Goal: Task Accomplishment & Management: Use online tool/utility

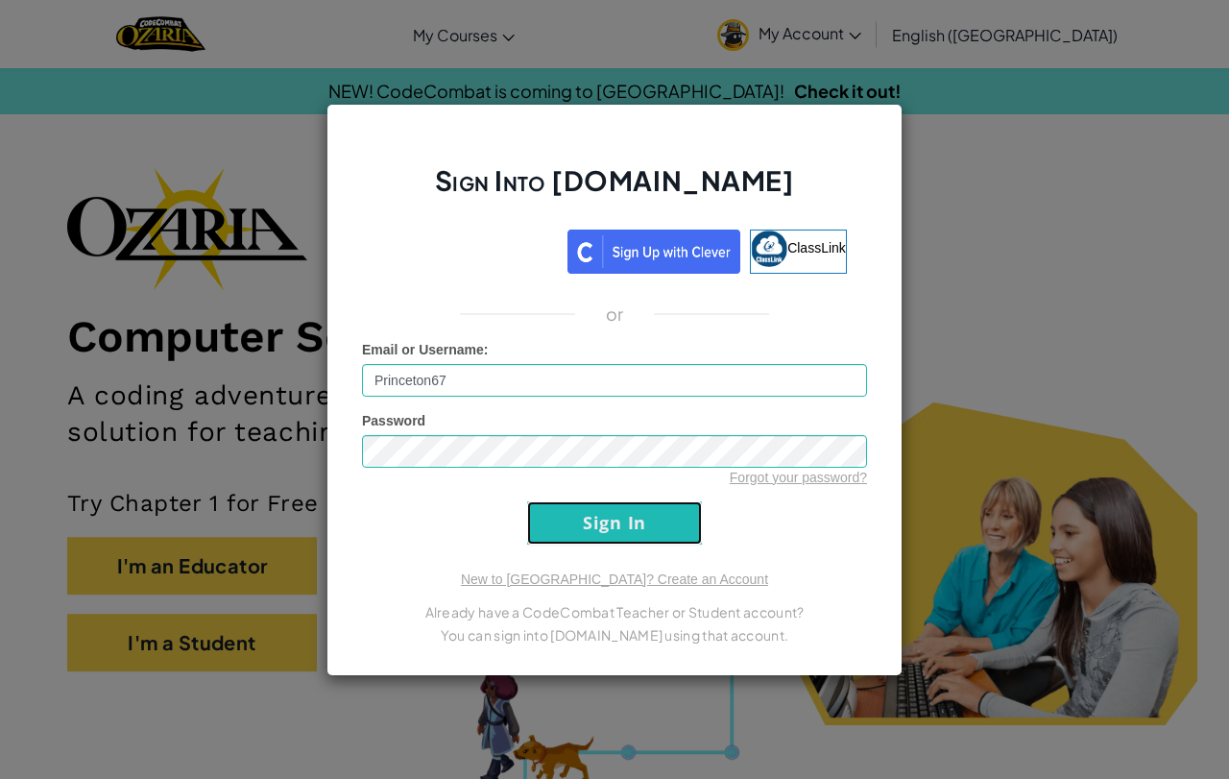
click at [672, 521] on input "Sign In" at bounding box center [614, 522] width 175 height 43
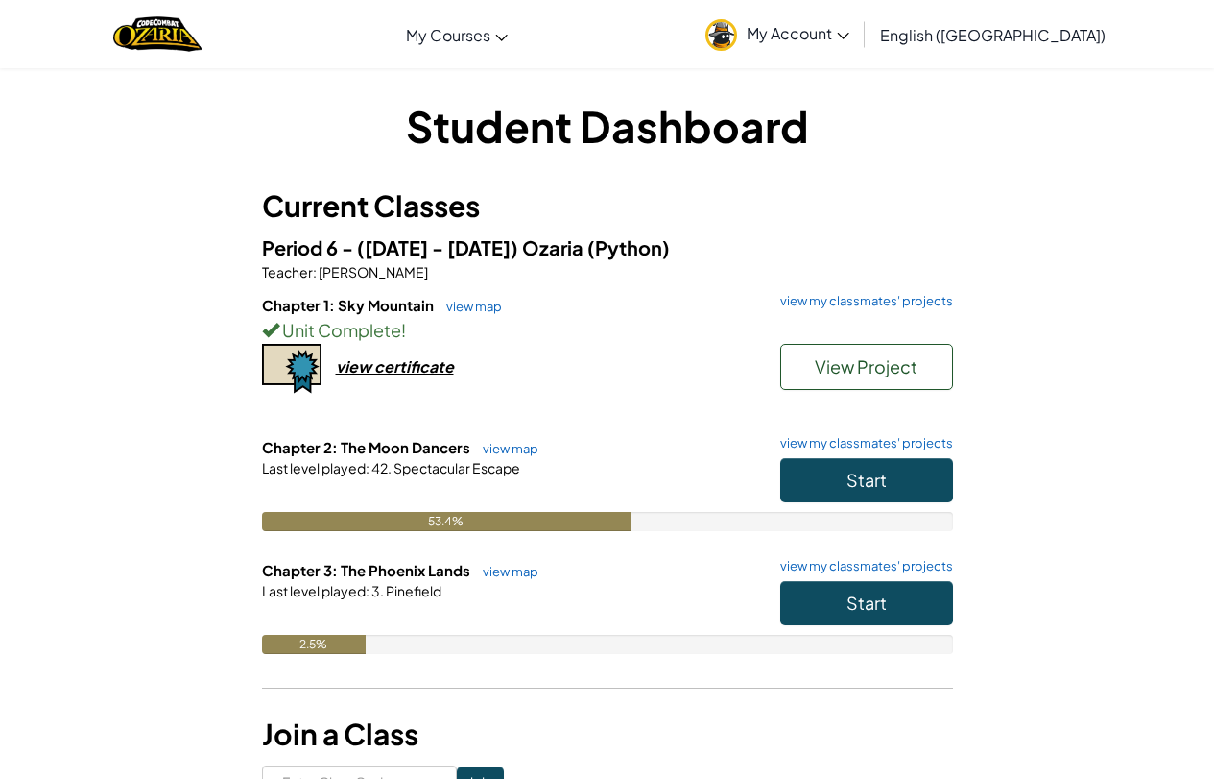
click at [928, 453] on h6 "Chapter 2: The Moon Dancers view map view my classmates' projects" at bounding box center [607, 447] width 691 height 21
click at [805, 484] on button "Start" at bounding box center [867, 480] width 173 height 44
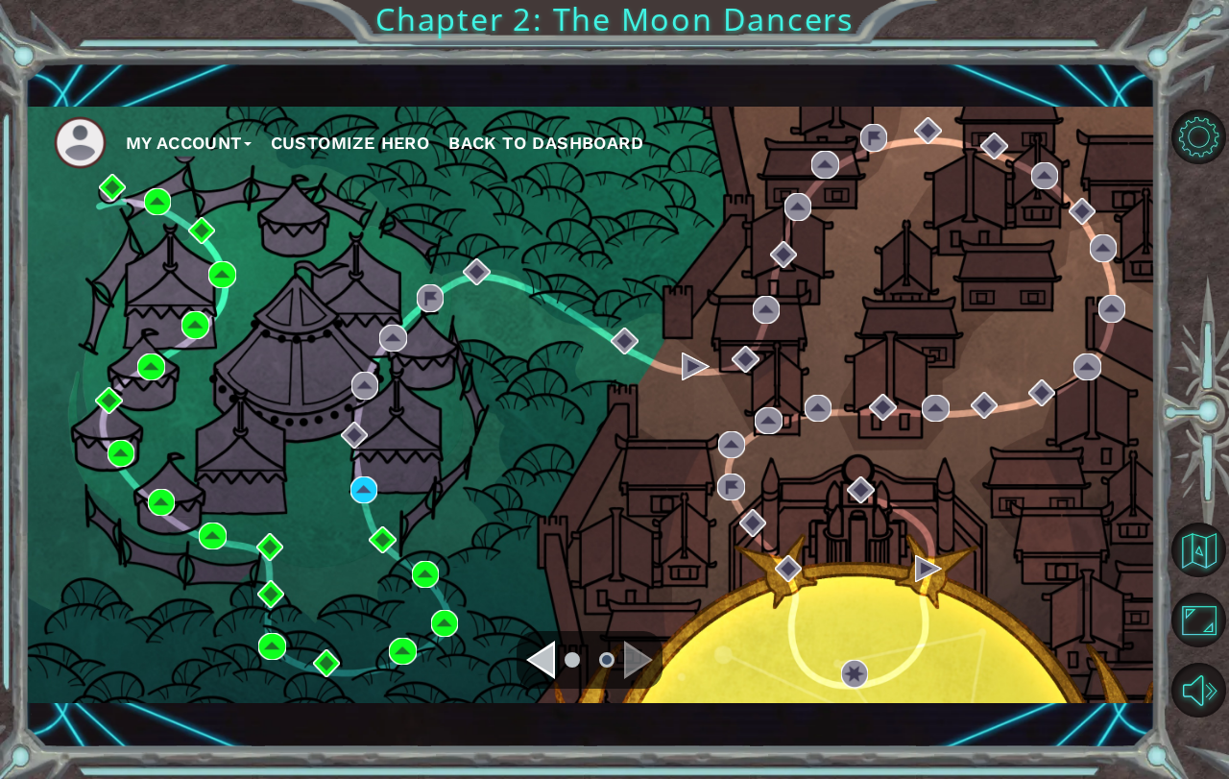
click at [632, 641] on div "Navigate to the next page" at bounding box center [638, 659] width 29 height 38
click at [535, 658] on div "Navigate to the previous page" at bounding box center [540, 659] width 29 height 38
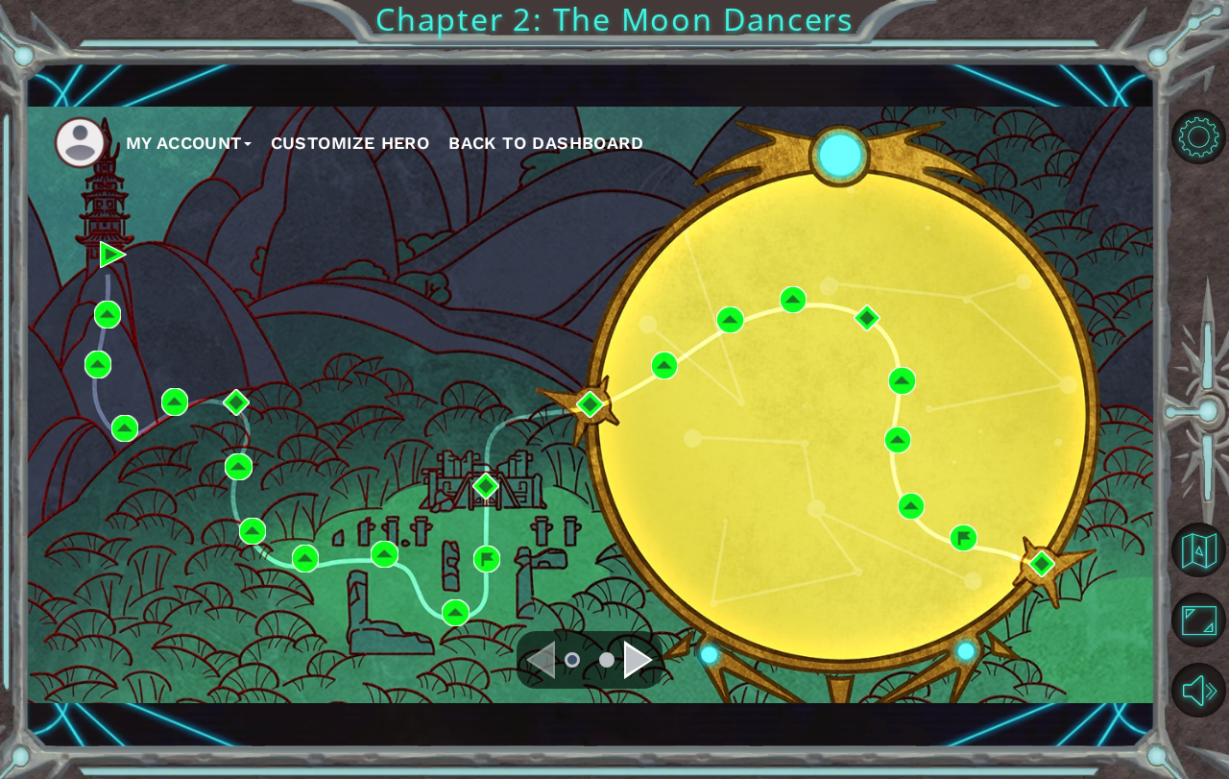
click at [639, 655] on div "Navigate to the next page" at bounding box center [638, 659] width 29 height 38
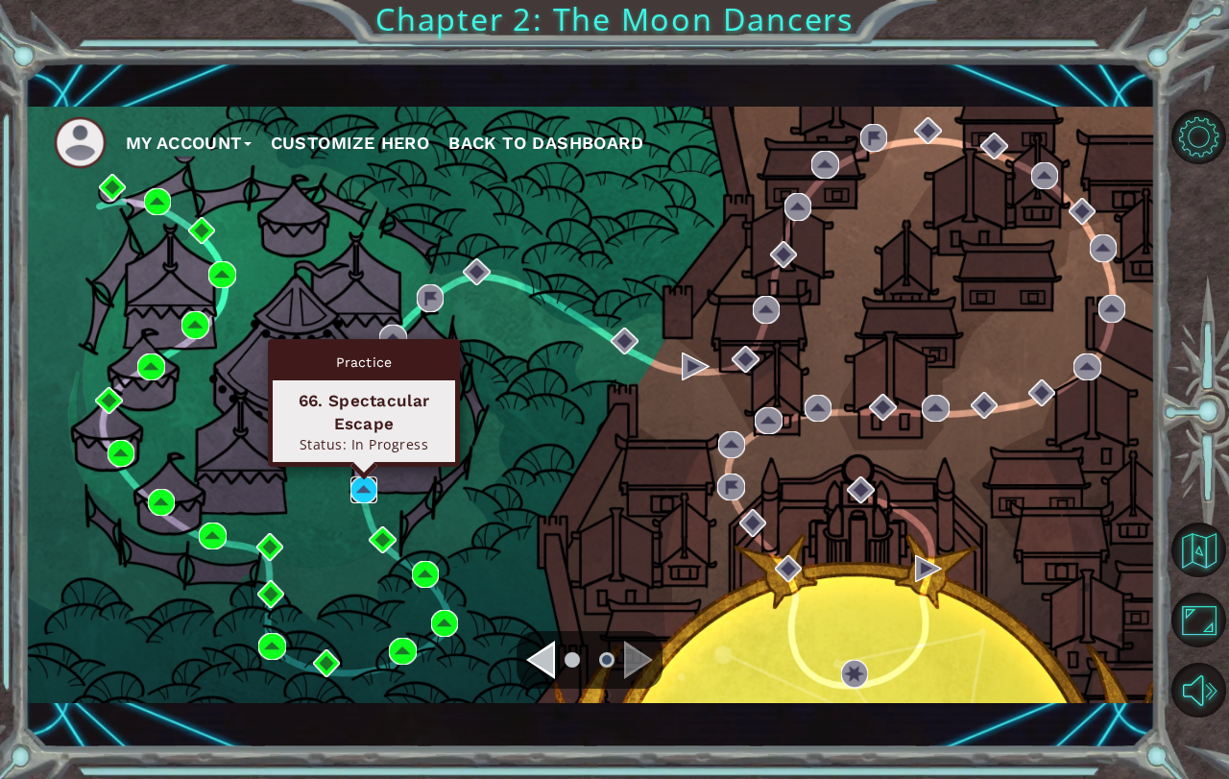
click at [362, 484] on img at bounding box center [363, 489] width 27 height 27
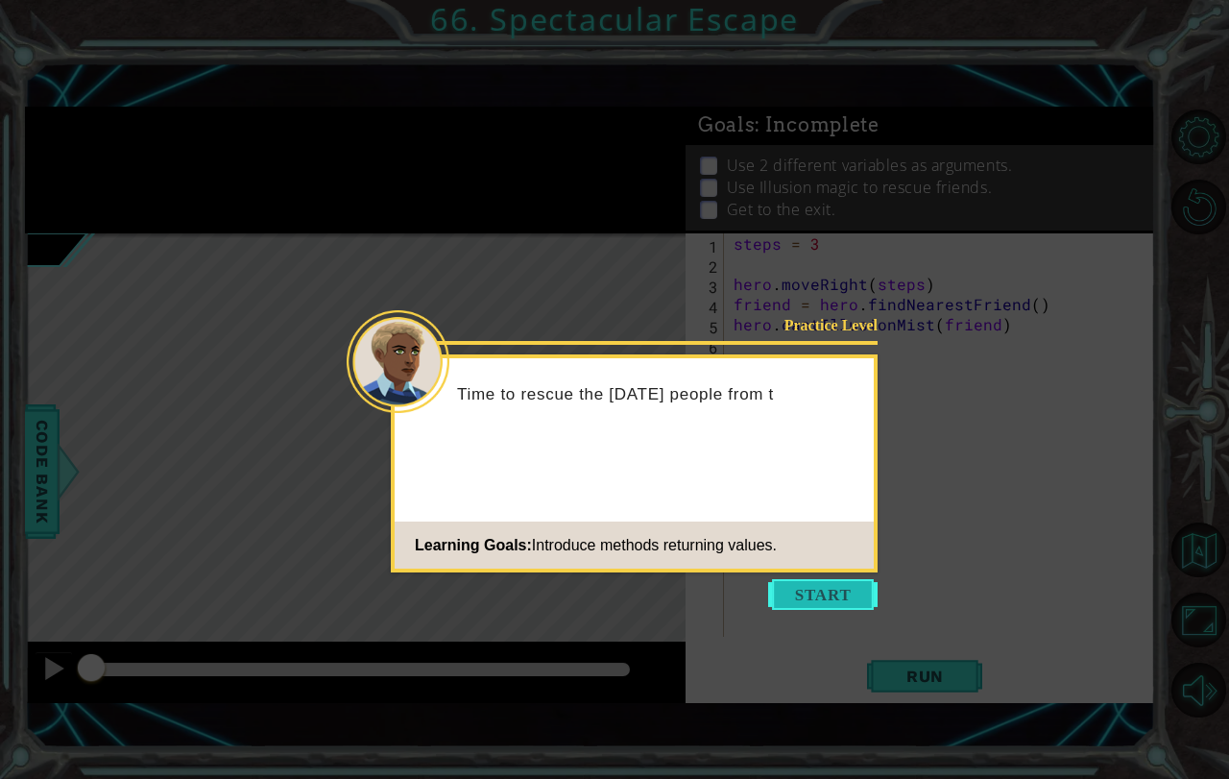
click at [789, 603] on button "Start" at bounding box center [822, 594] width 109 height 31
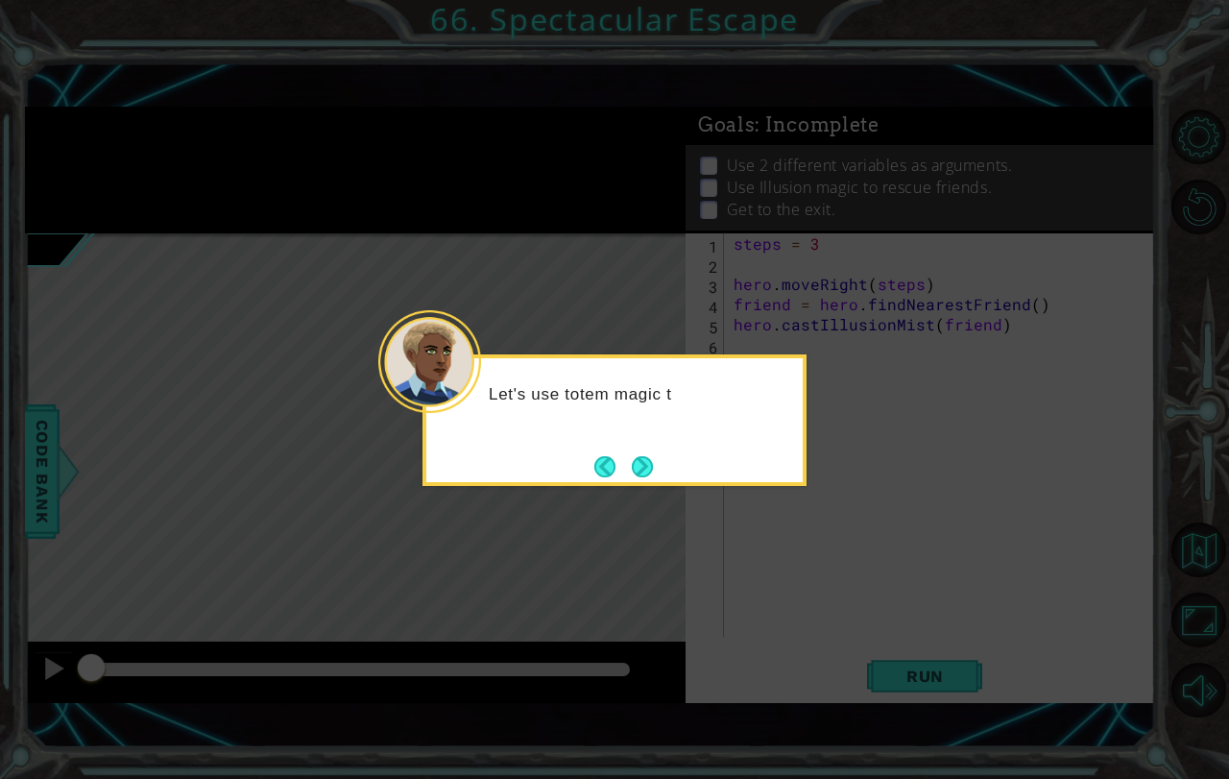
click at [787, 605] on icon at bounding box center [614, 389] width 1229 height 779
click at [637, 466] on button "Next" at bounding box center [642, 466] width 21 height 21
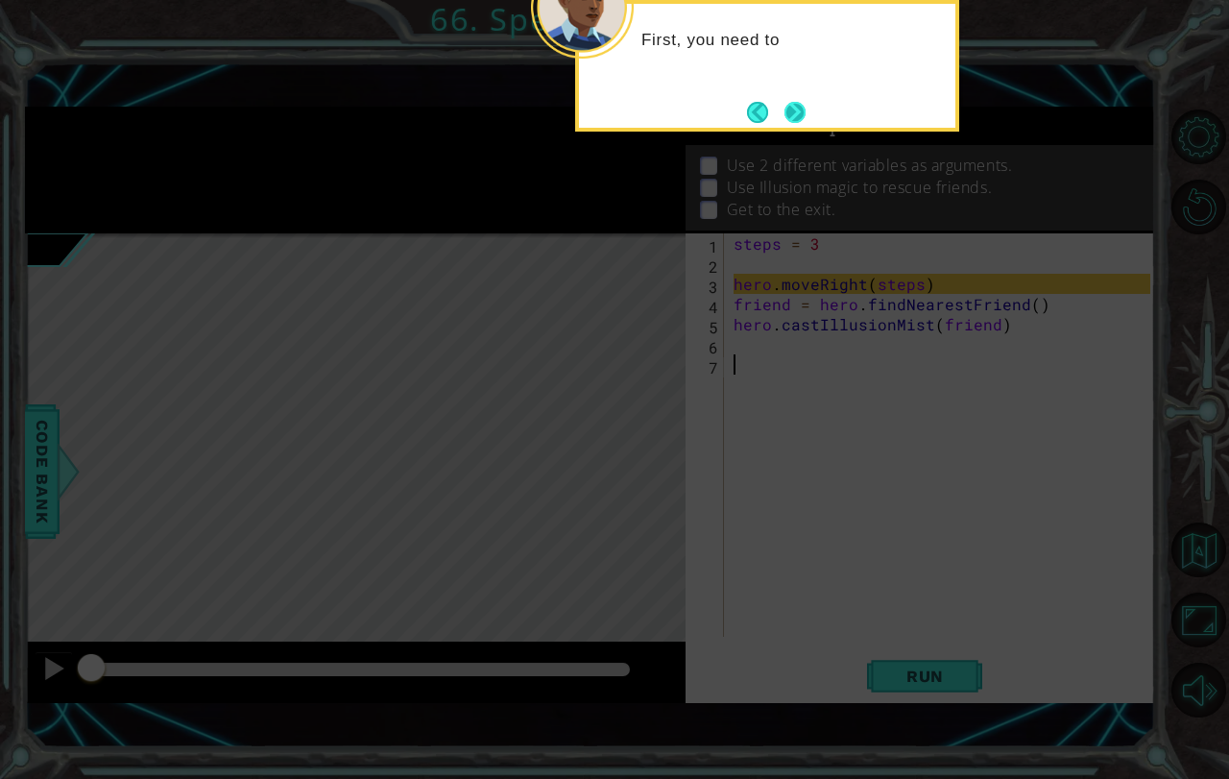
click at [784, 116] on button "Next" at bounding box center [794, 112] width 23 height 23
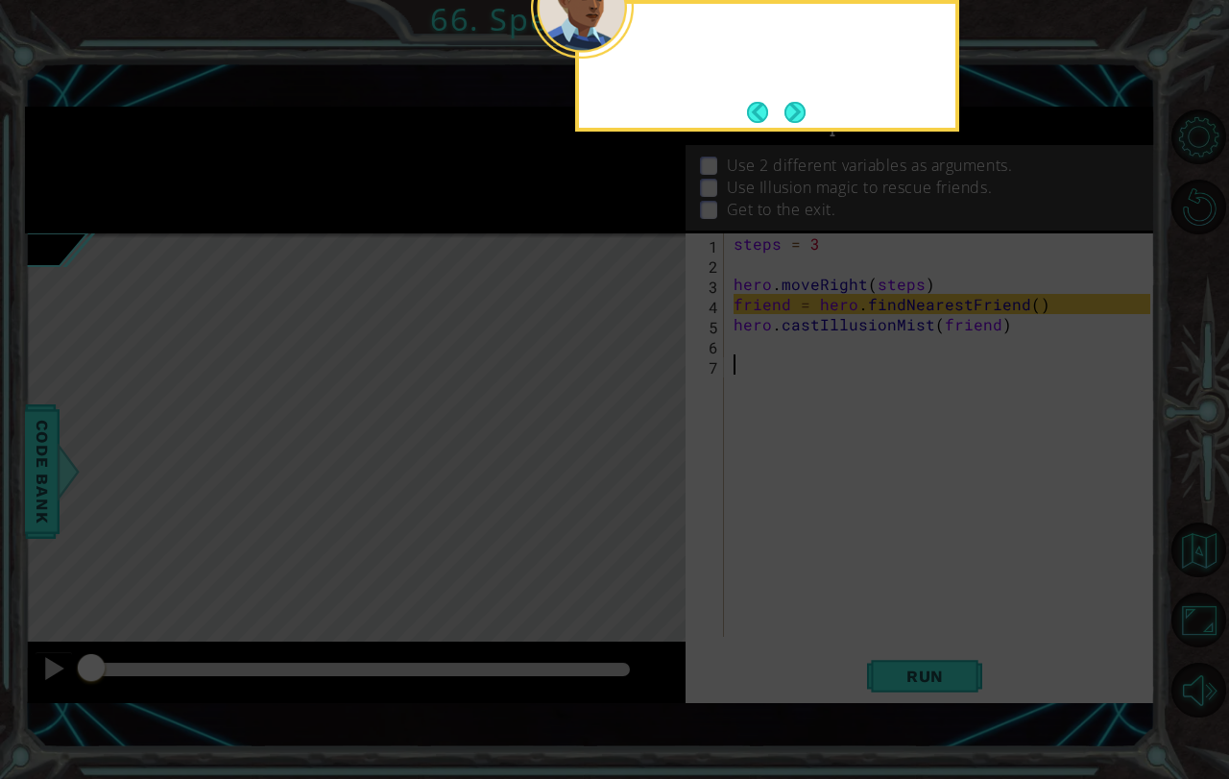
click at [784, 116] on button "Next" at bounding box center [794, 112] width 21 height 21
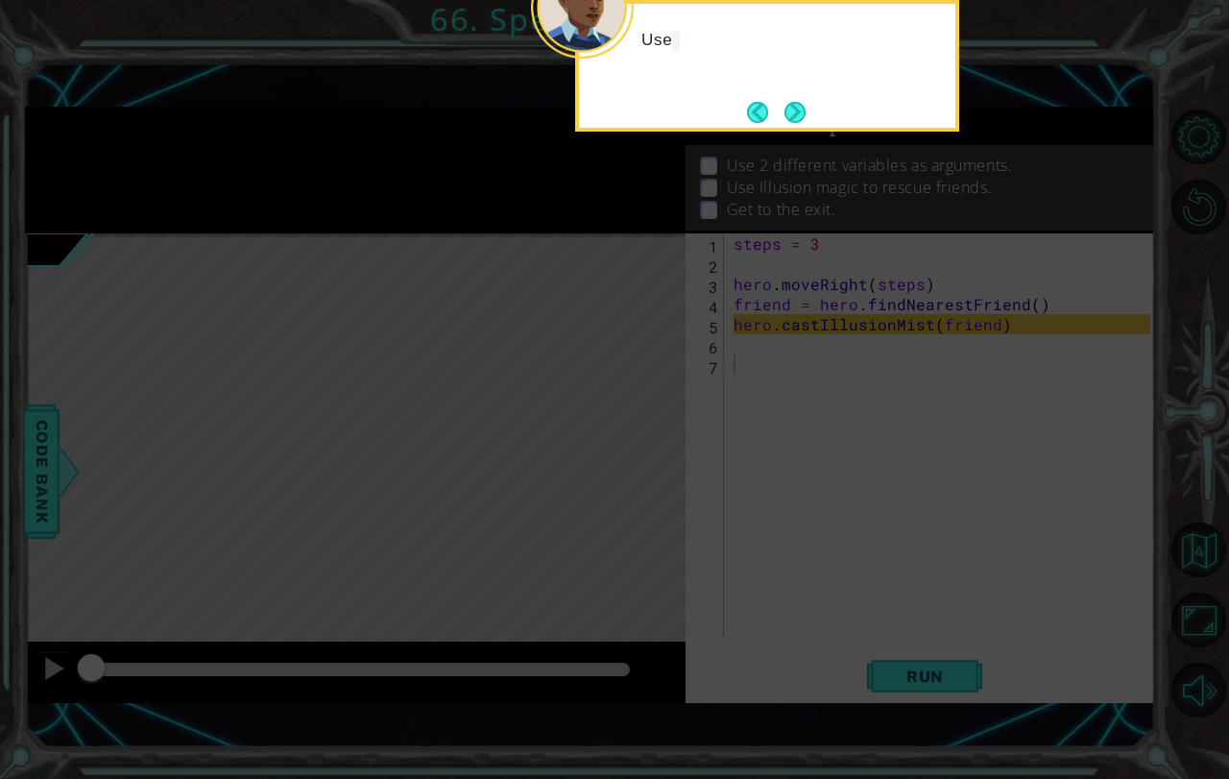
click at [784, 116] on button "Next" at bounding box center [794, 112] width 21 height 21
click at [784, 116] on icon at bounding box center [614, 178] width 1229 height 1201
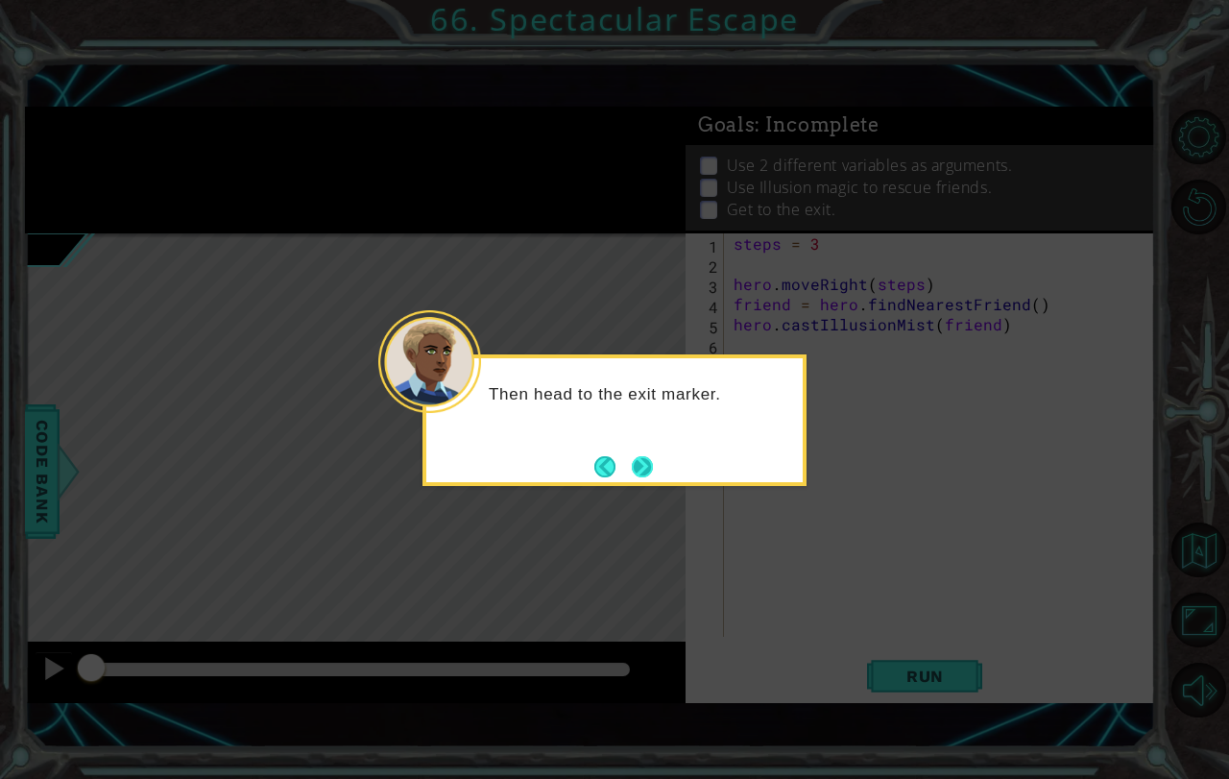
click at [632, 459] on button "Next" at bounding box center [642, 466] width 21 height 21
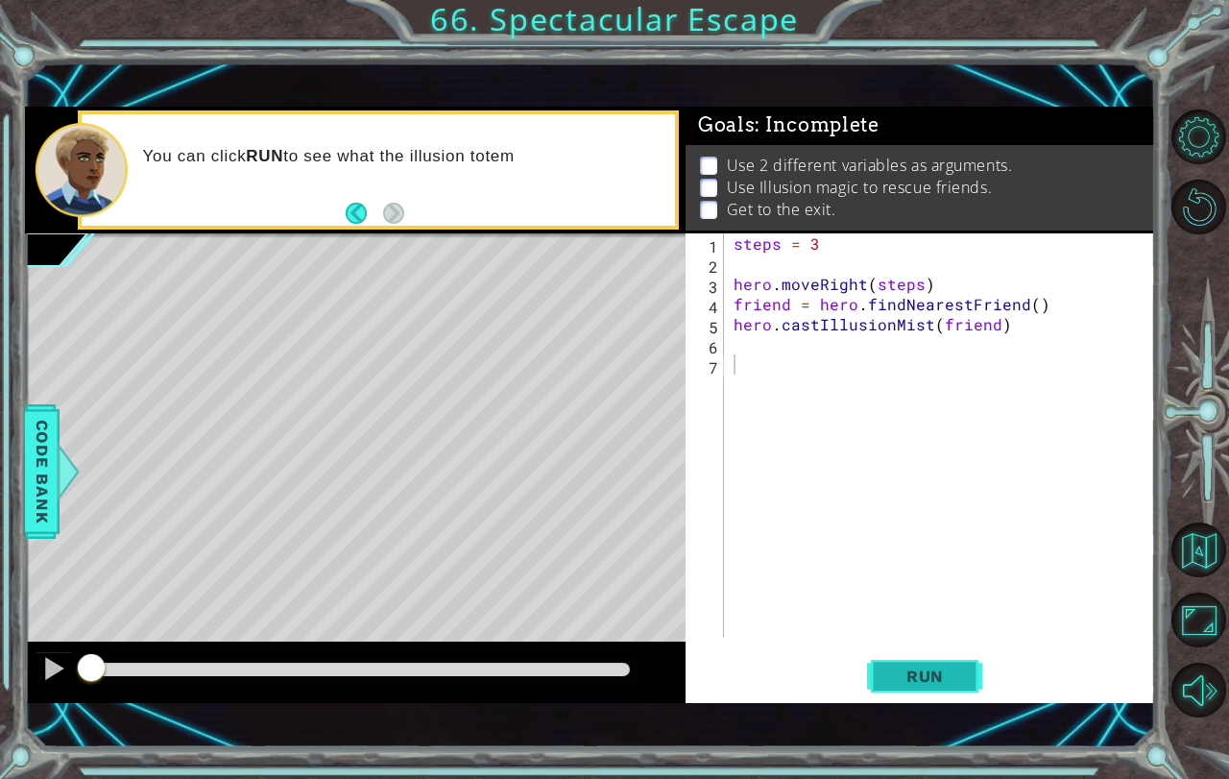
click at [886, 685] on button "Run" at bounding box center [924, 675] width 115 height 47
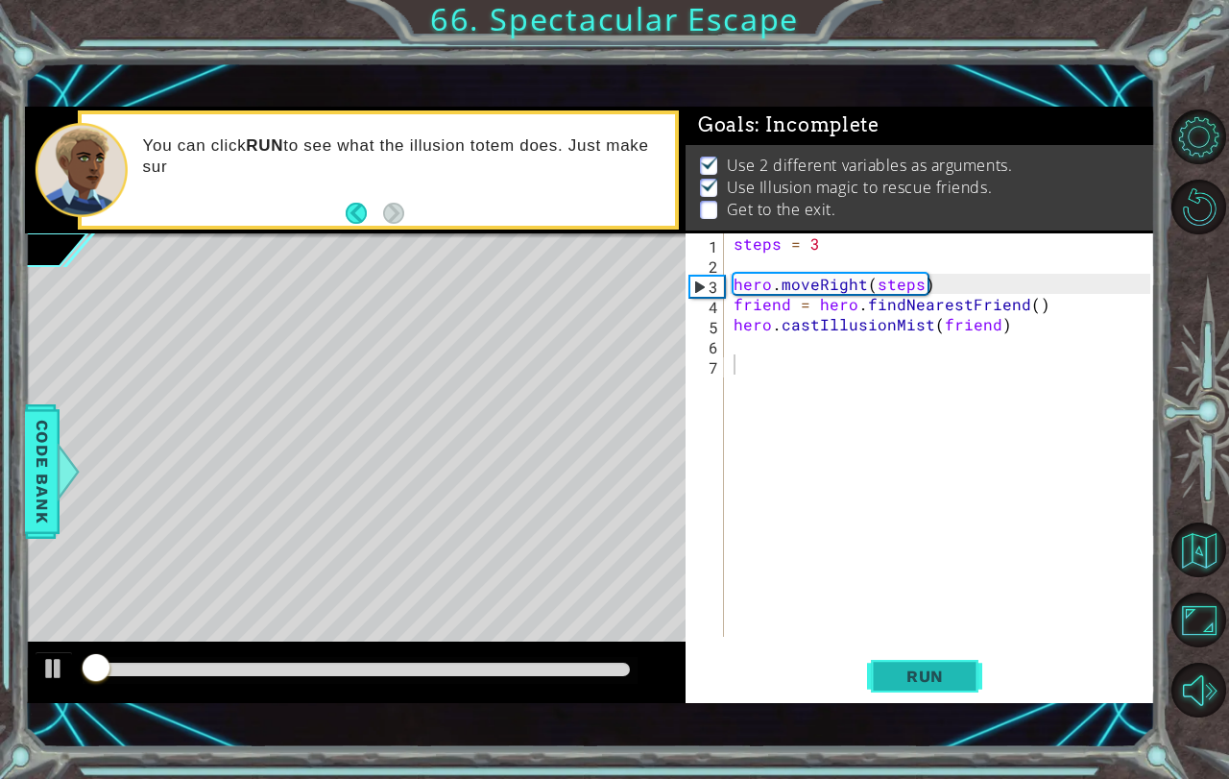
click at [886, 685] on button "Run" at bounding box center [924, 675] width 115 height 47
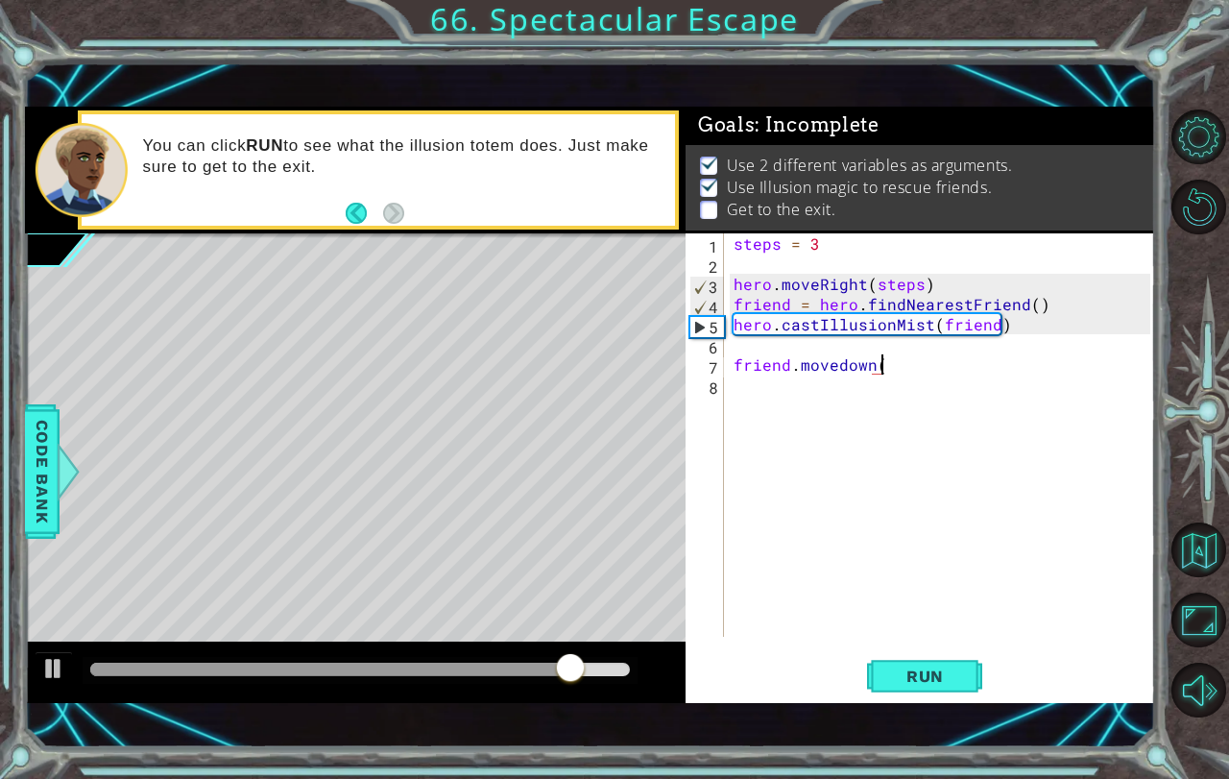
scroll to position [0, 9]
click at [957, 655] on button "Run" at bounding box center [924, 675] width 115 height 47
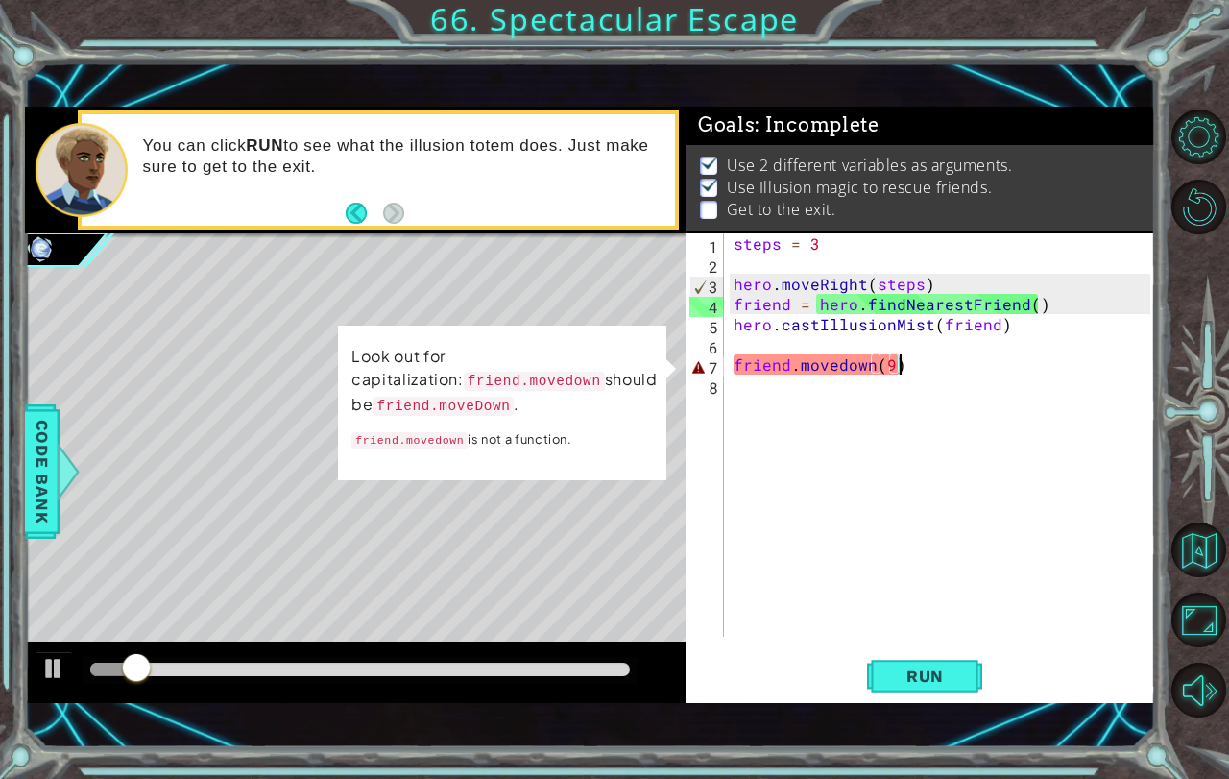
click at [844, 360] on div "steps = 3 hero . moveRight ( steps ) friend = hero . findNearestFriend ( ) hero…" at bounding box center [945, 455] width 430 height 444
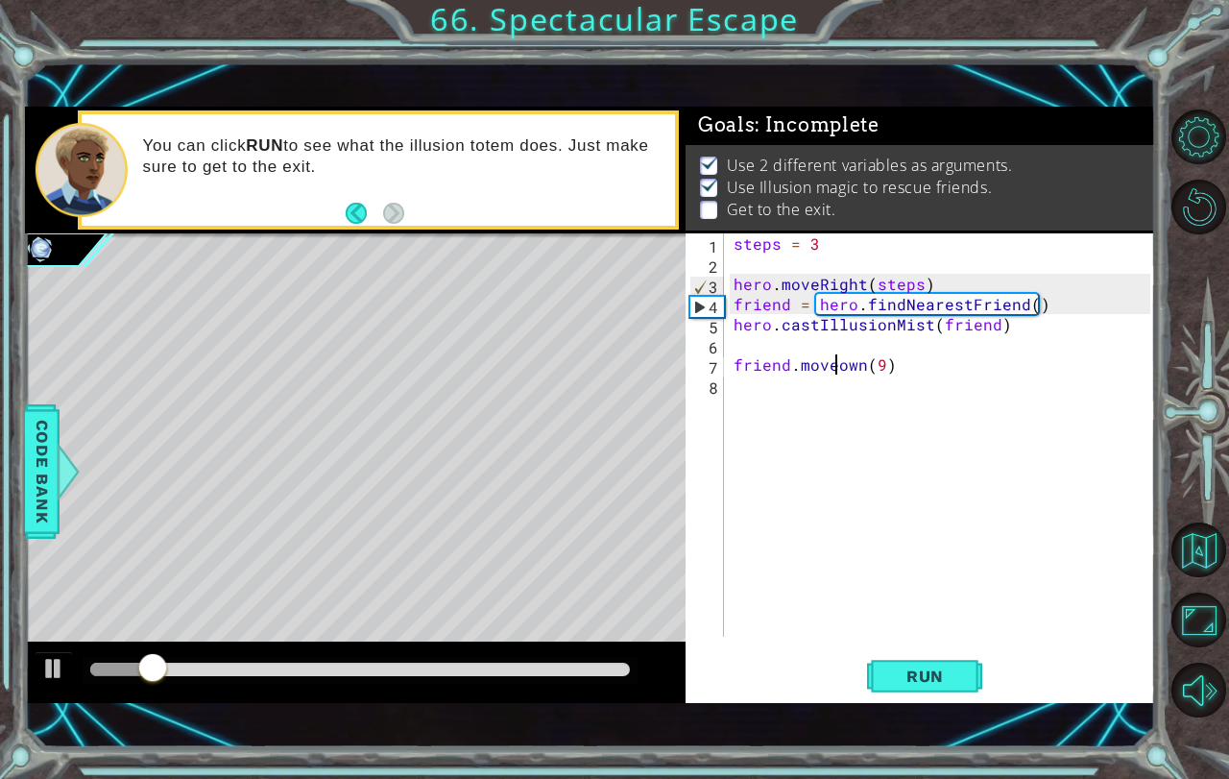
scroll to position [0, 7]
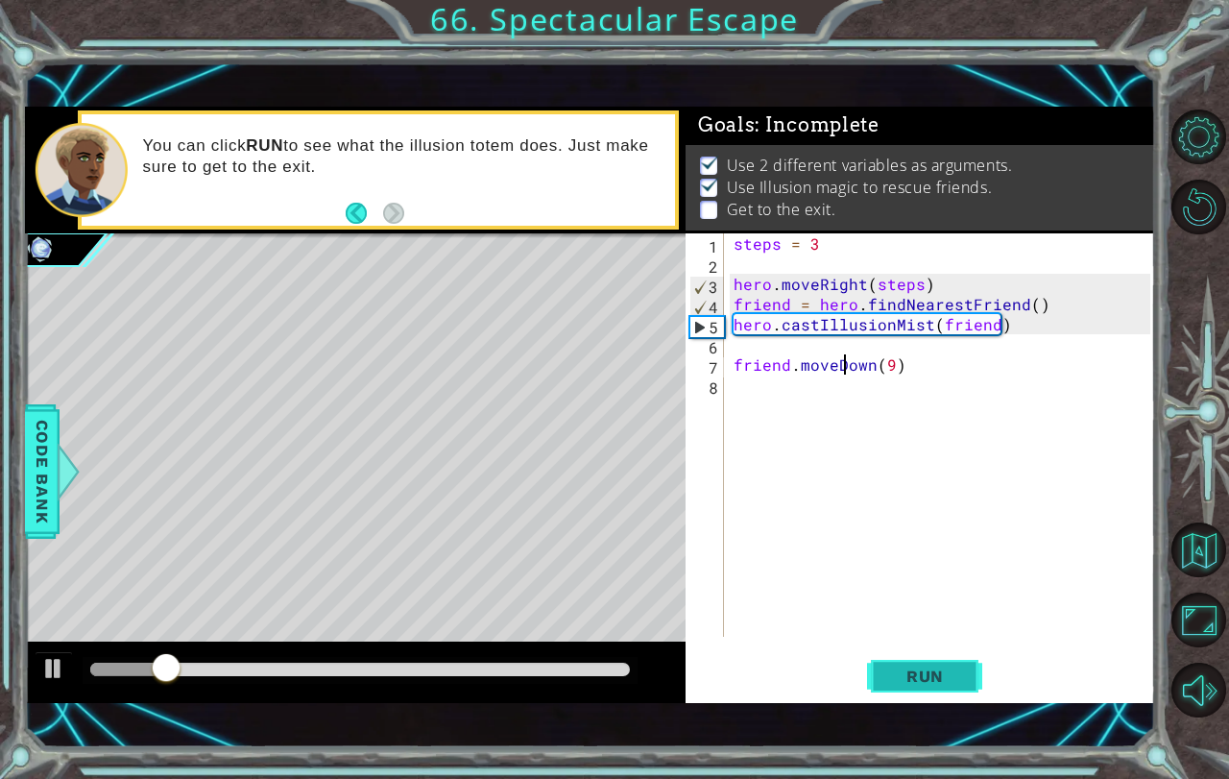
type textarea "friend.moveDown(9)"
click at [879, 676] on button "Run" at bounding box center [924, 675] width 115 height 47
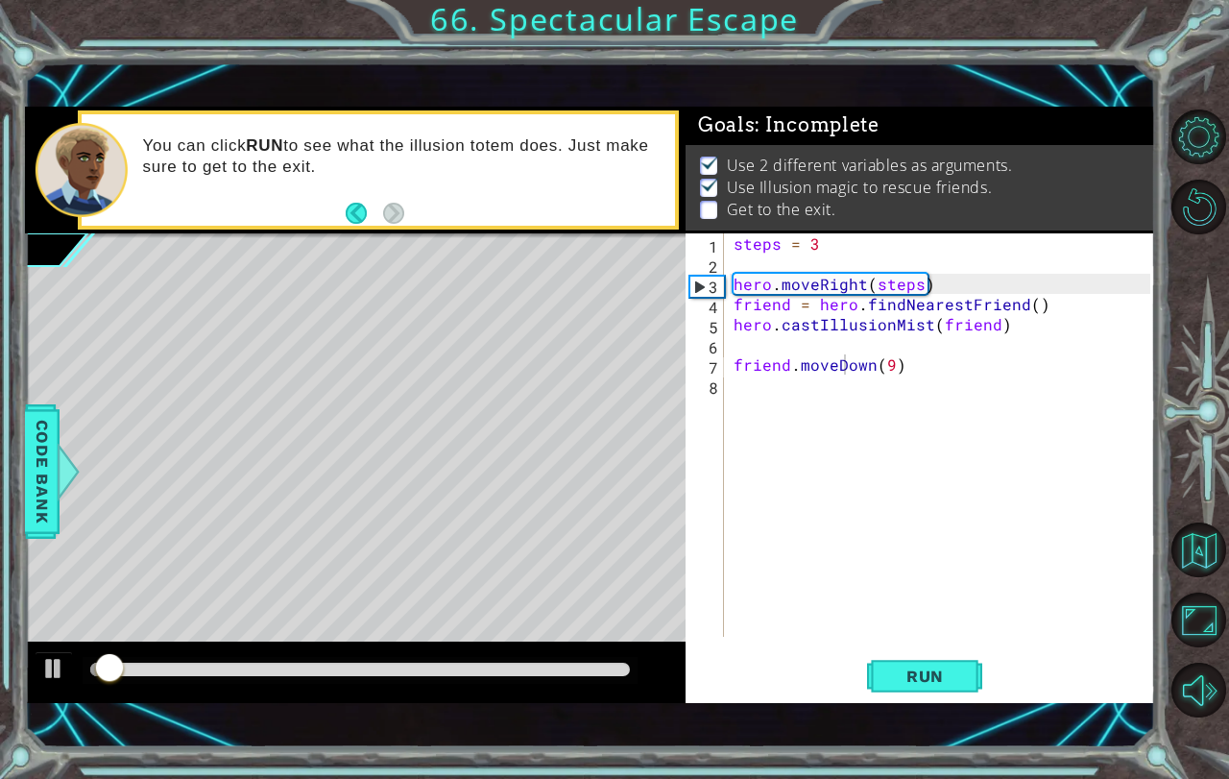
click at [559, 673] on div at bounding box center [360, 670] width 555 height 27
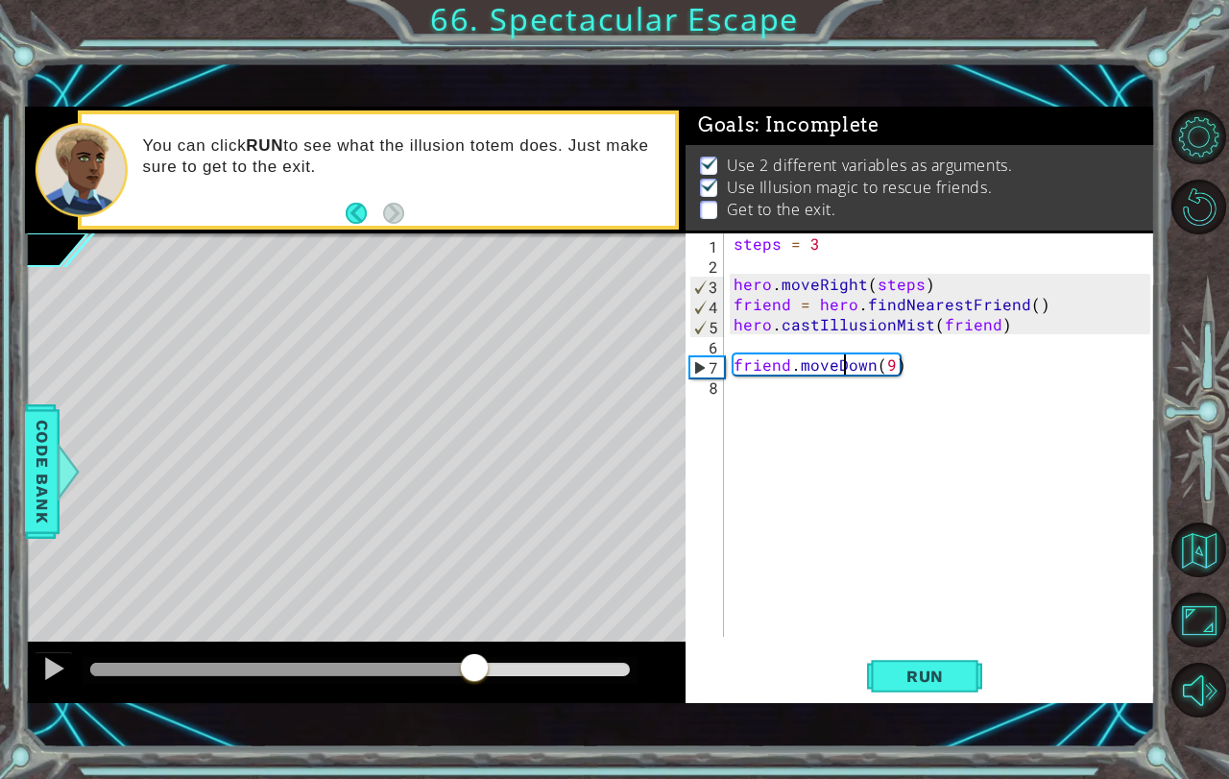
drag, startPoint x: 560, startPoint y: 668, endPoint x: 514, endPoint y: 684, distance: 48.6
click at [493, 676] on div at bounding box center [360, 668] width 540 height 13
click at [944, 371] on div "steps = 3 hero . moveRight ( steps ) friend = hero . findNearestFriend ( ) hero…" at bounding box center [945, 455] width 430 height 444
drag, startPoint x: 884, startPoint y: 368, endPoint x: 888, endPoint y: 347, distance: 21.5
click at [888, 348] on div "steps = 3 hero . moveRight ( steps ) friend = hero . findNearestFriend ( ) hero…" at bounding box center [945, 455] width 430 height 444
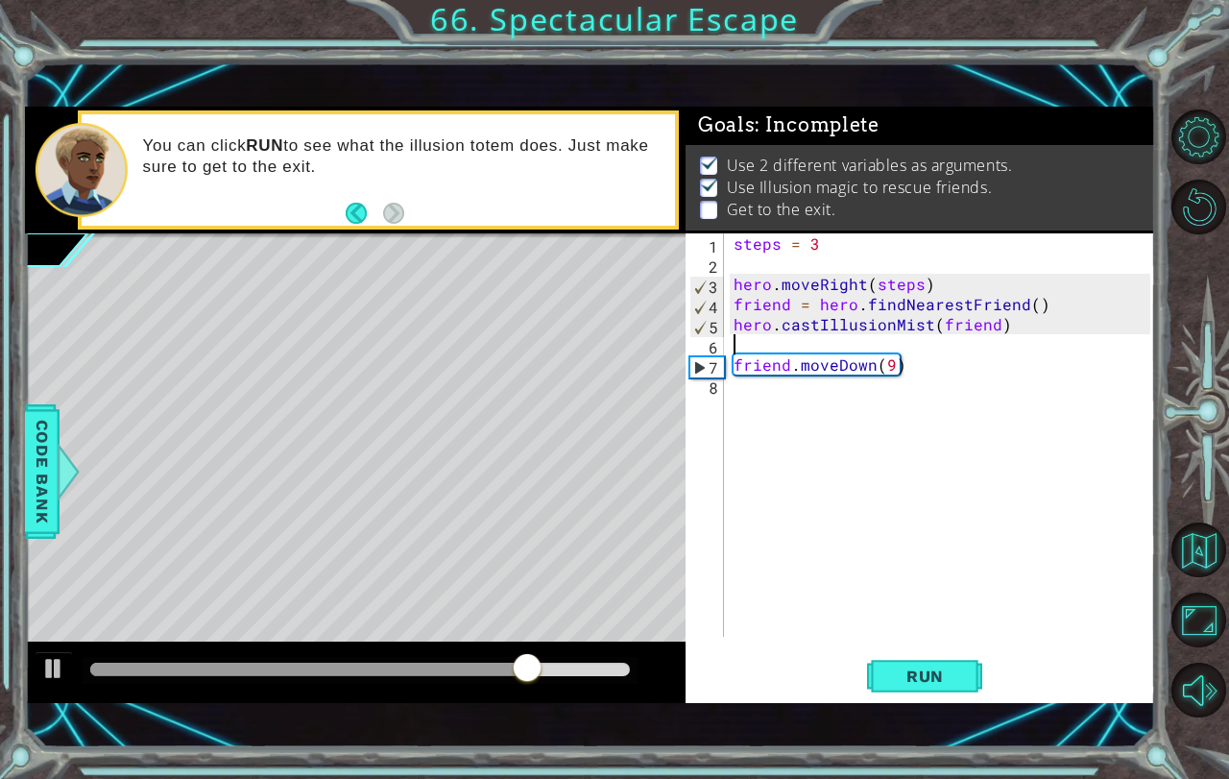
scroll to position [0, 0]
click at [789, 409] on div "steps = 3 hero . moveRight ( steps ) friend = hero . findNearestFriend ( ) hero…" at bounding box center [945, 455] width 430 height 444
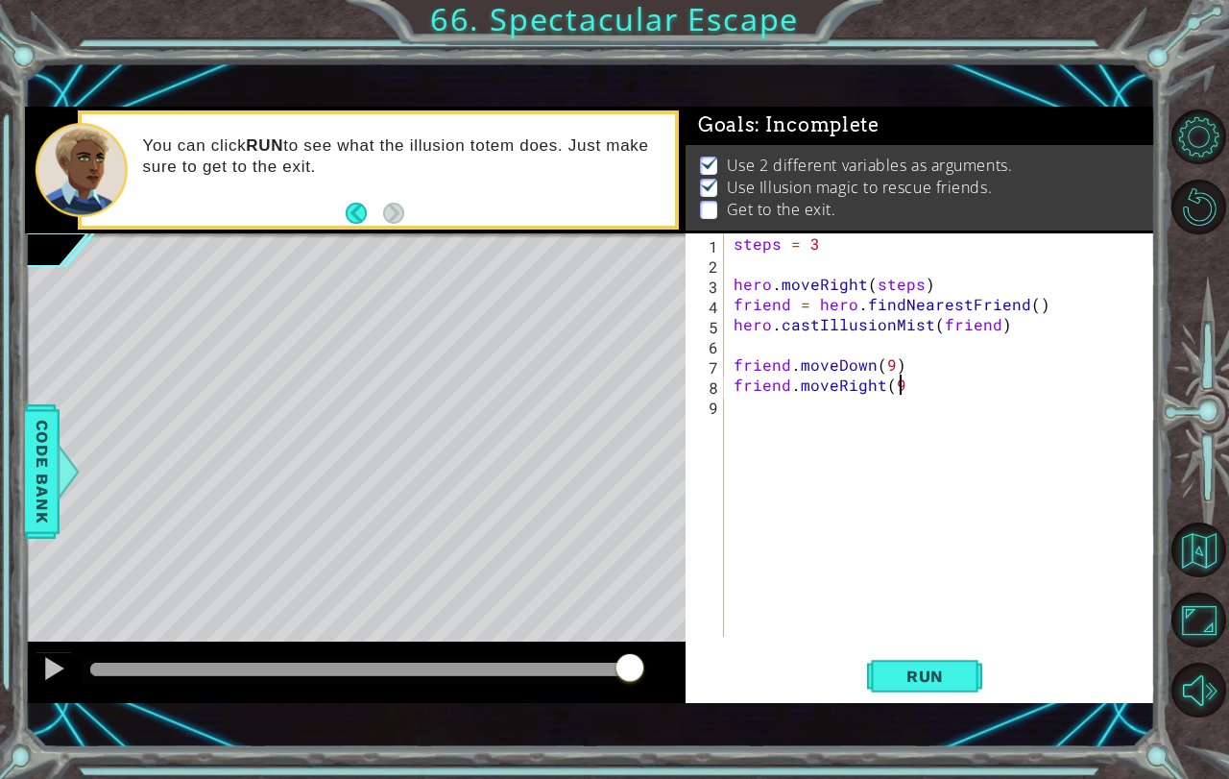
scroll to position [0, 10]
type textarea "friend.moveRight(9)"
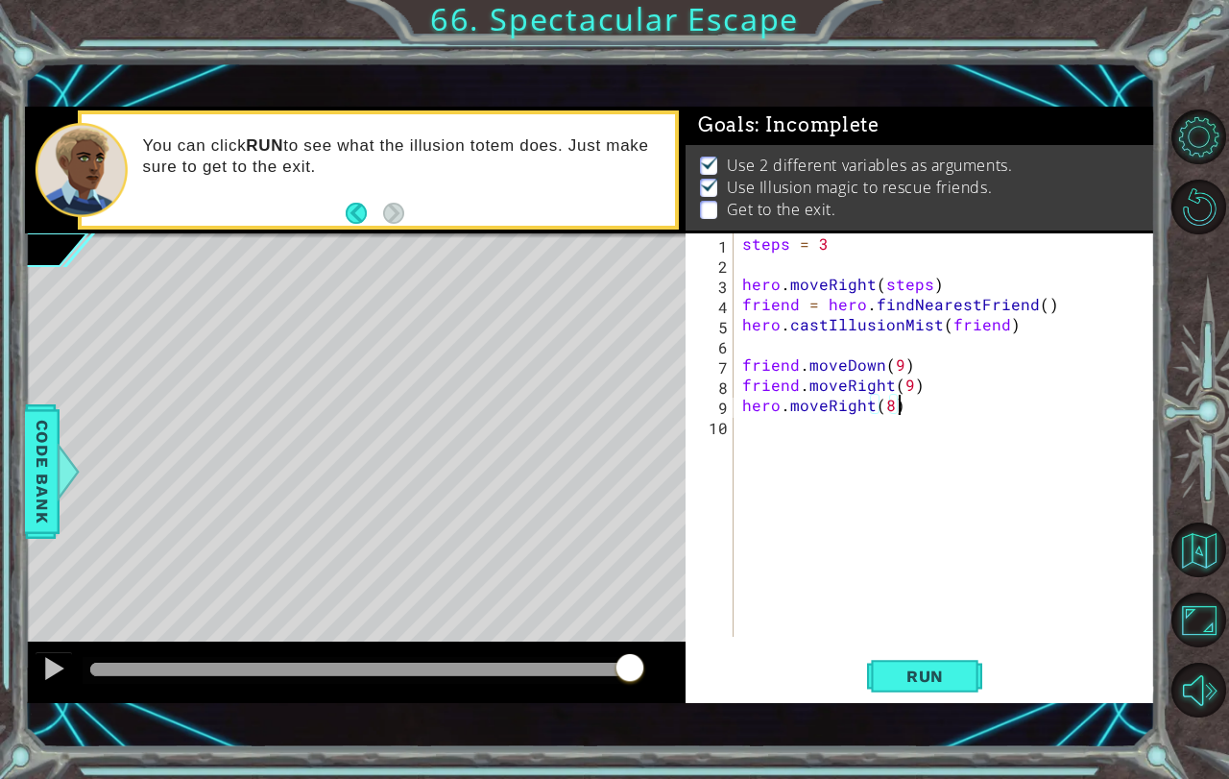
scroll to position [0, 9]
type textarea "hero.moveRight(8)"
click at [930, 683] on span "Run" at bounding box center [925, 675] width 76 height 19
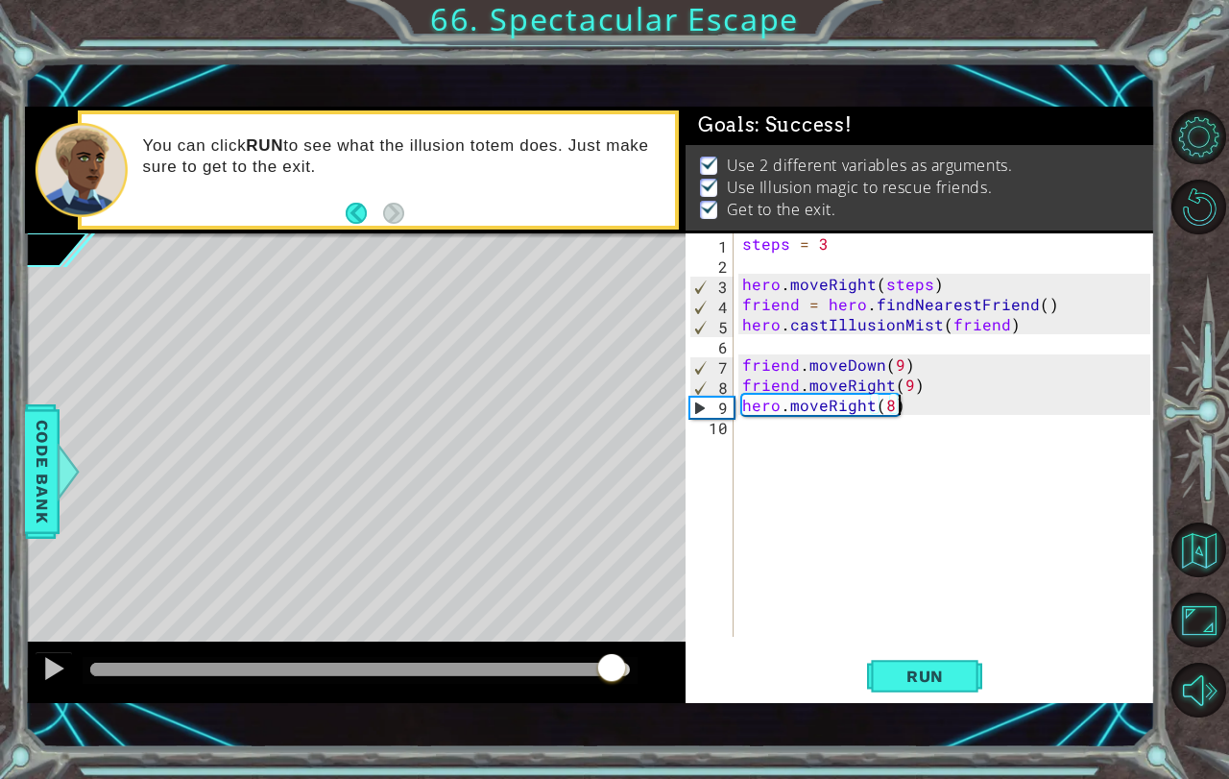
drag, startPoint x: 586, startPoint y: 666, endPoint x: 677, endPoint y: 665, distance: 91.2
click at [676, 666] on div at bounding box center [355, 671] width 661 height 61
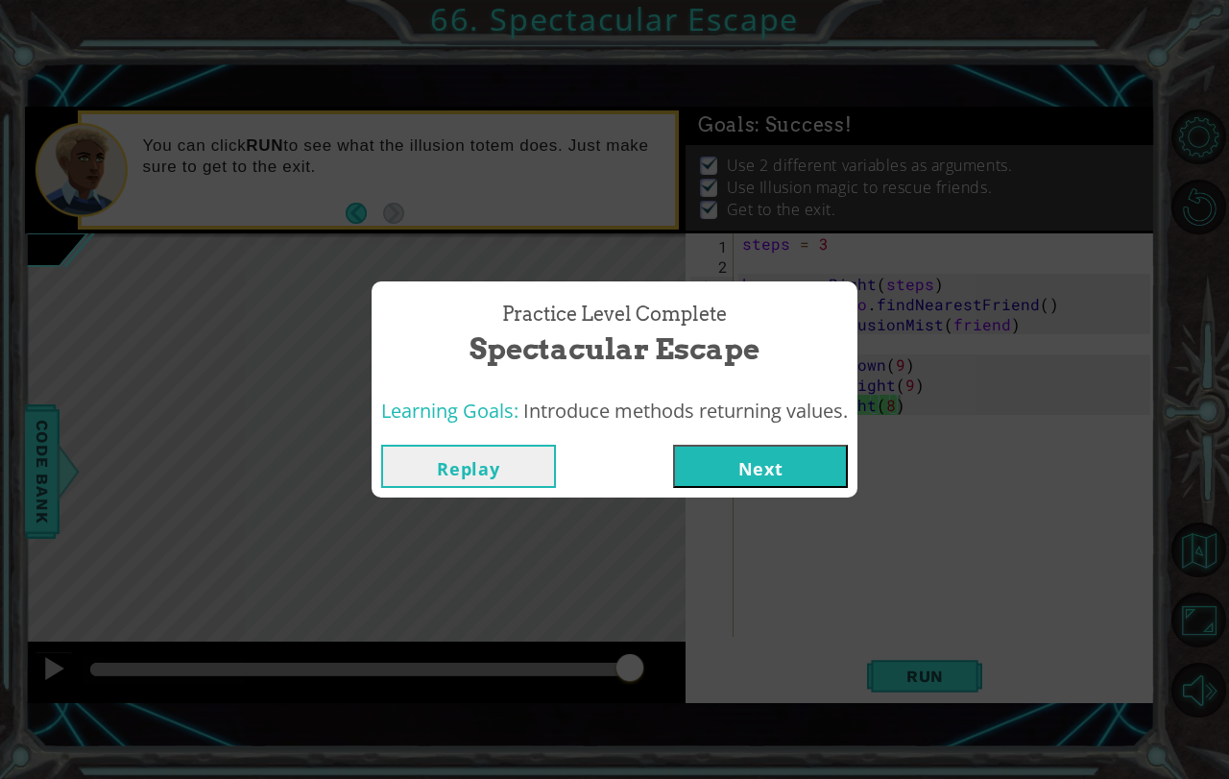
click at [778, 421] on span "Introduce methods returning values." at bounding box center [685, 410] width 325 height 26
click at [763, 474] on button "Next" at bounding box center [760, 466] width 175 height 43
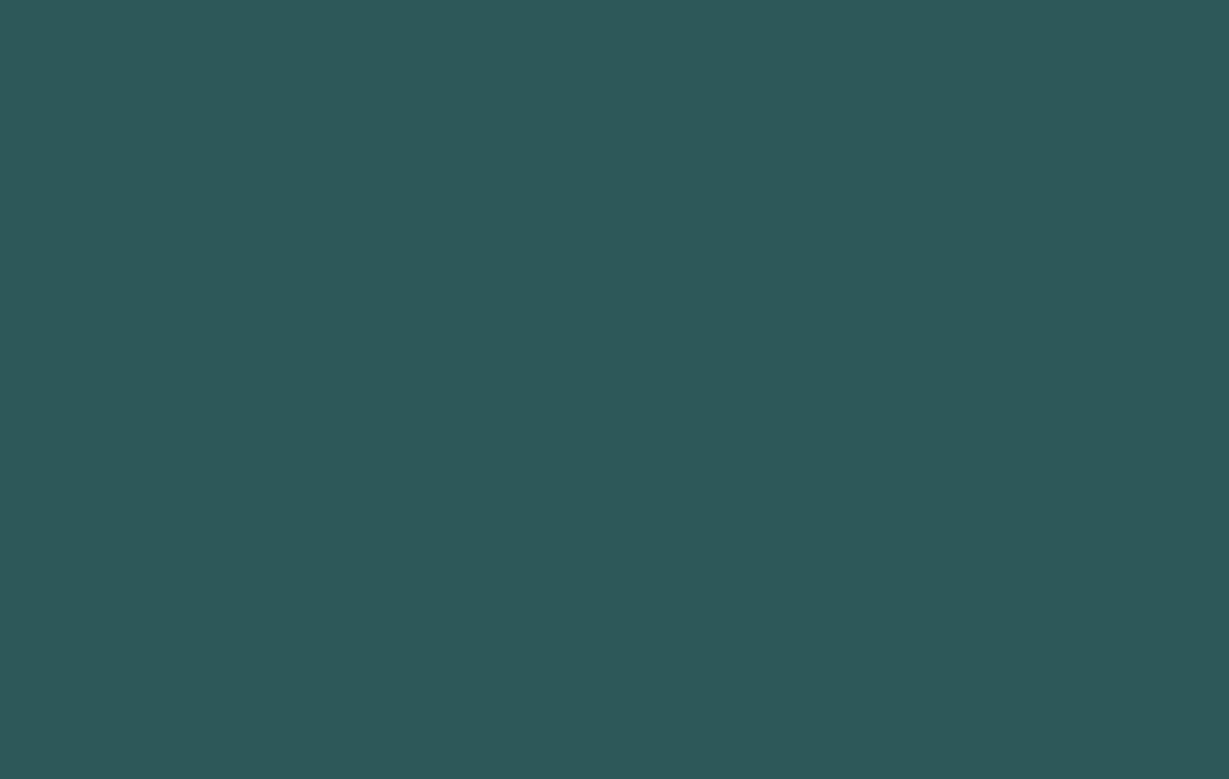
click at [769, 455] on body "Got it" at bounding box center [614, 389] width 1229 height 779
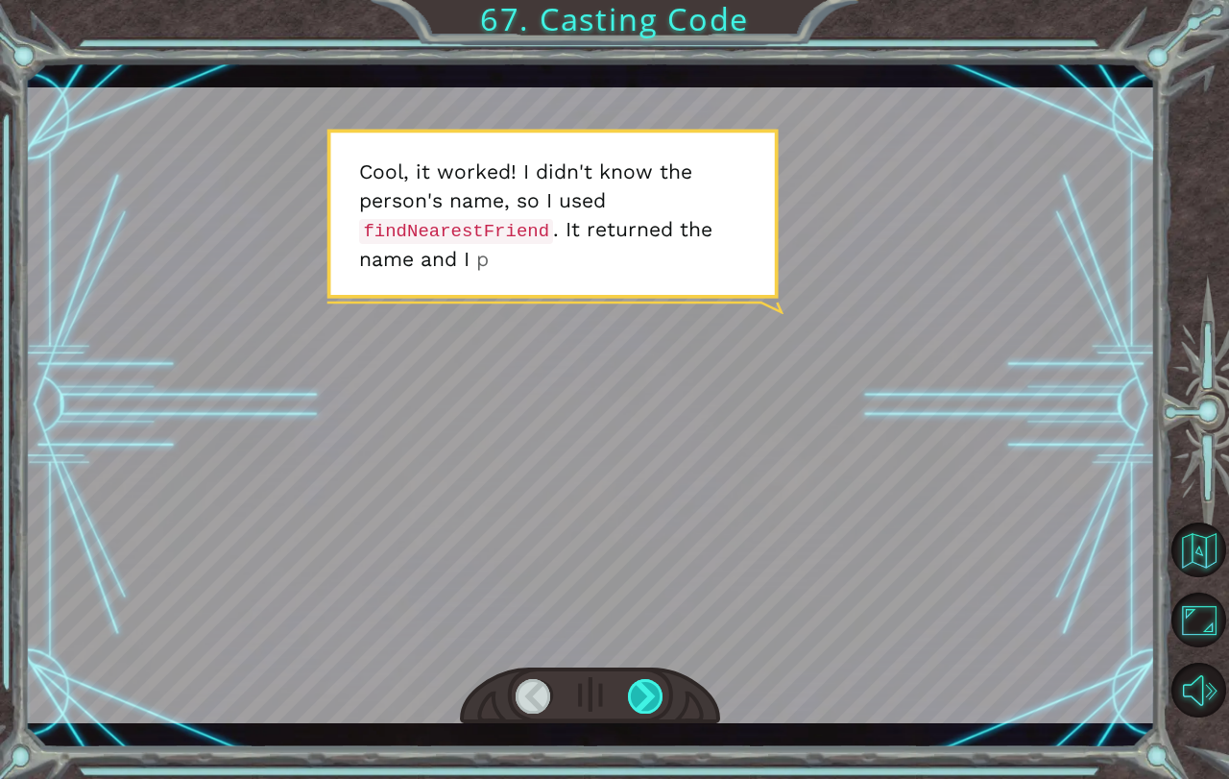
click at [650, 687] on div at bounding box center [646, 696] width 36 height 35
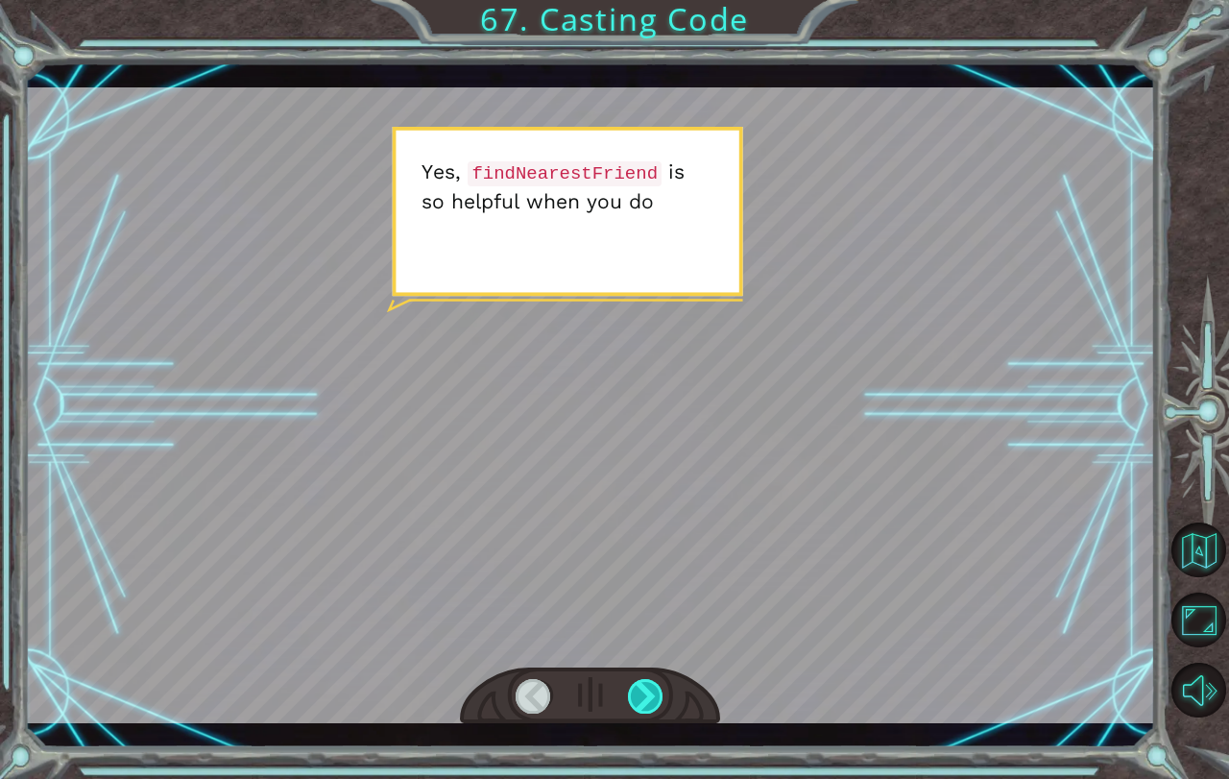
click at [650, 687] on div at bounding box center [646, 696] width 36 height 35
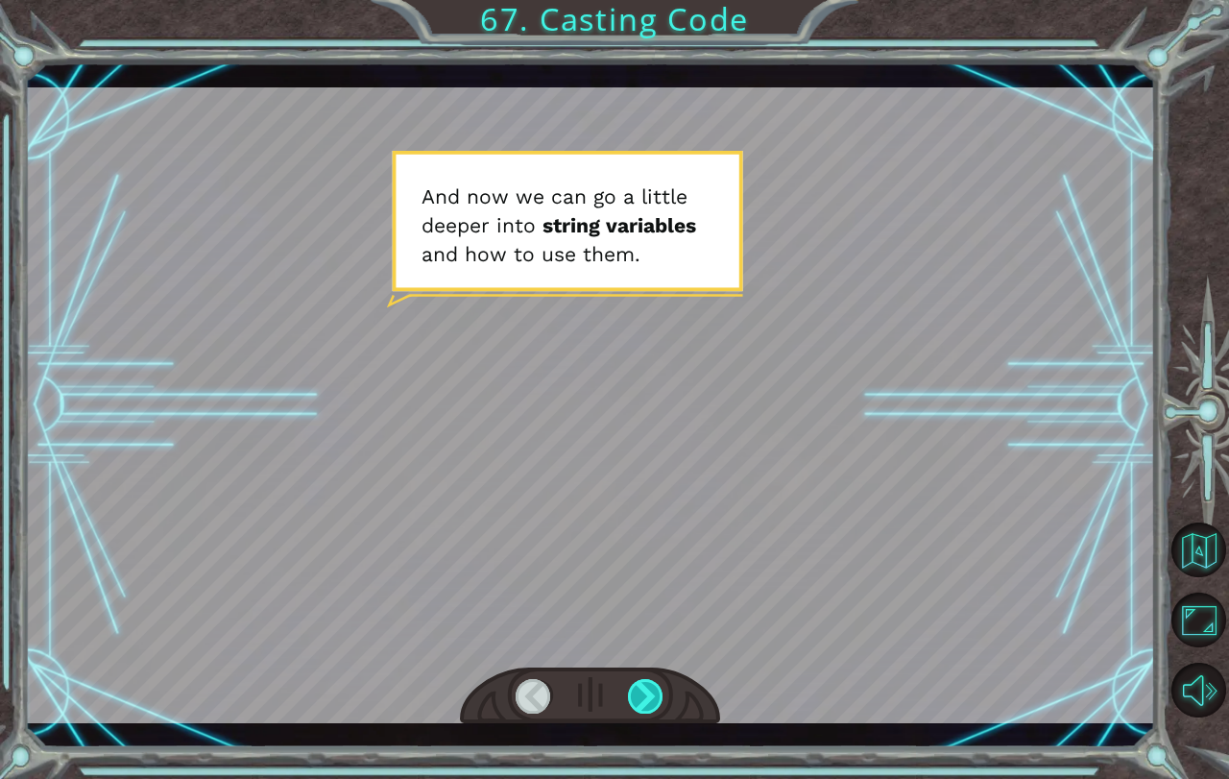
click at [650, 687] on div at bounding box center [646, 696] width 36 height 35
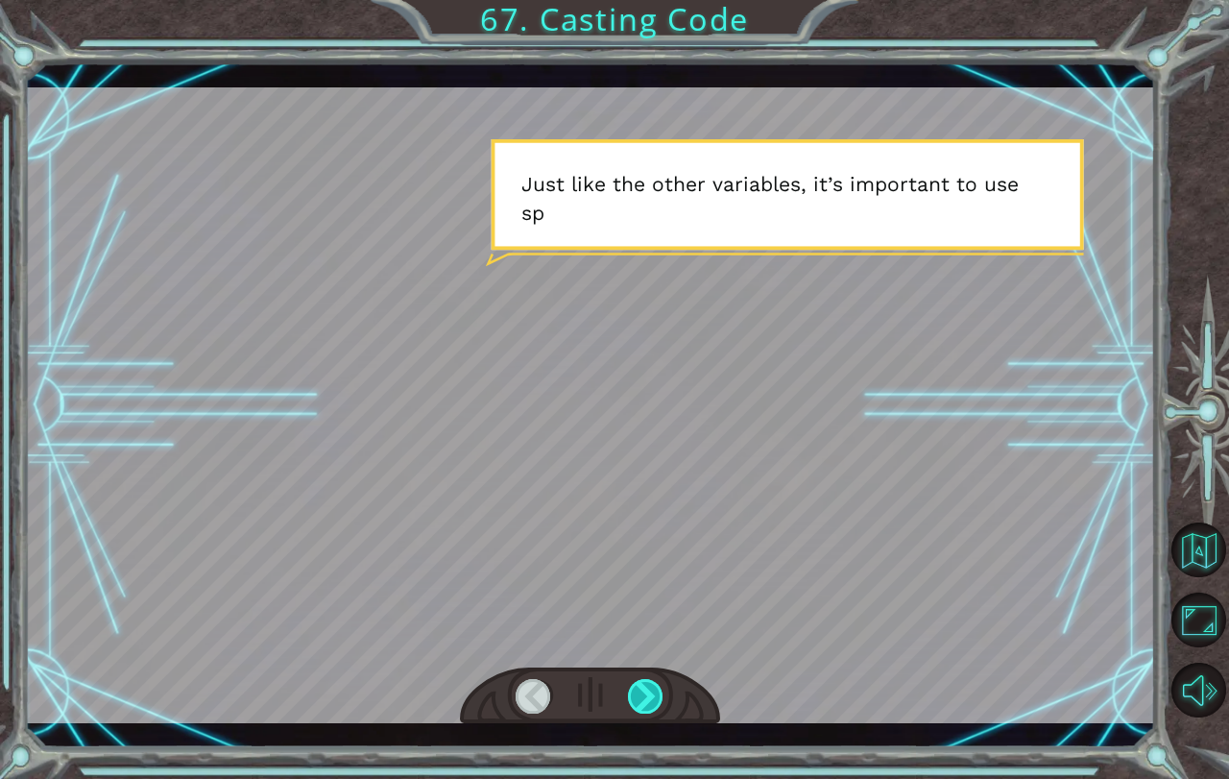
click at [650, 688] on div at bounding box center [646, 696] width 36 height 35
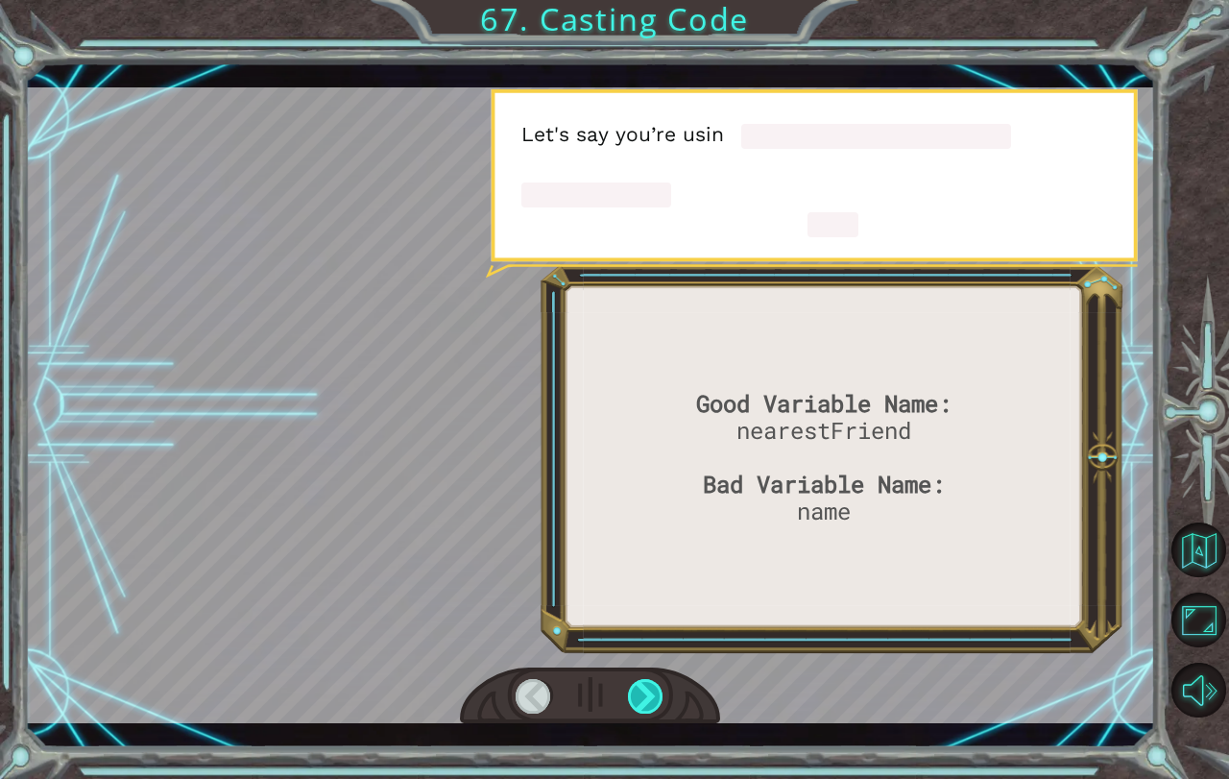
click at [650, 688] on div at bounding box center [646, 696] width 36 height 35
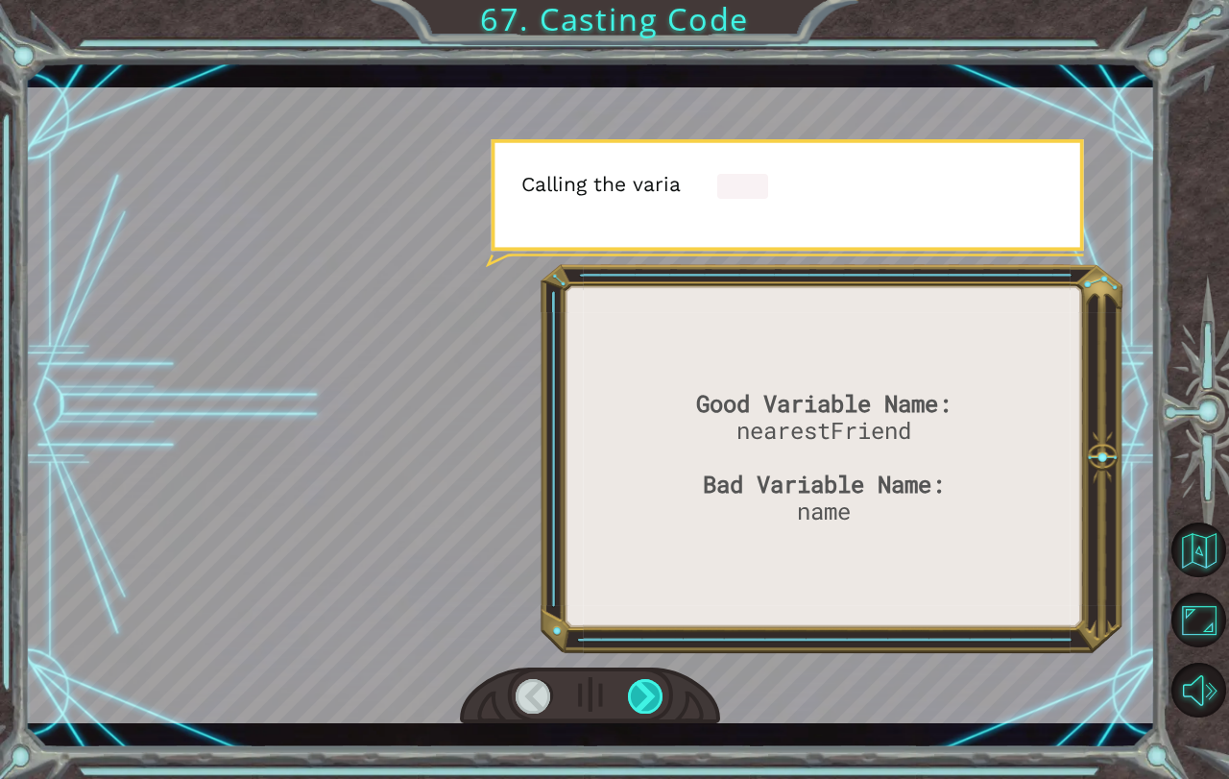
click at [650, 688] on div at bounding box center [646, 696] width 36 height 35
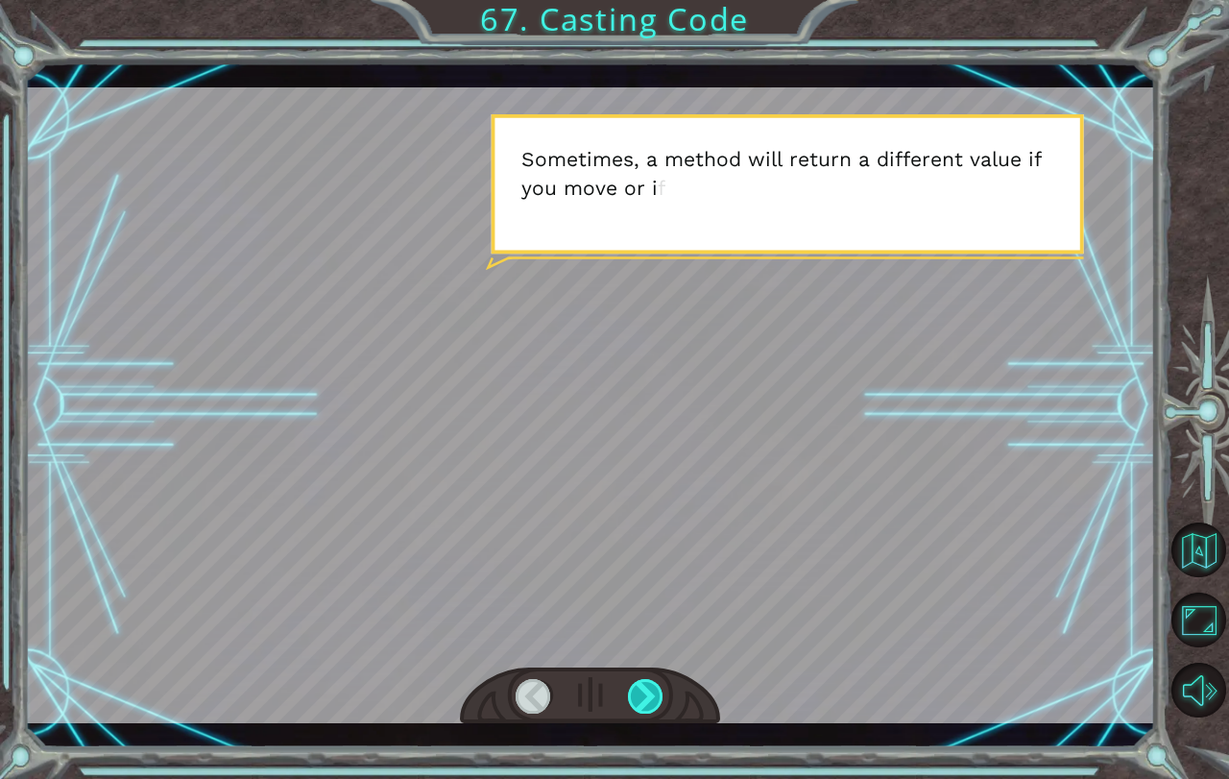
click at [650, 688] on div at bounding box center [646, 696] width 36 height 35
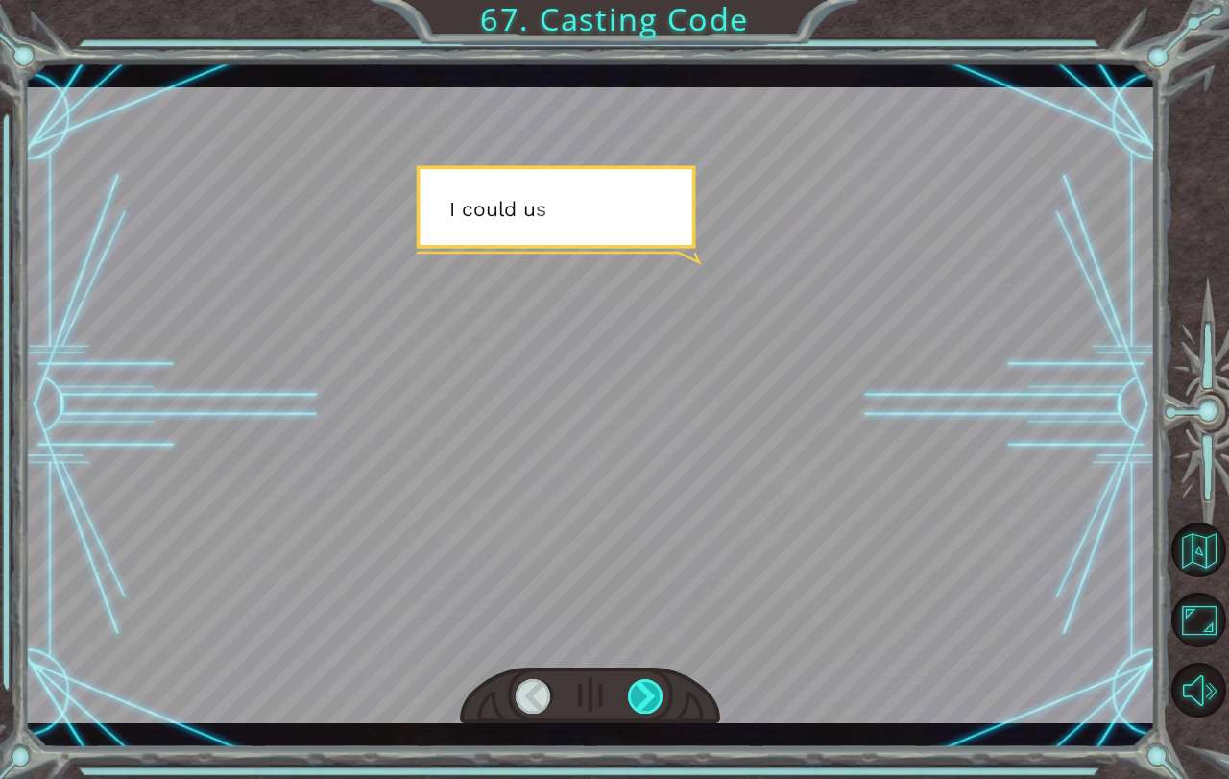
click at [650, 688] on div at bounding box center [646, 696] width 36 height 35
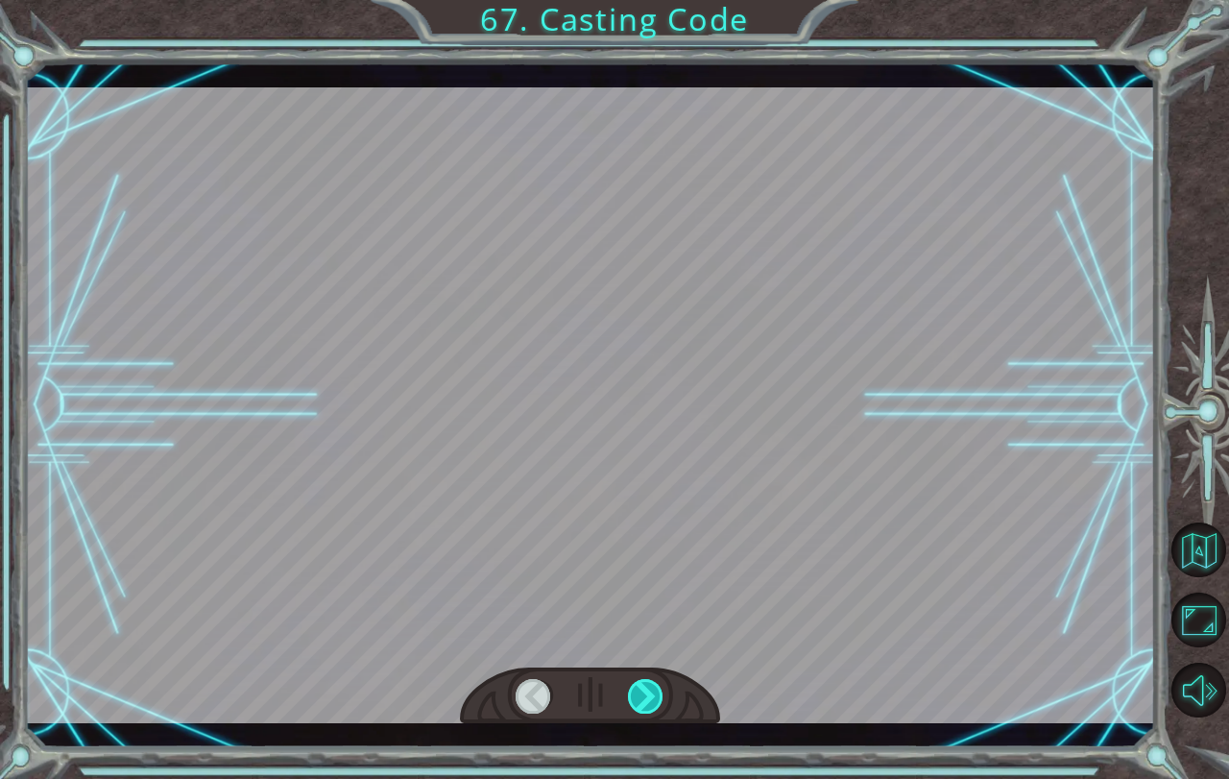
click at [650, 688] on div at bounding box center [646, 696] width 36 height 35
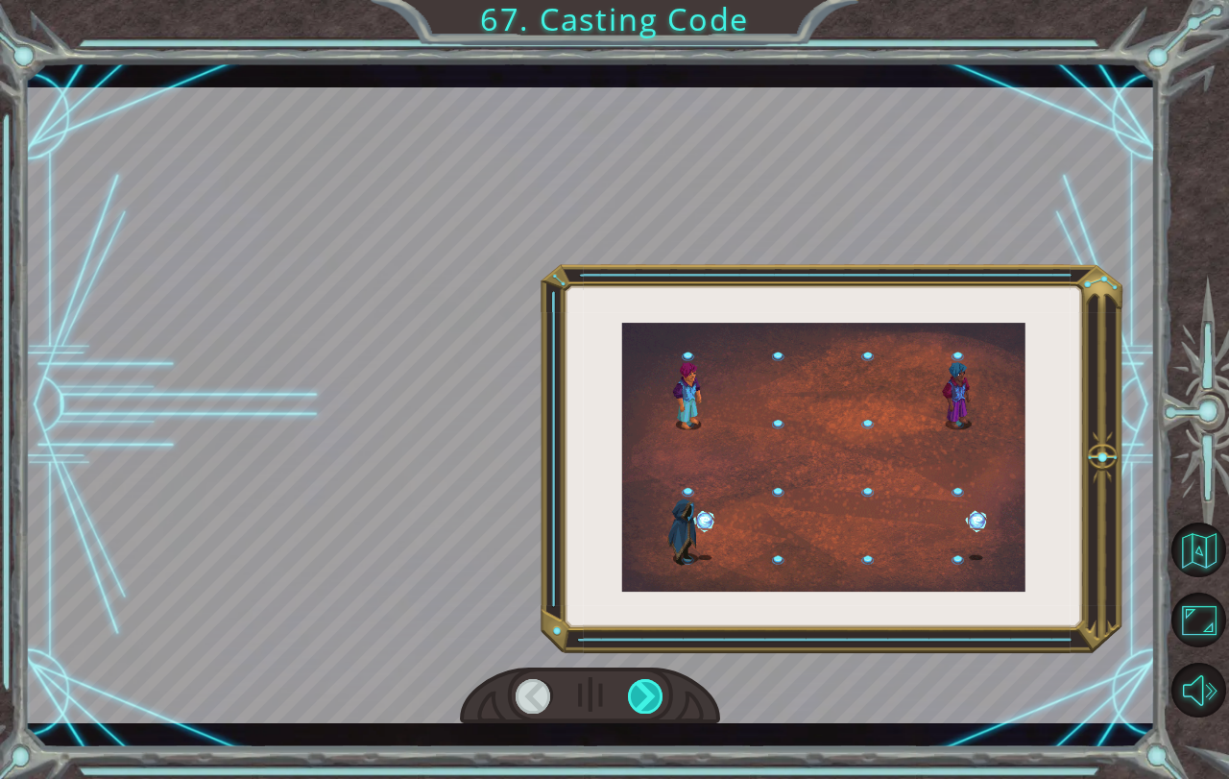
click at [650, 688] on div at bounding box center [646, 696] width 36 height 35
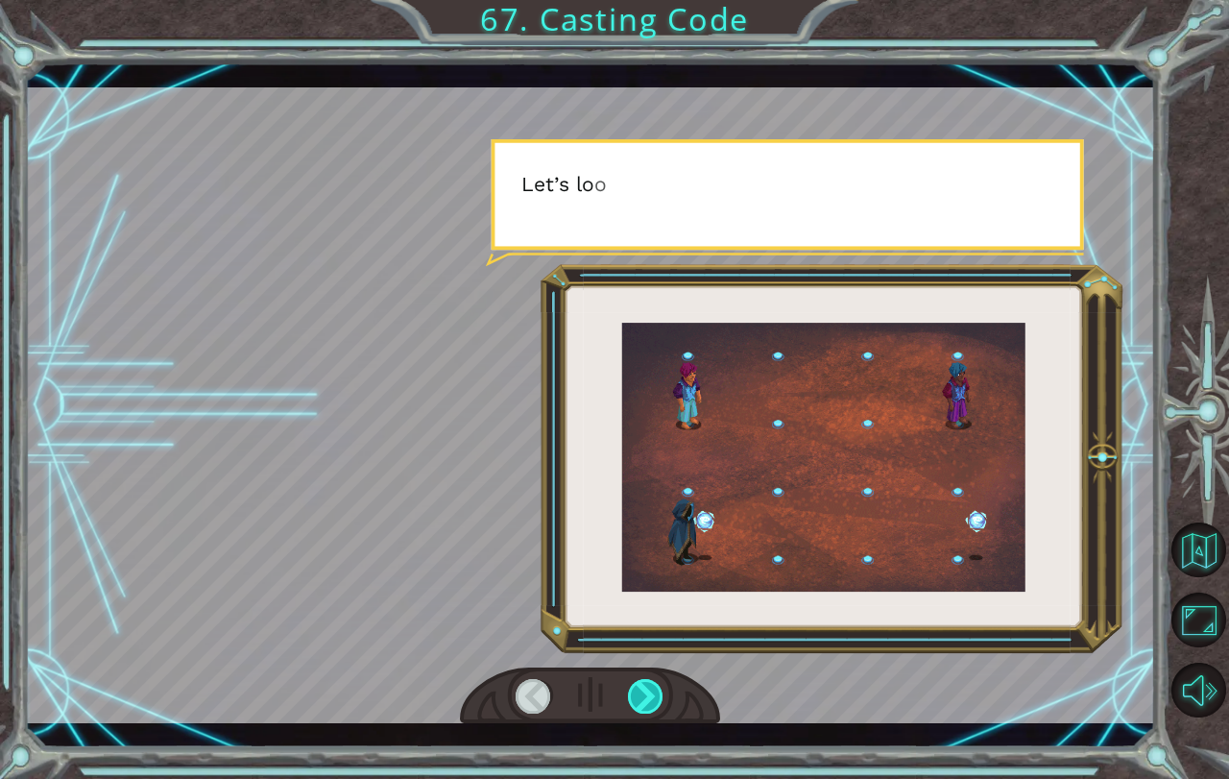
click at [650, 688] on div at bounding box center [646, 696] width 36 height 35
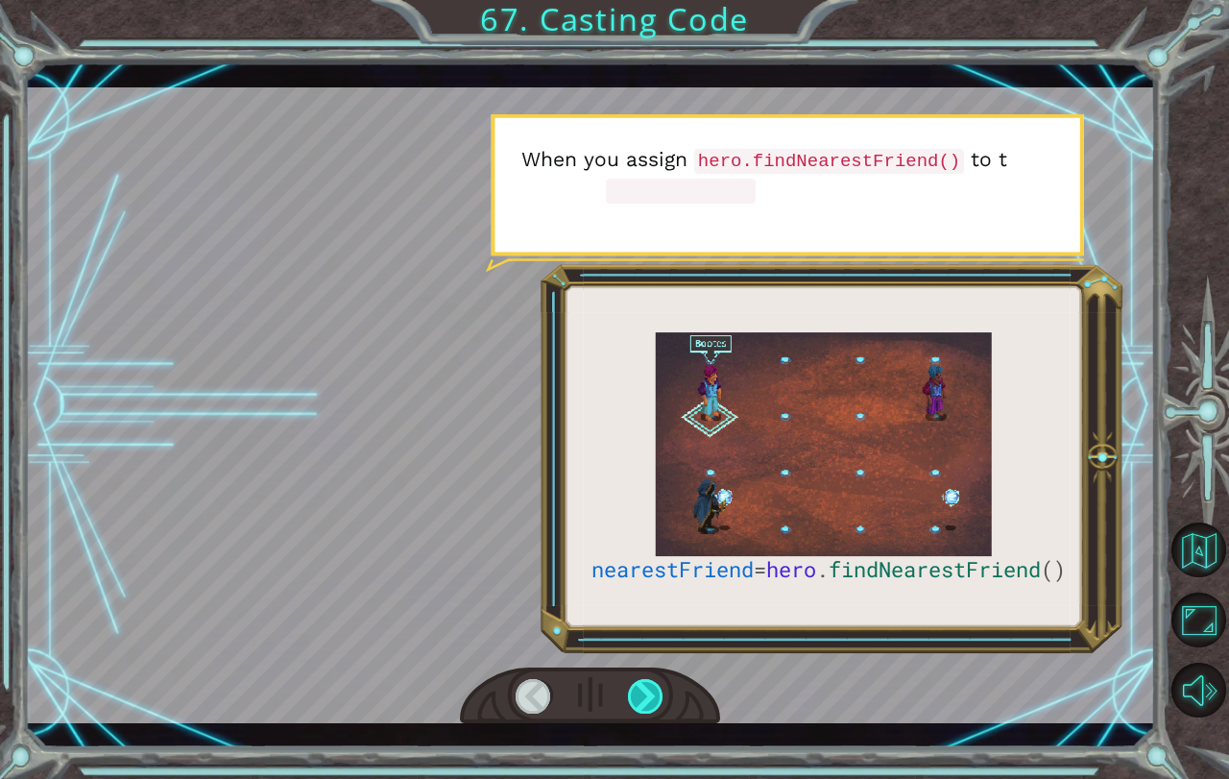
click at [650, 688] on div at bounding box center [646, 696] width 36 height 35
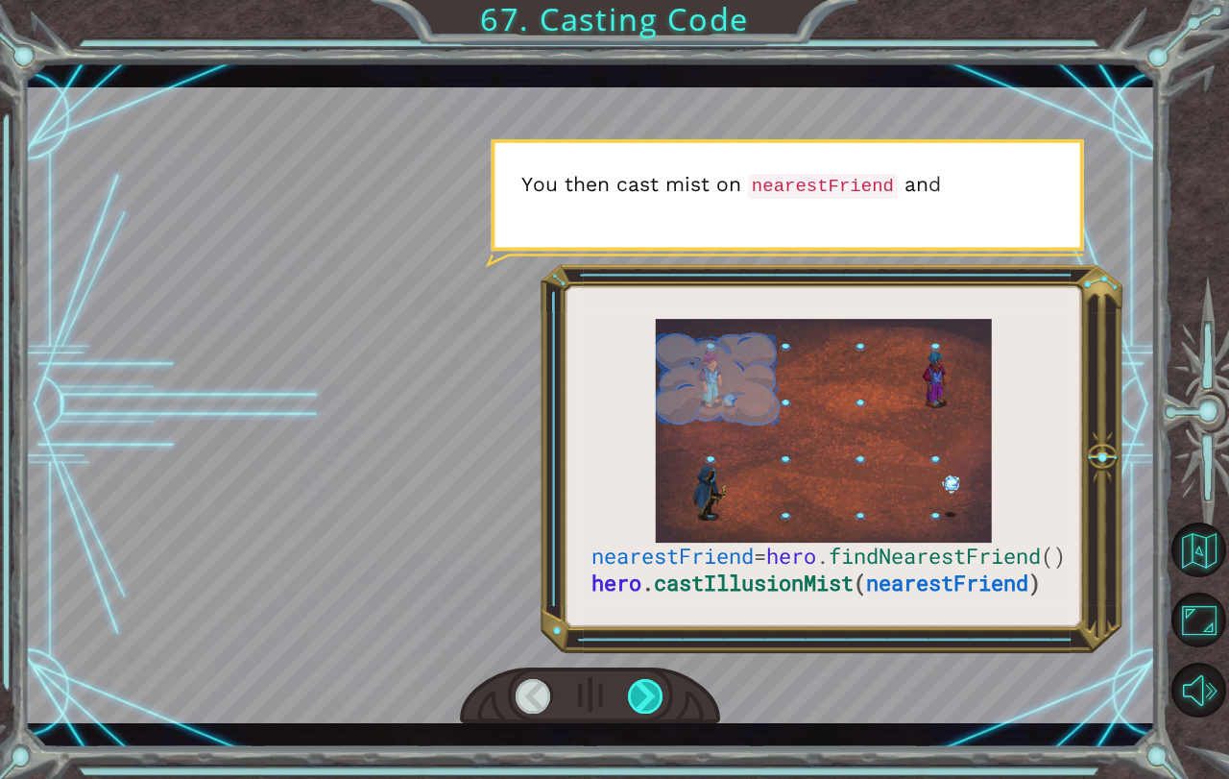
click at [650, 688] on div at bounding box center [646, 696] width 36 height 35
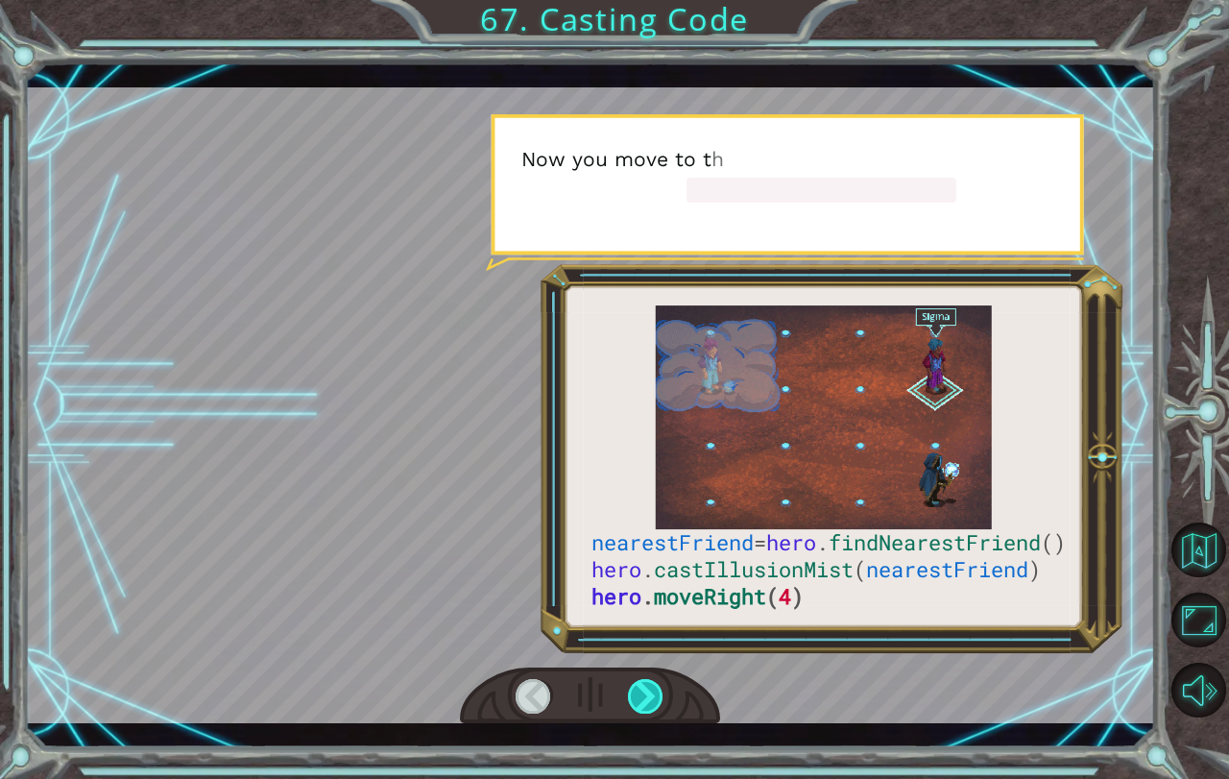
click at [650, 688] on div at bounding box center [646, 696] width 36 height 35
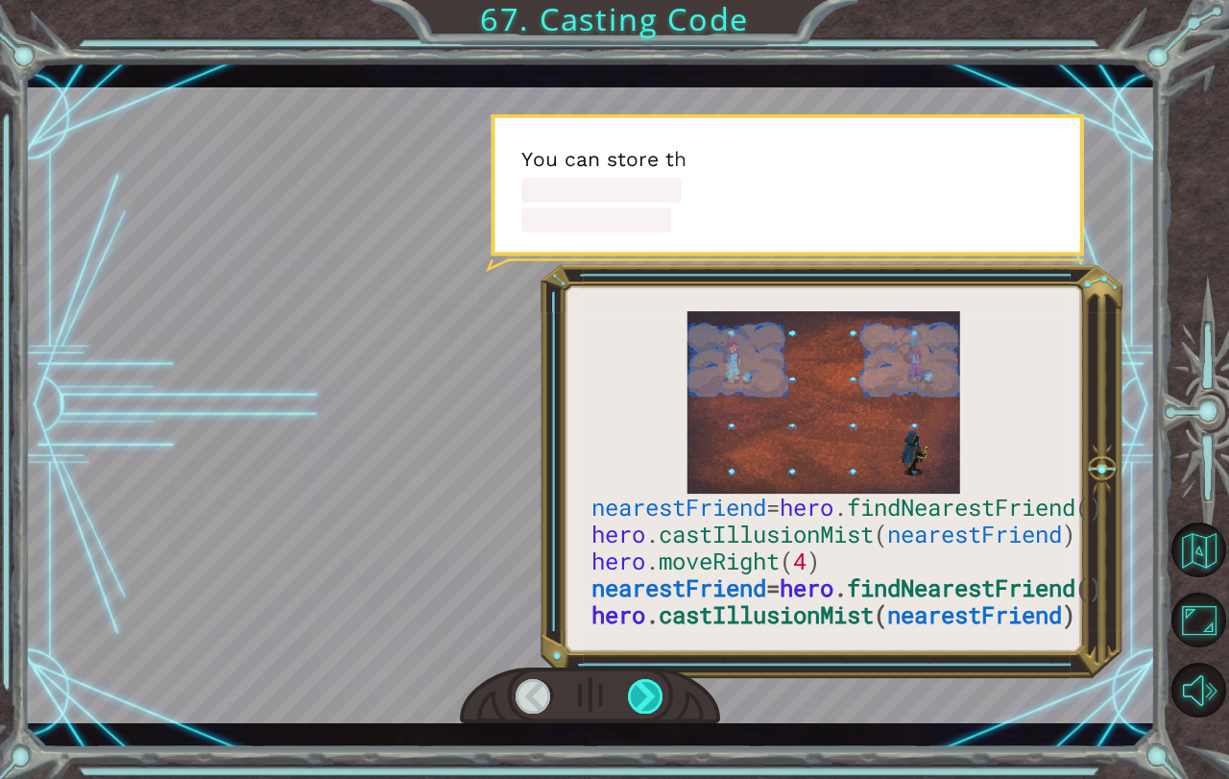
click at [650, 688] on div at bounding box center [646, 696] width 36 height 35
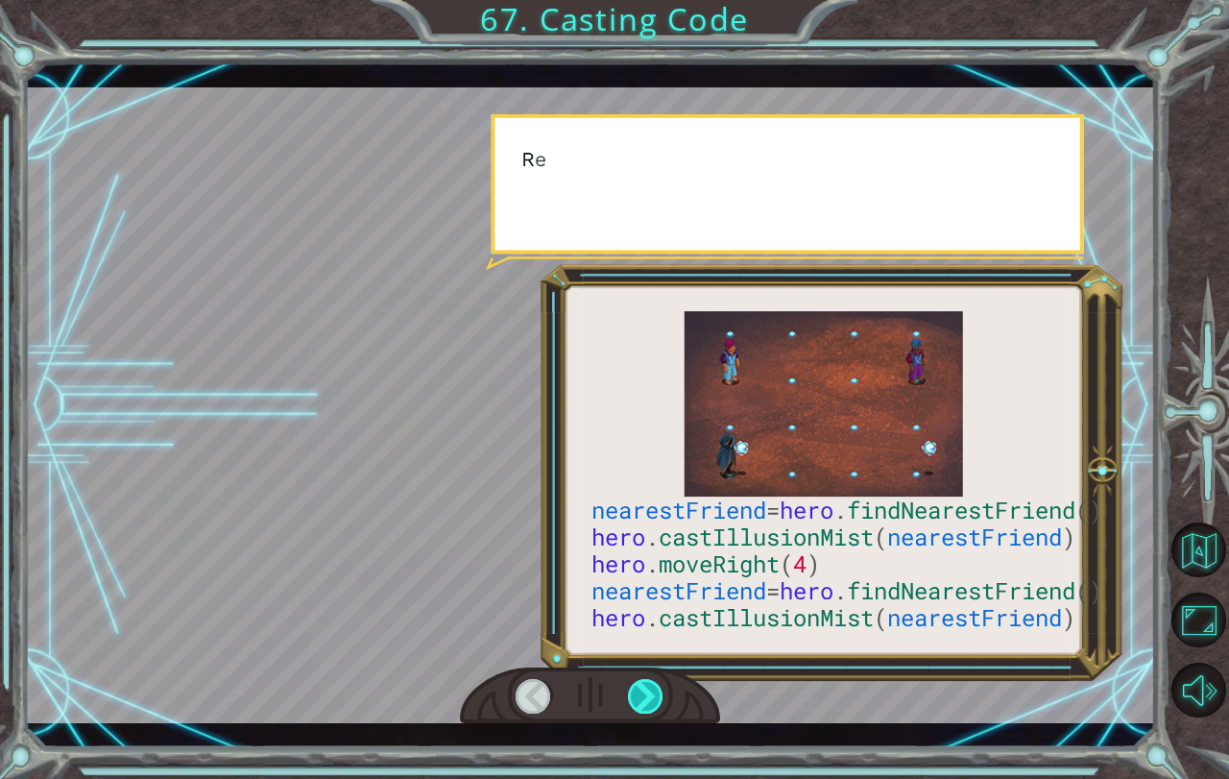
click at [650, 688] on div at bounding box center [646, 696] width 36 height 35
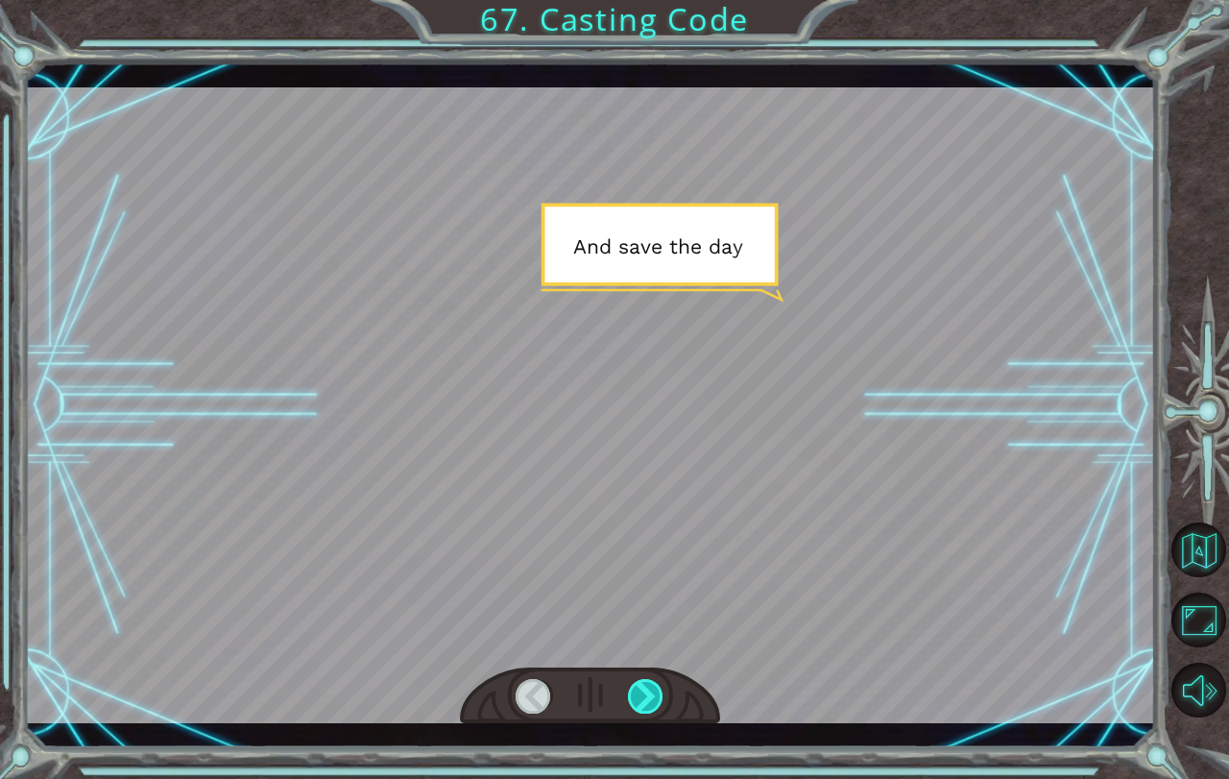
click at [650, 688] on div at bounding box center [646, 696] width 36 height 35
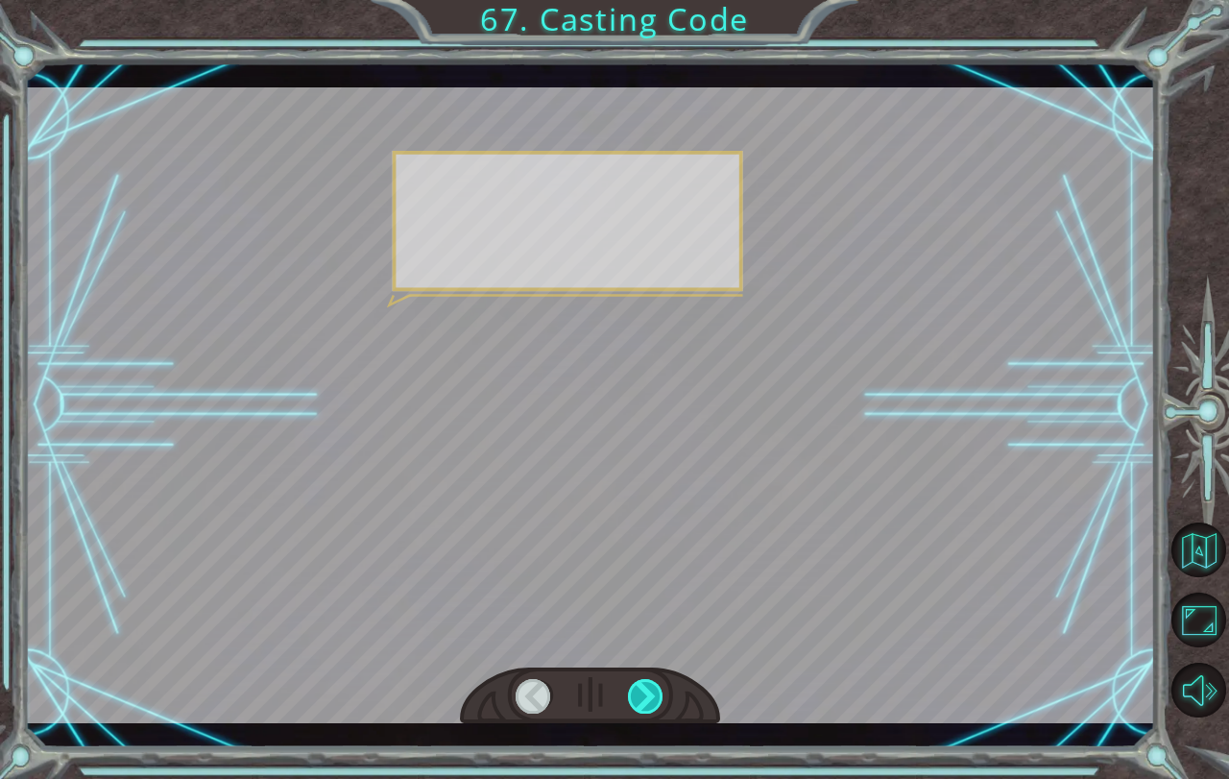
click at [650, 688] on div at bounding box center [646, 696] width 36 height 35
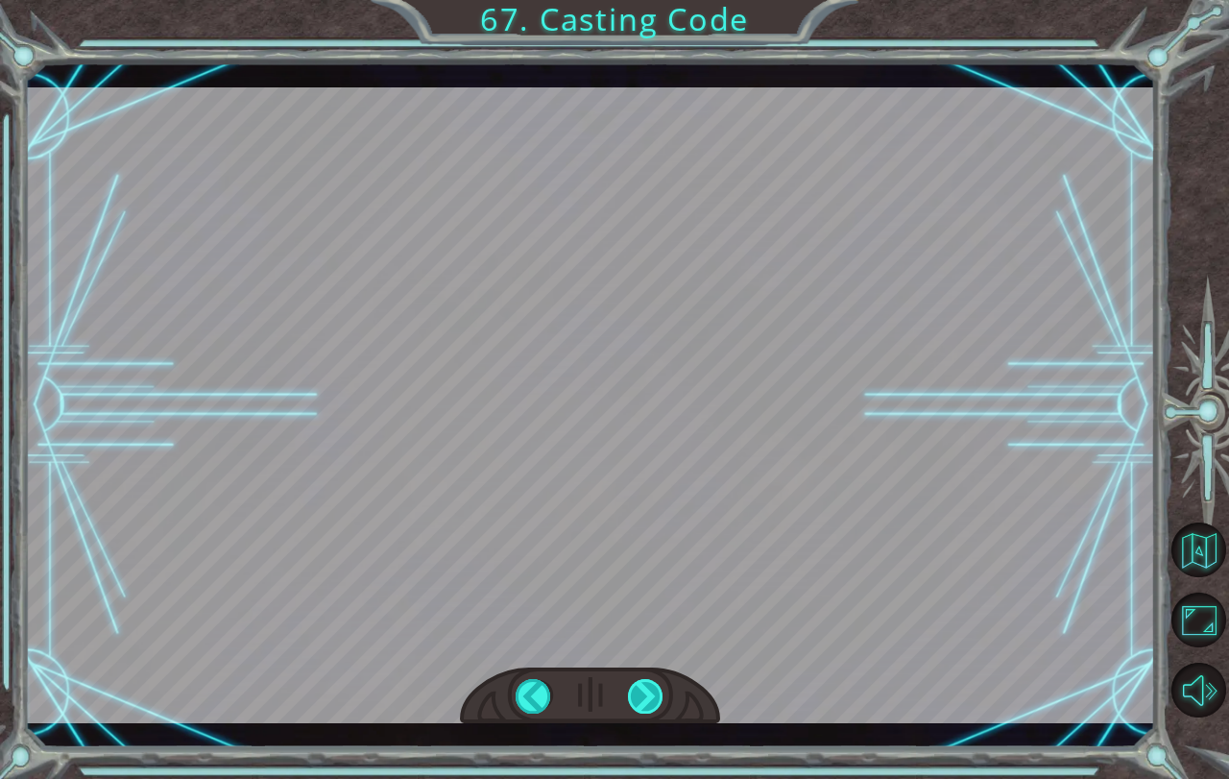
click at [650, 0] on div "nearestFriend = hero . findNearestFriend () hero . castIllusionMist ( nearestFr…" at bounding box center [614, 0] width 1229 height 0
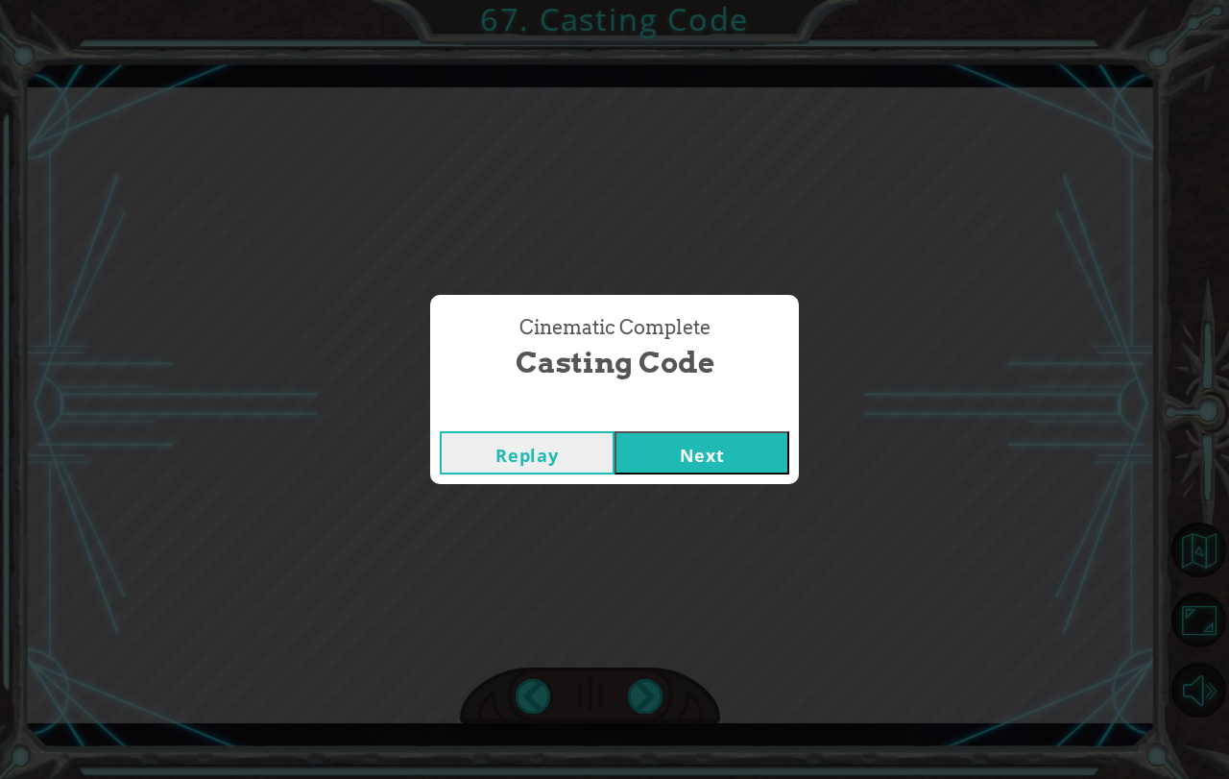
click at [676, 431] on button "Next" at bounding box center [701, 452] width 175 height 43
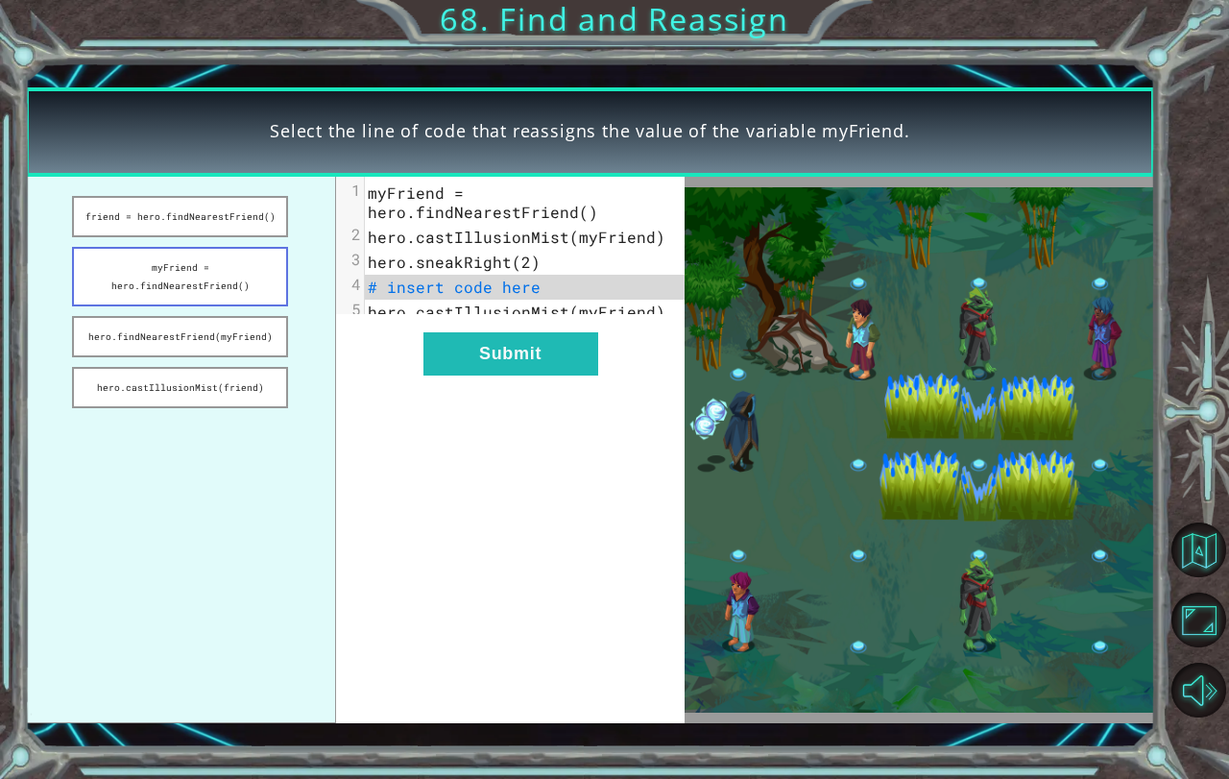
click at [212, 276] on button "myFriend = hero.findNearestFriend()" at bounding box center [180, 277] width 217 height 60
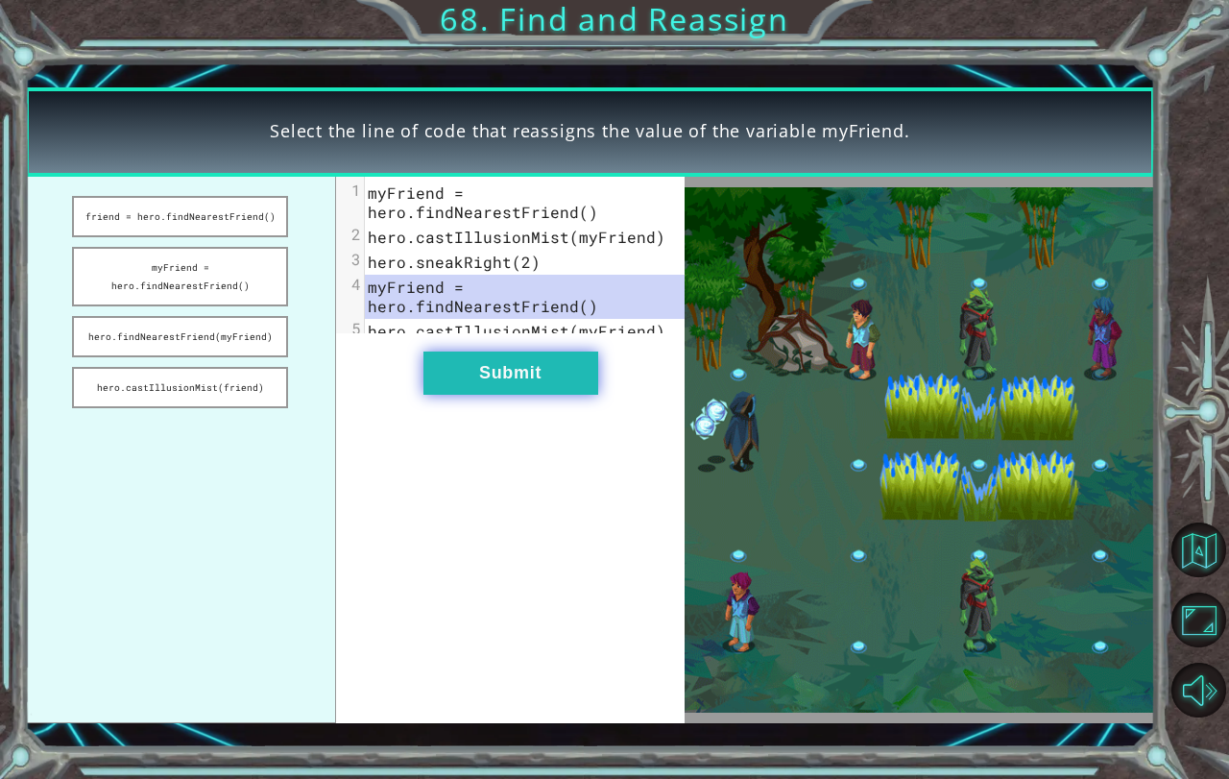
click at [437, 371] on button "Submit" at bounding box center [510, 372] width 175 height 43
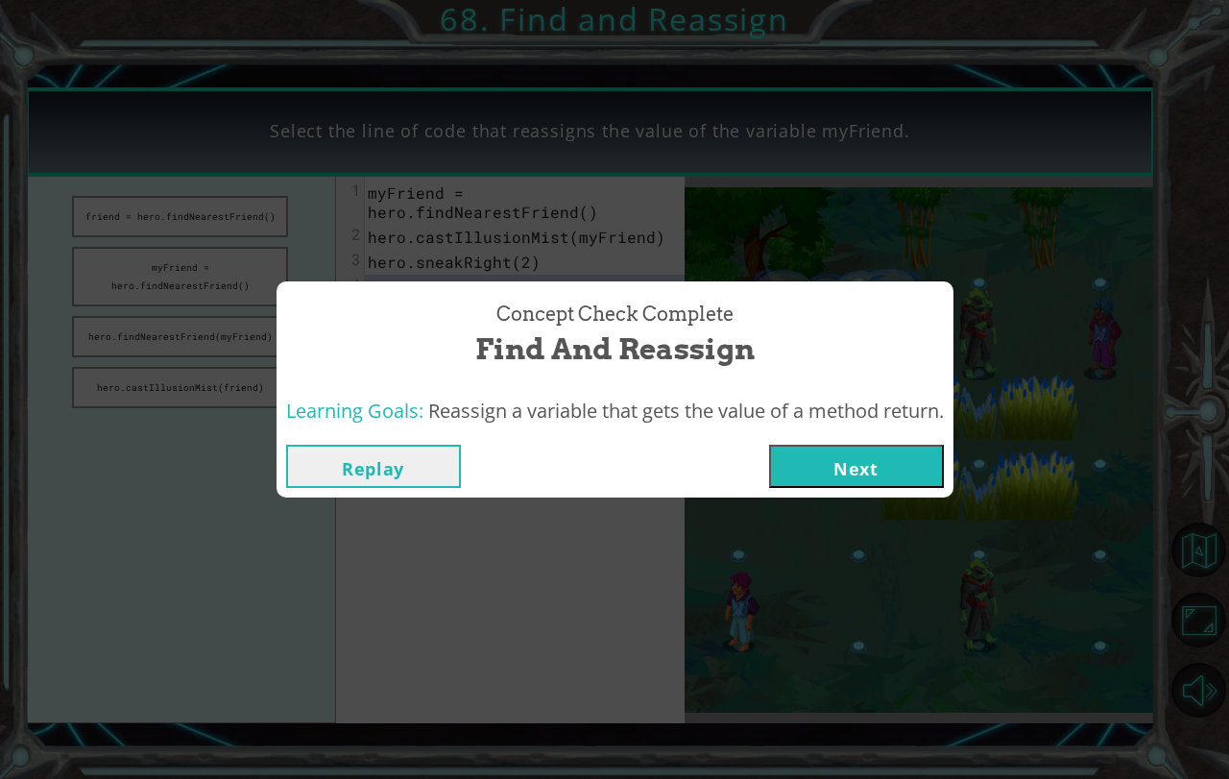
click at [400, 467] on button "Replay" at bounding box center [373, 466] width 175 height 43
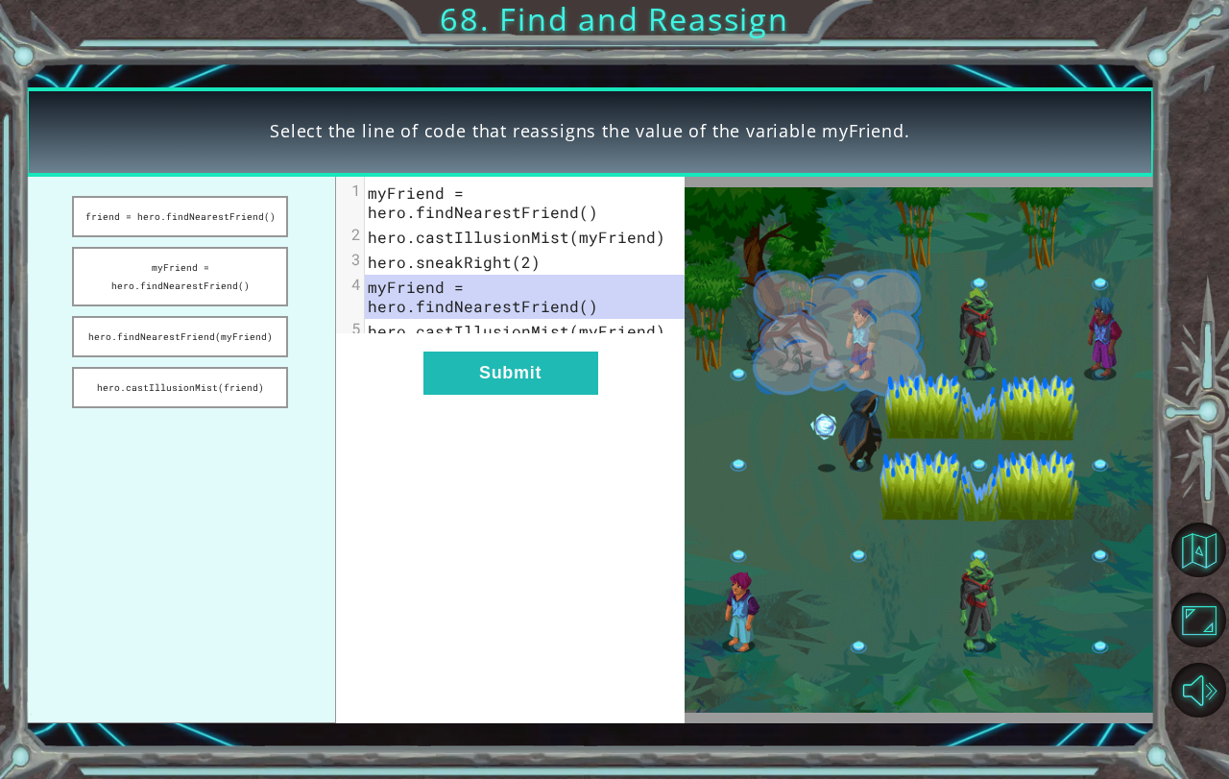
click at [502, 349] on div "xxxxxxxxxx 5 1 myFriend = hero.findNearestFriend() 2 hero.castIllusionMist(myFr…" at bounding box center [510, 450] width 349 height 546
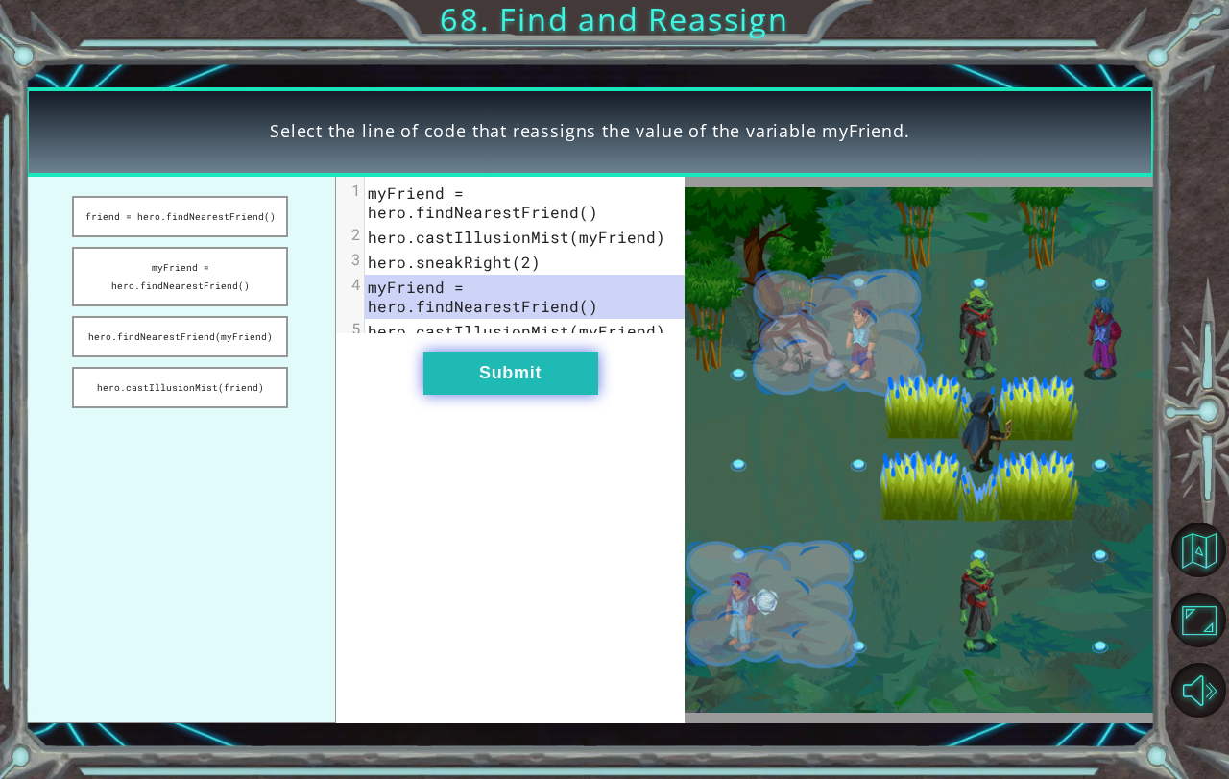
click at [498, 391] on button "Submit" at bounding box center [510, 372] width 175 height 43
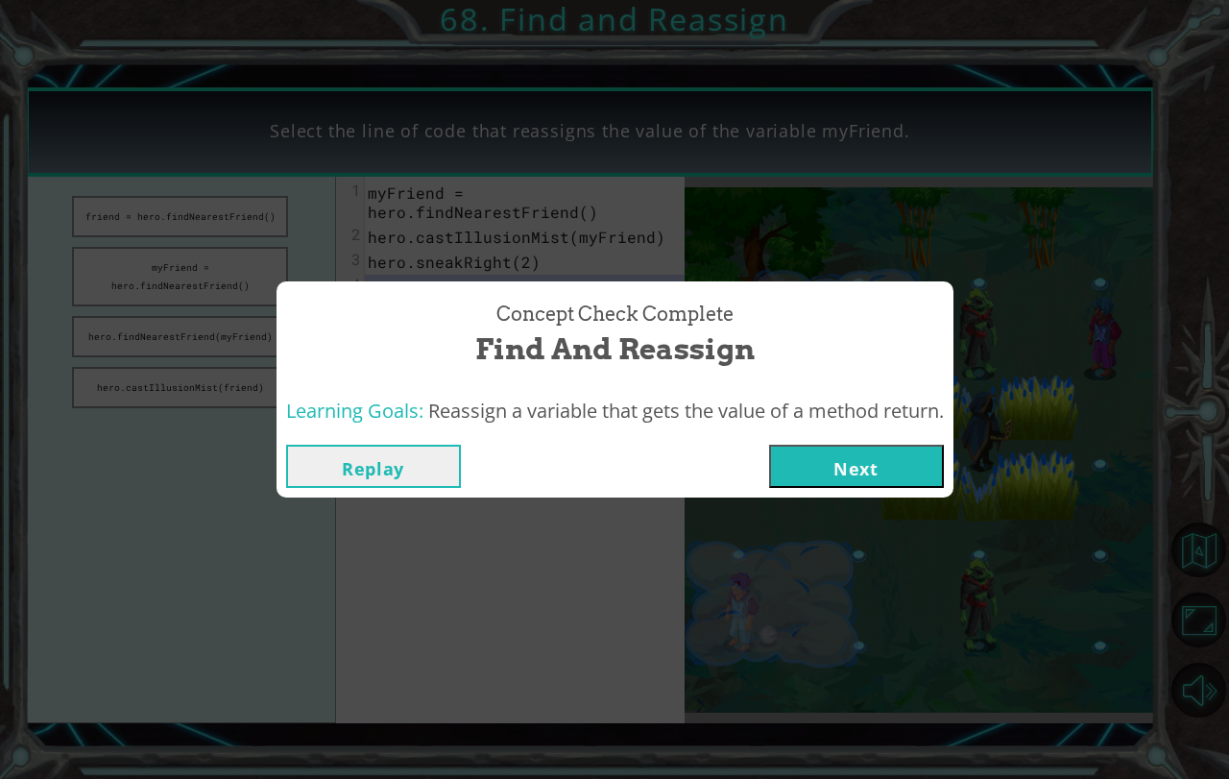
click at [830, 477] on button "Next" at bounding box center [856, 466] width 175 height 43
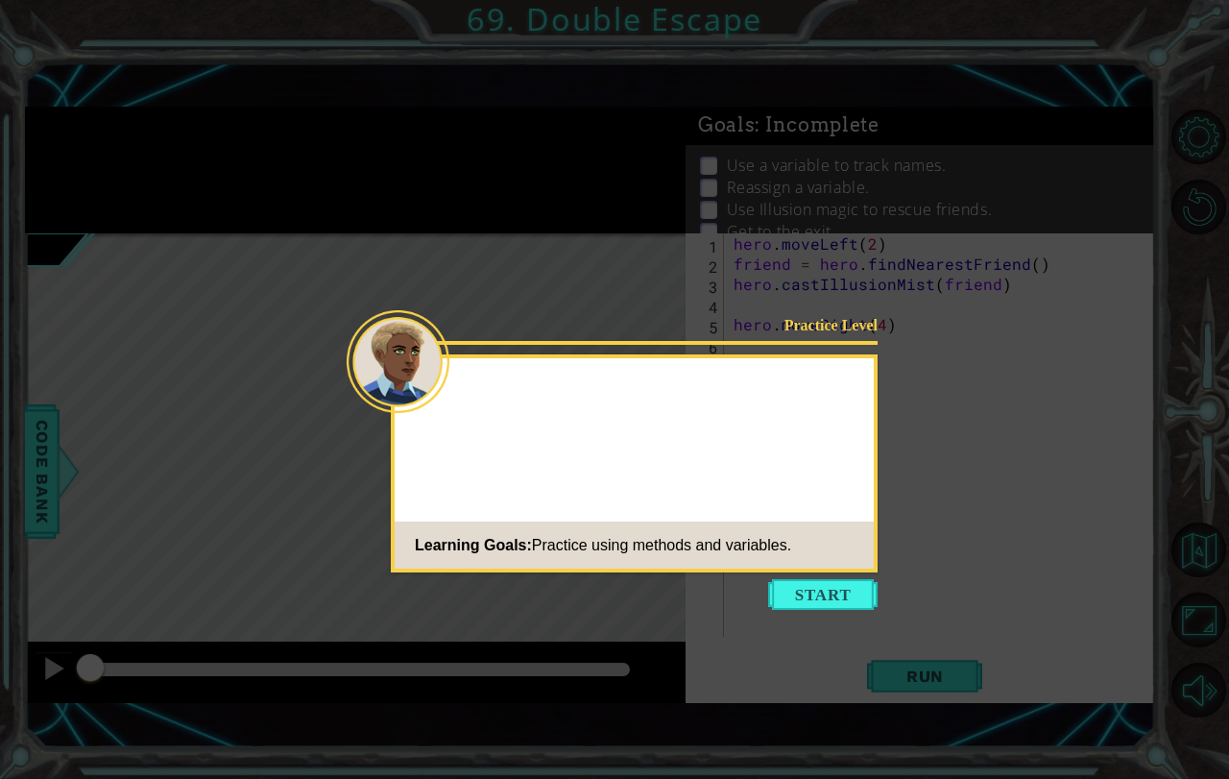
click at [829, 564] on footer "Learning Goals: Practice using methods and variables." at bounding box center [634, 544] width 479 height 47
click at [826, 579] on button "Start" at bounding box center [822, 594] width 109 height 31
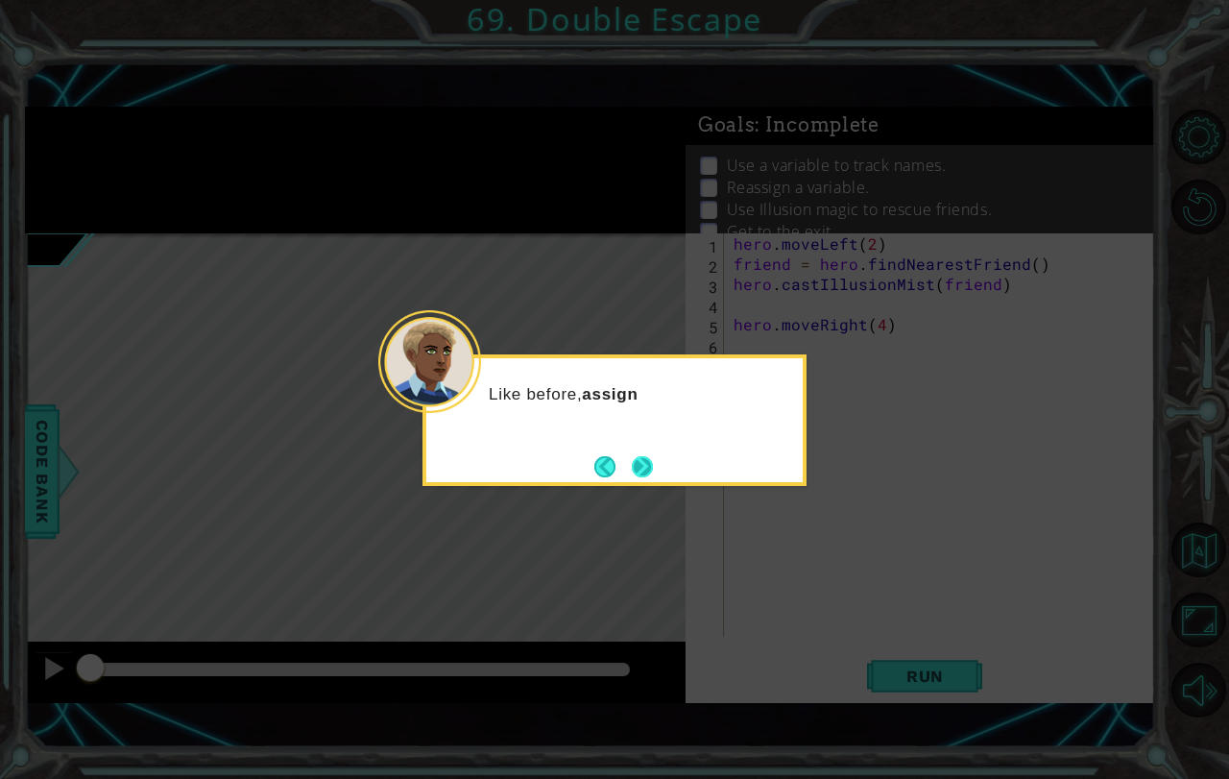
click at [646, 461] on button "Next" at bounding box center [642, 466] width 21 height 21
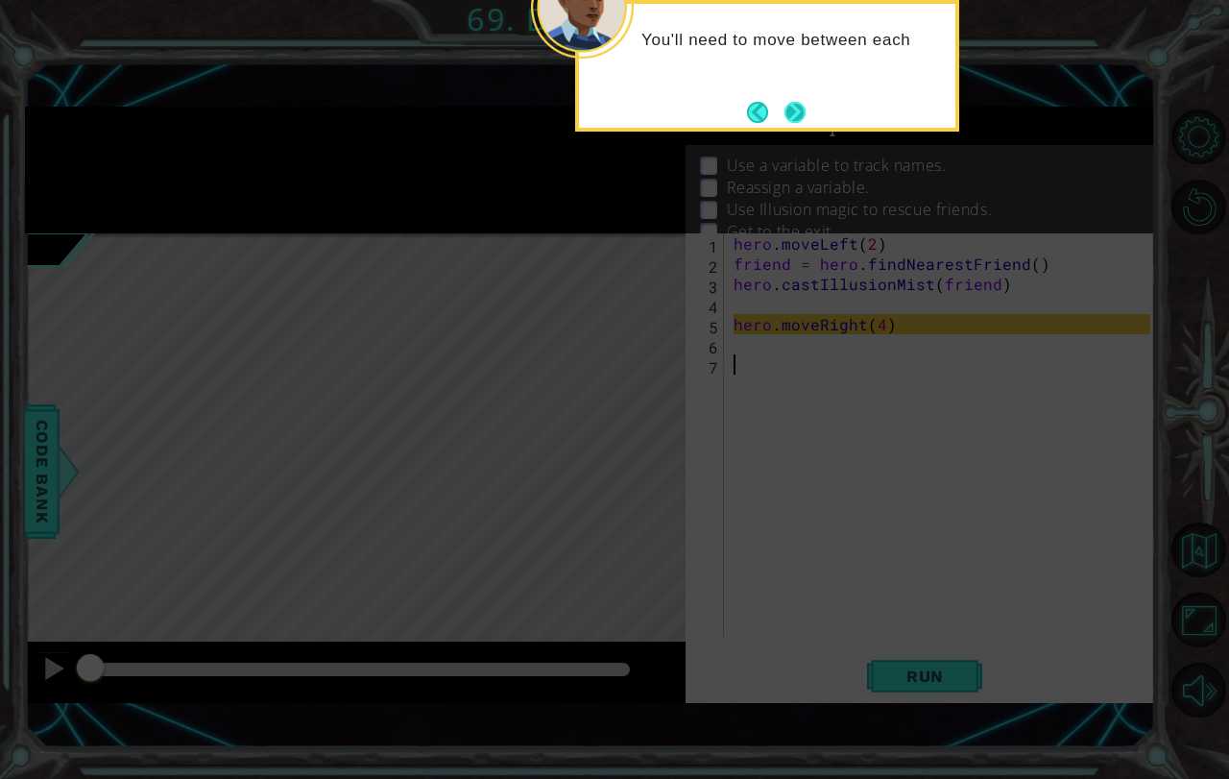
click at [796, 123] on button "Next" at bounding box center [794, 112] width 21 height 21
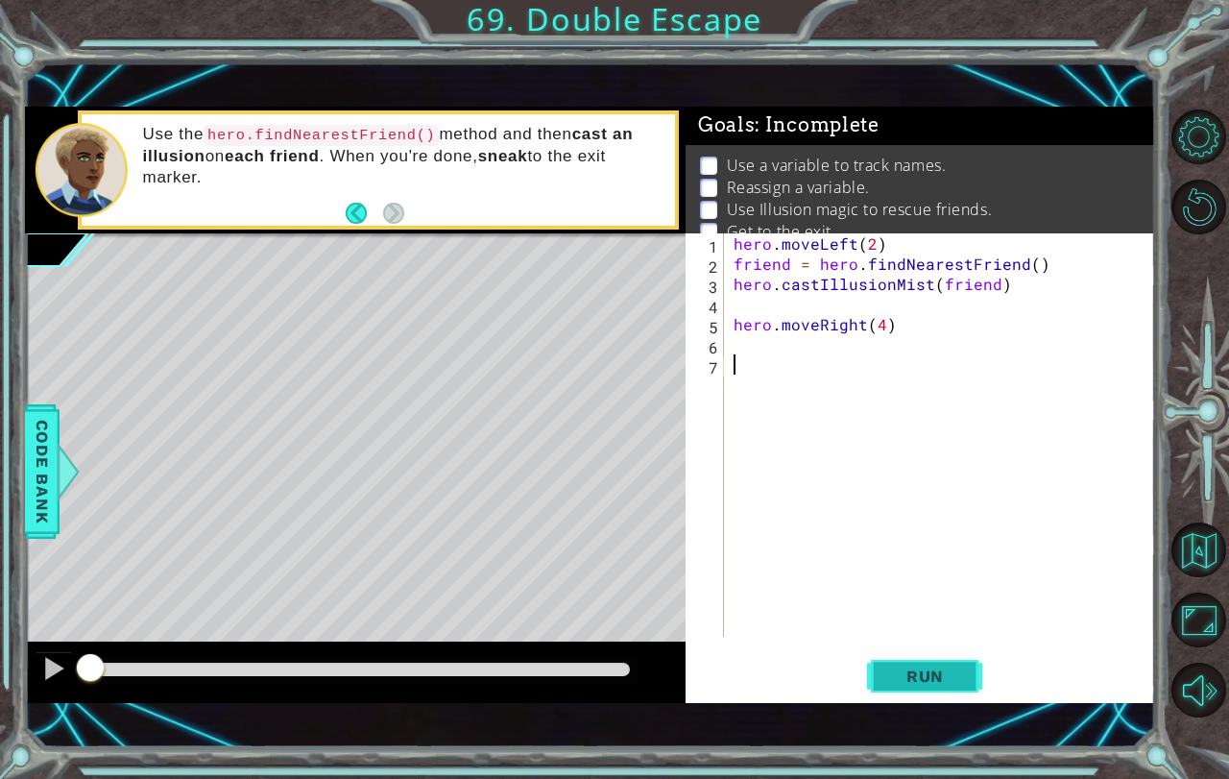
click at [920, 693] on button "Run" at bounding box center [924, 675] width 115 height 47
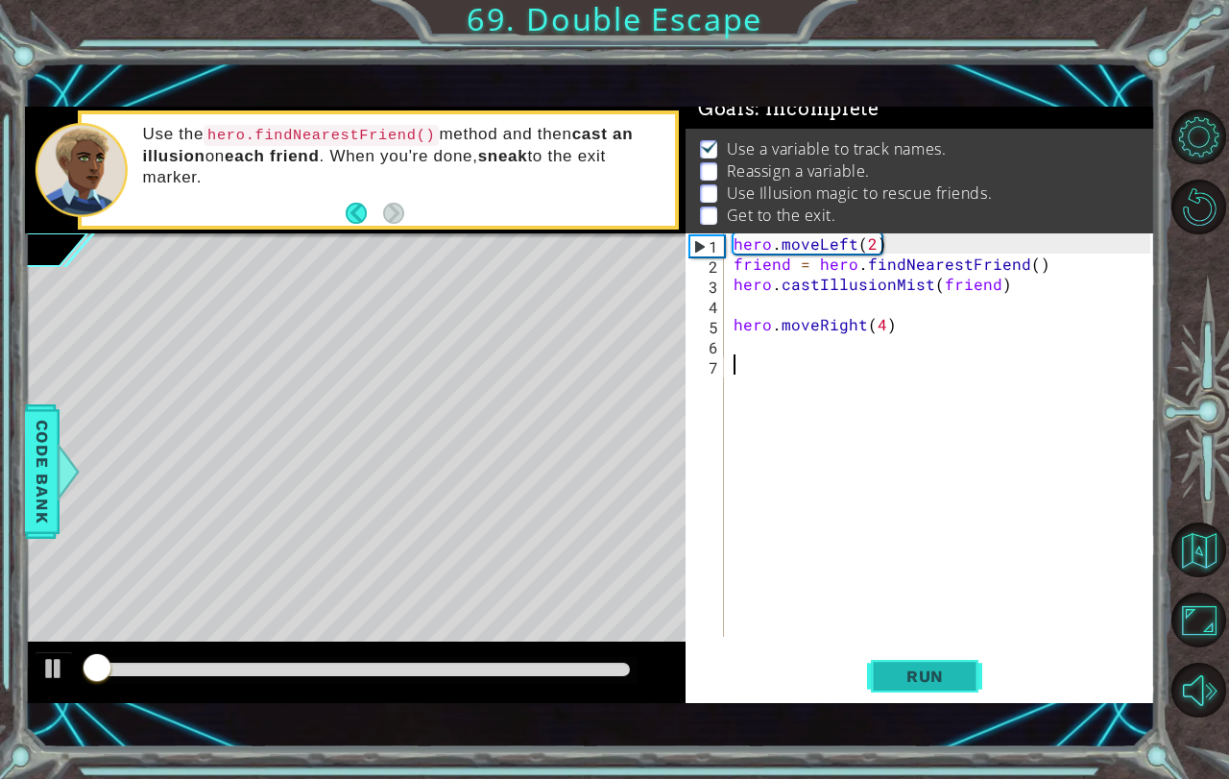
scroll to position [22, 0]
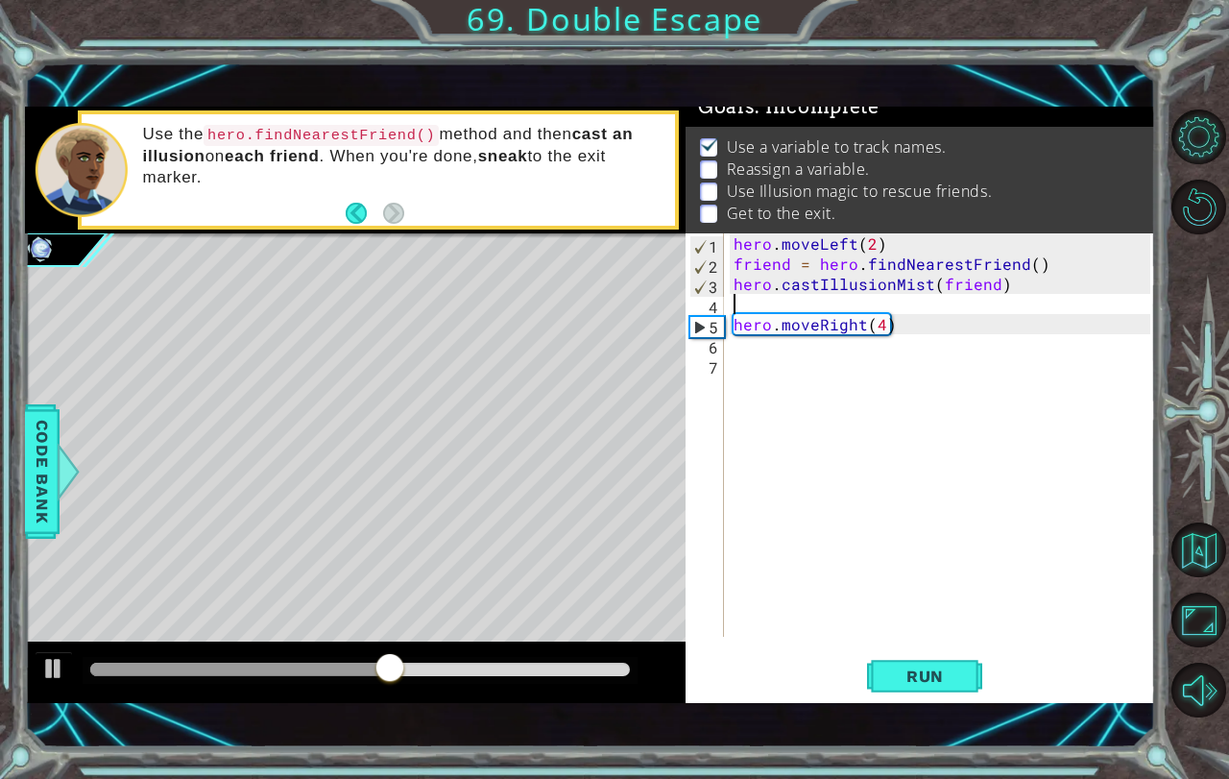
click at [798, 303] on div "hero . moveLeft ( 2 ) friend = hero . findNearestFriend ( ) hero . castIllusion…" at bounding box center [945, 455] width 430 height 444
type textarea "f"
type textarea "hero.castIllusionMist(friend)"
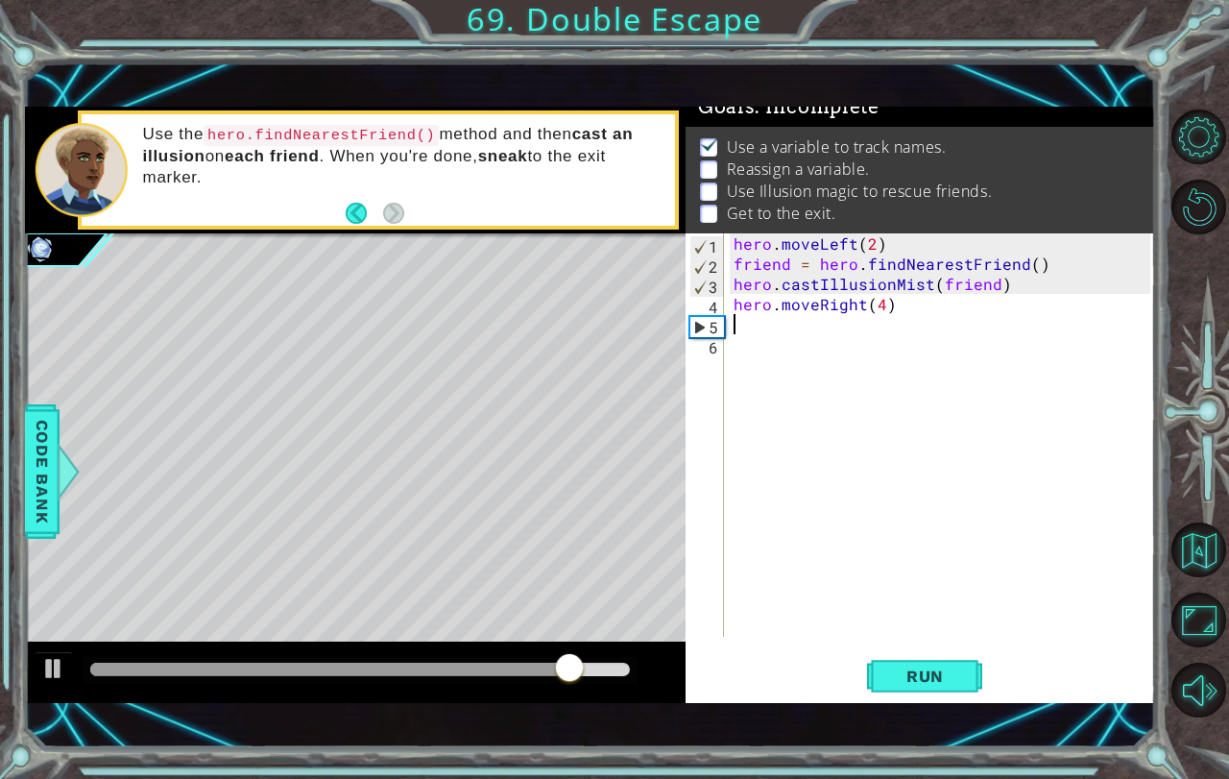
click at [922, 315] on div "hero . moveLeft ( 2 ) friend = hero . findNearestFriend ( ) hero . castIllusion…" at bounding box center [945, 455] width 430 height 444
click at [898, 311] on div "hero . moveLeft ( 2 ) friend = hero . findNearestFriend ( ) hero . castIllusion…" at bounding box center [945, 455] width 430 height 444
type textarea "hero.moveRight(4)"
click at [943, 695] on button "Run" at bounding box center [924, 675] width 115 height 47
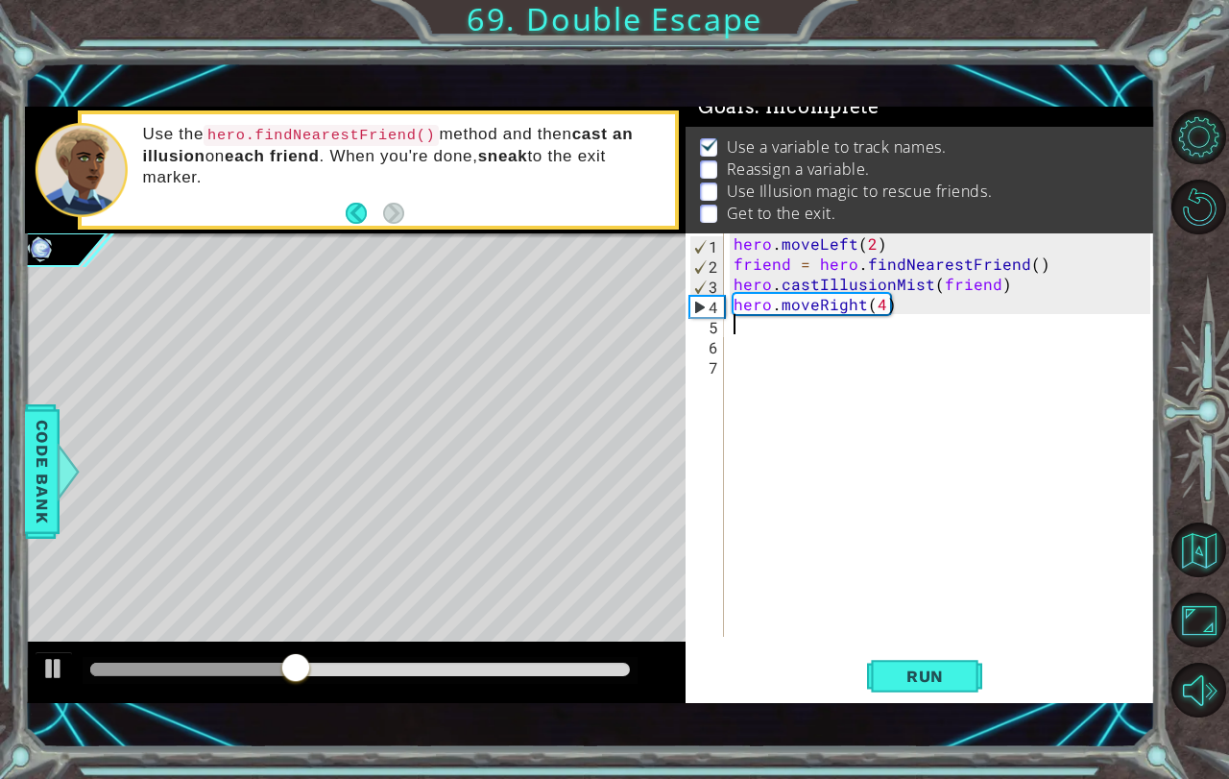
type textarea "hero.moveRight(4)"
click at [889, 312] on div "hero . moveLeft ( 2 ) friend = hero . findNearestFriend ( ) hero . castIllusion…" at bounding box center [945, 455] width 430 height 444
click at [900, 306] on div "hero . moveLeft ( 2 ) friend = hero . findNearestFriend ( ) hero . castIllusion…" at bounding box center [945, 455] width 430 height 444
type textarea "hero.moveRight(4)"
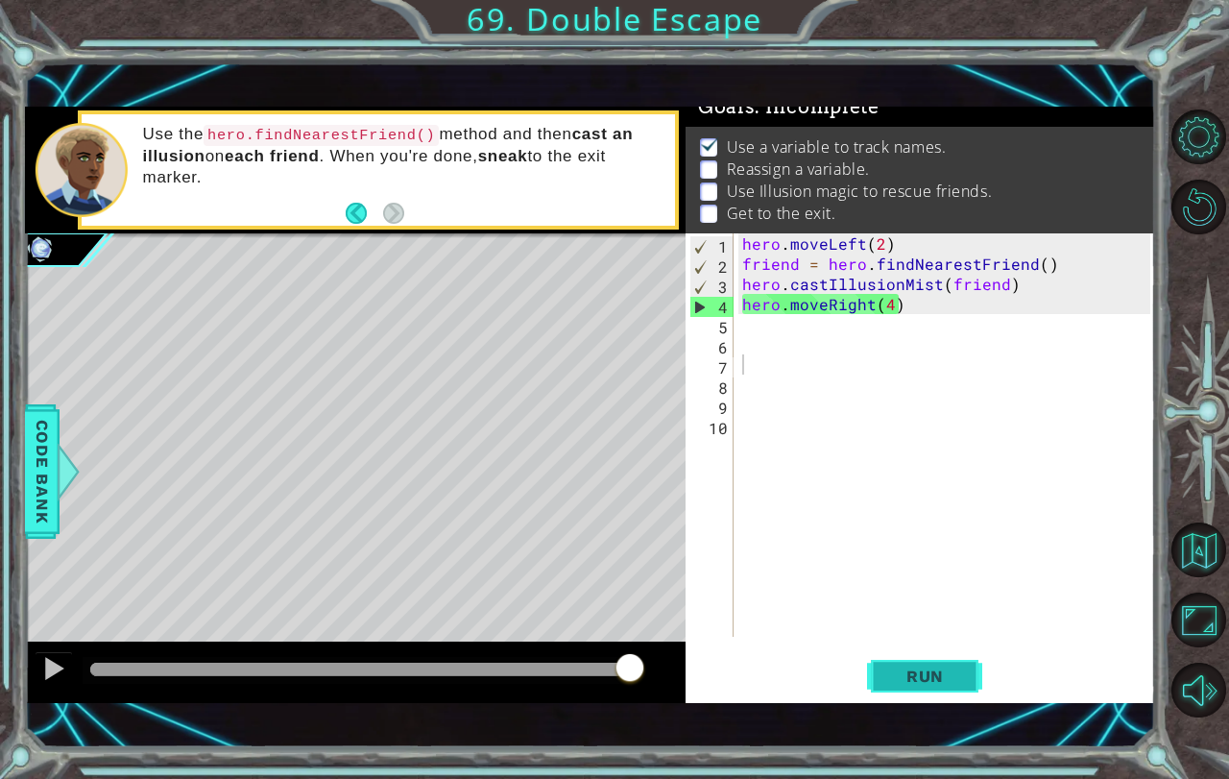
click at [901, 676] on span "Run" at bounding box center [925, 675] width 76 height 19
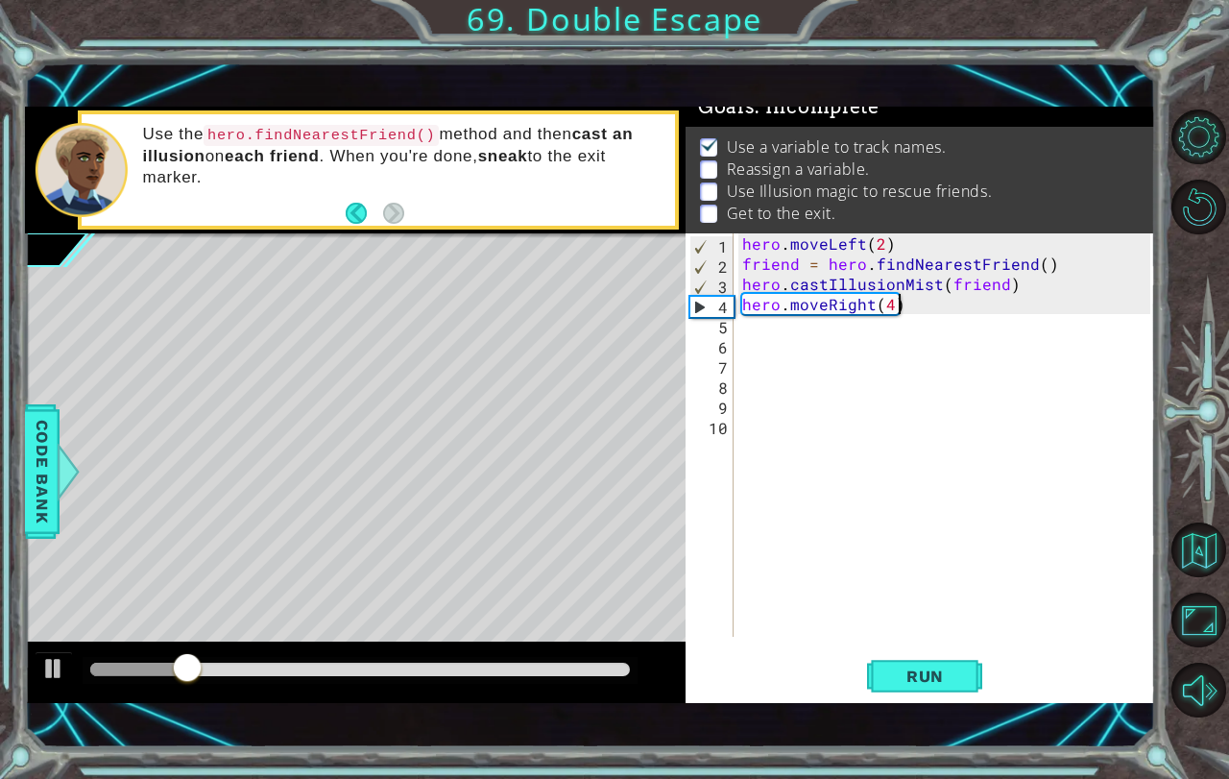
click at [935, 314] on div "hero . moveLeft ( 2 ) friend = hero . findNearestFriend ( ) hero . castIllusion…" at bounding box center [948, 455] width 421 height 444
type textarea "hero.moveRight(4)"
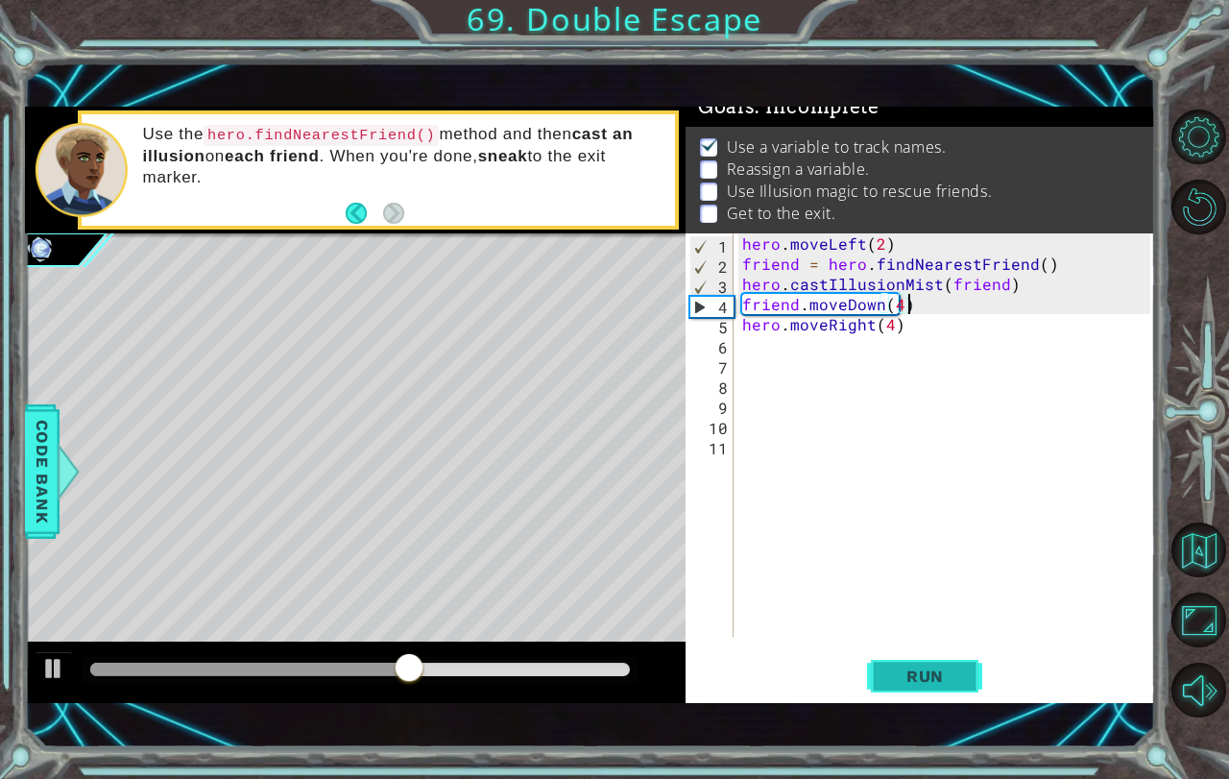
click at [914, 661] on button "Run" at bounding box center [924, 675] width 115 height 47
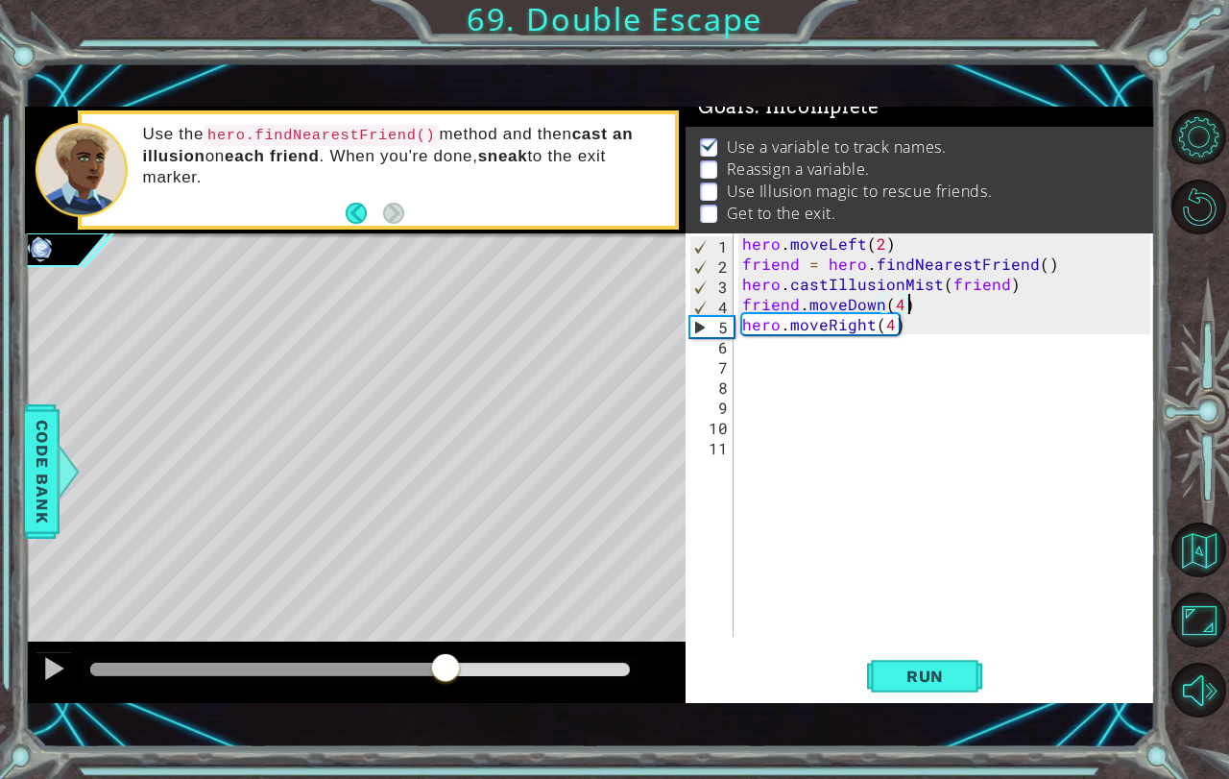
drag, startPoint x: 575, startPoint y: 673, endPoint x: 445, endPoint y: 677, distance: 129.7
click at [445, 676] on div at bounding box center [360, 668] width 540 height 13
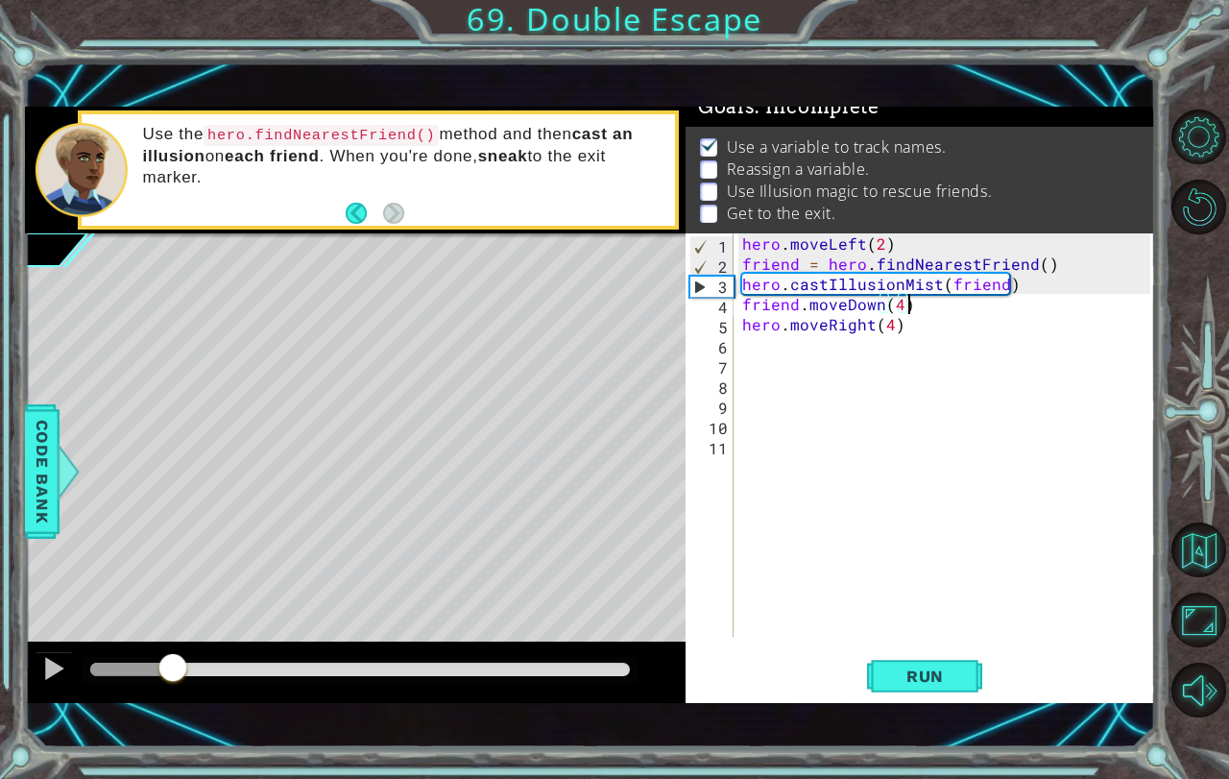
click at [163, 640] on div "methods hero use(thing) moveUp(steps) moveDown(steps) moveLeft(steps) moveRight…" at bounding box center [590, 405] width 1131 height 596
drag, startPoint x: 449, startPoint y: 675, endPoint x: 155, endPoint y: 643, distance: 296.4
click at [155, 643] on div "methods hero use(thing) moveUp(steps) moveDown(steps) moveLeft(steps) moveRight…" at bounding box center [590, 405] width 1131 height 596
drag, startPoint x: 119, startPoint y: 651, endPoint x: 108, endPoint y: 655, distance: 11.2
click at [108, 655] on div at bounding box center [355, 671] width 661 height 61
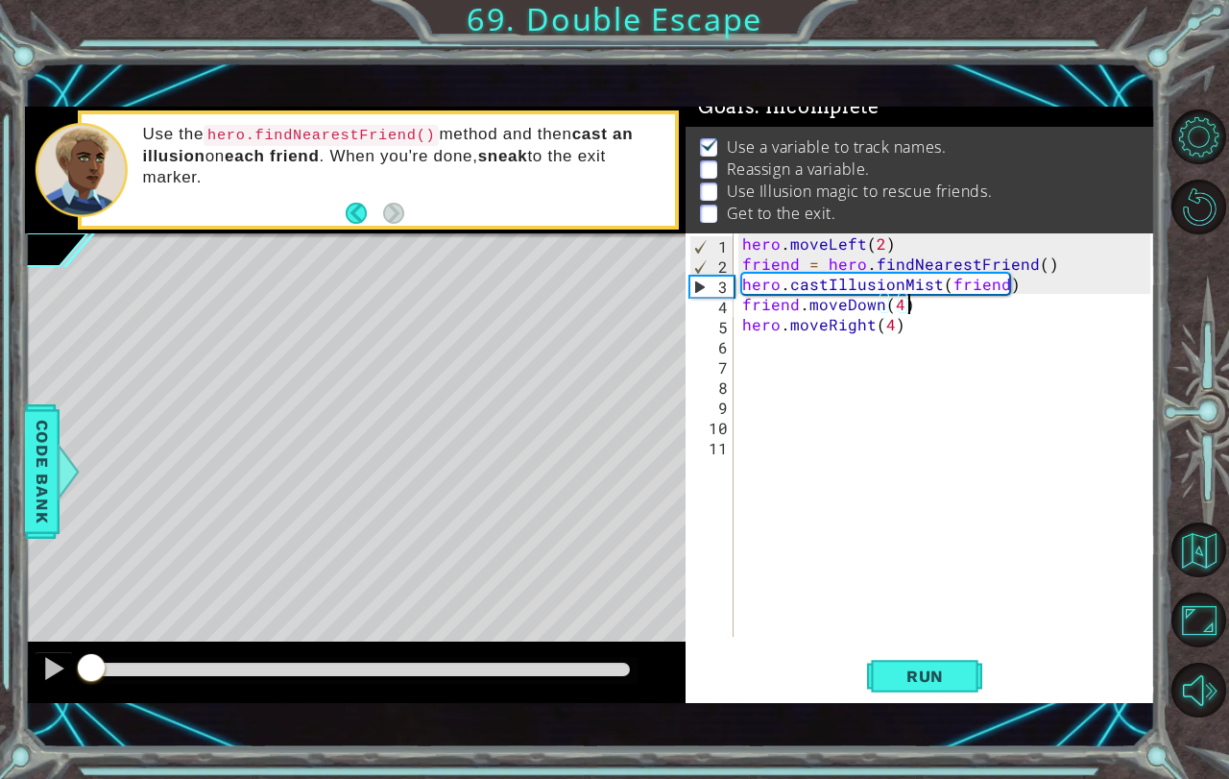
drag, startPoint x: 190, startPoint y: 665, endPoint x: 0, endPoint y: 675, distance: 190.3
click at [0, 675] on div "1 ההההההההההההההההההההההההההההההההההההההההההההההההההההההההההההההההההההההההההההה…" at bounding box center [614, 389] width 1229 height 779
click at [935, 661] on button "Run" at bounding box center [924, 675] width 115 height 47
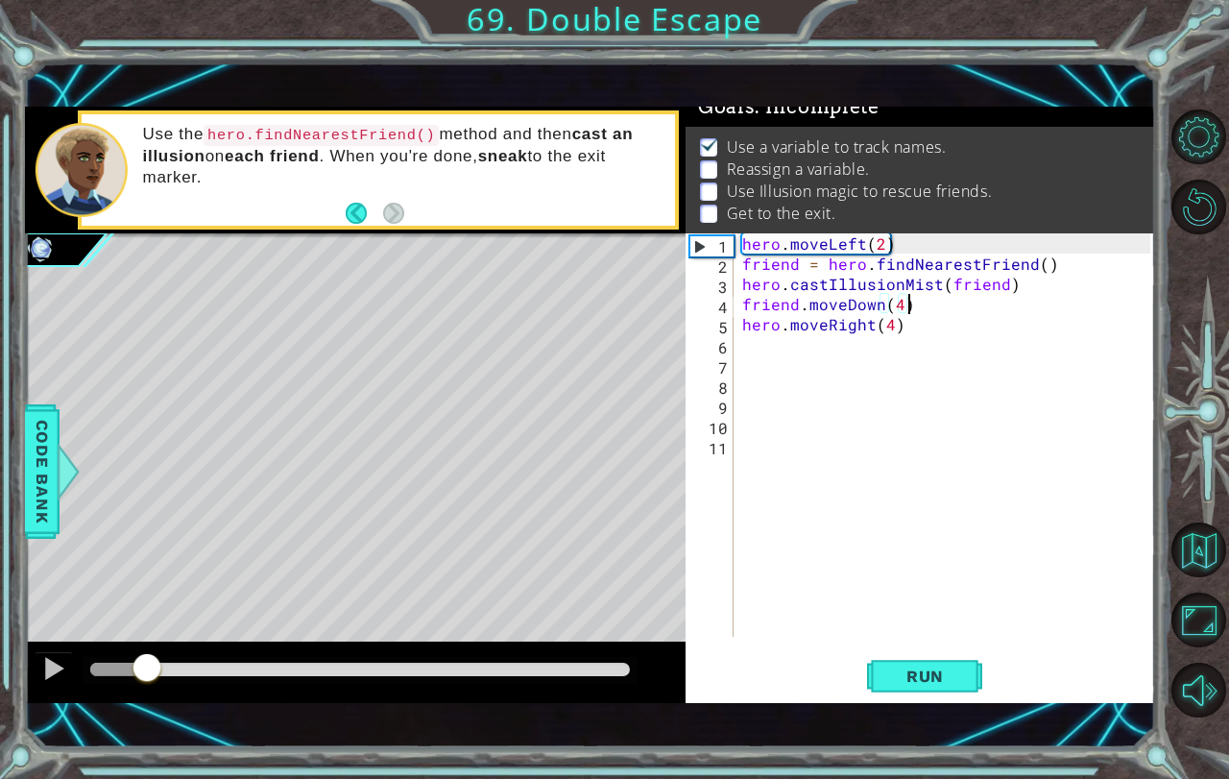
drag, startPoint x: 474, startPoint y: 676, endPoint x: 147, endPoint y: 706, distance: 328.7
click at [147, 706] on div "1 ההההההההההההההההההההההההההההההההההההההההההההההההההההההההההההההההההההההההההההה…" at bounding box center [590, 404] width 1131 height 685
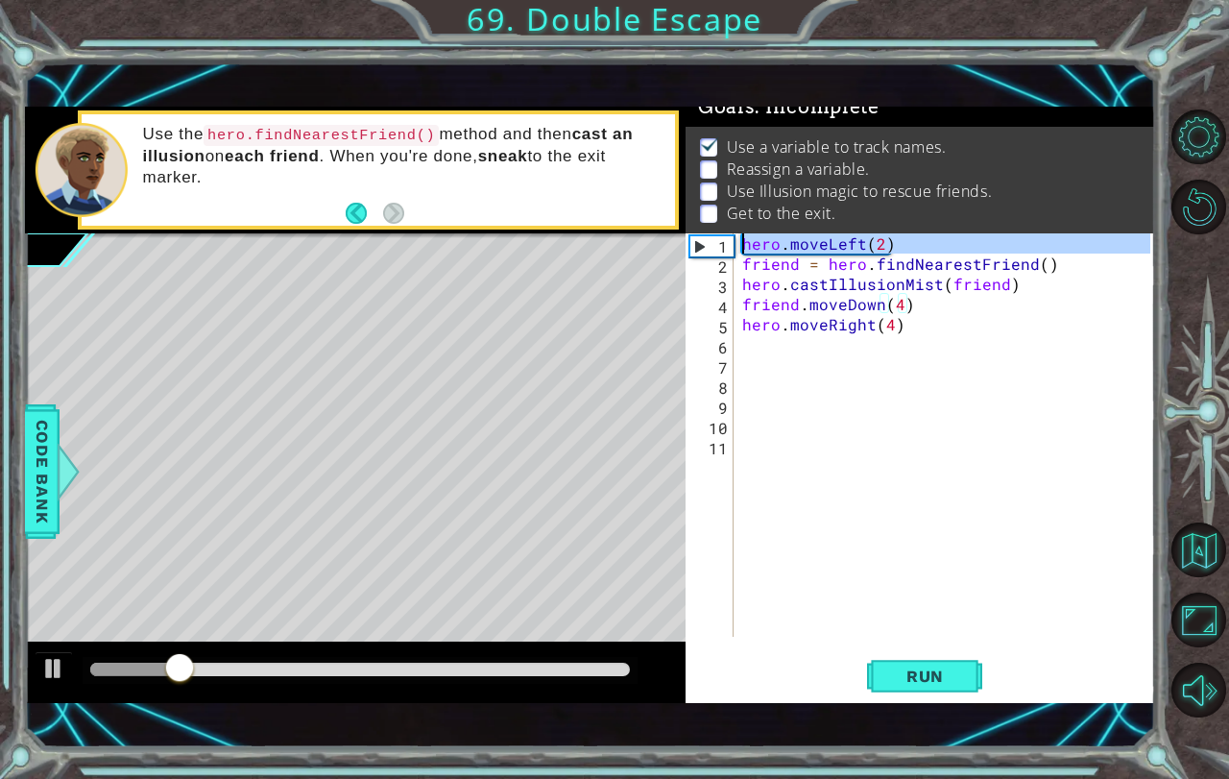
click at [699, 251] on div "1" at bounding box center [711, 246] width 43 height 20
click at [708, 244] on div "1" at bounding box center [711, 246] width 43 height 20
type textarea "hero.moveLeft(2)"
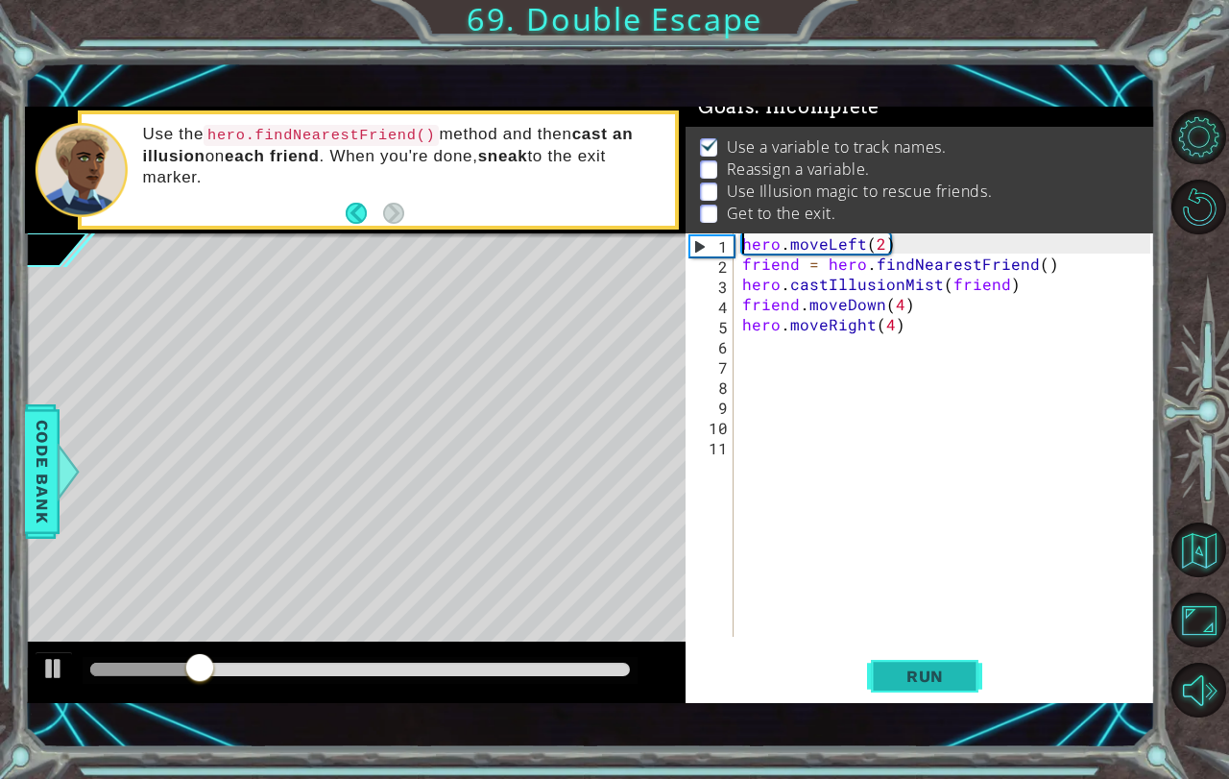
click at [900, 684] on span "Run" at bounding box center [925, 675] width 76 height 19
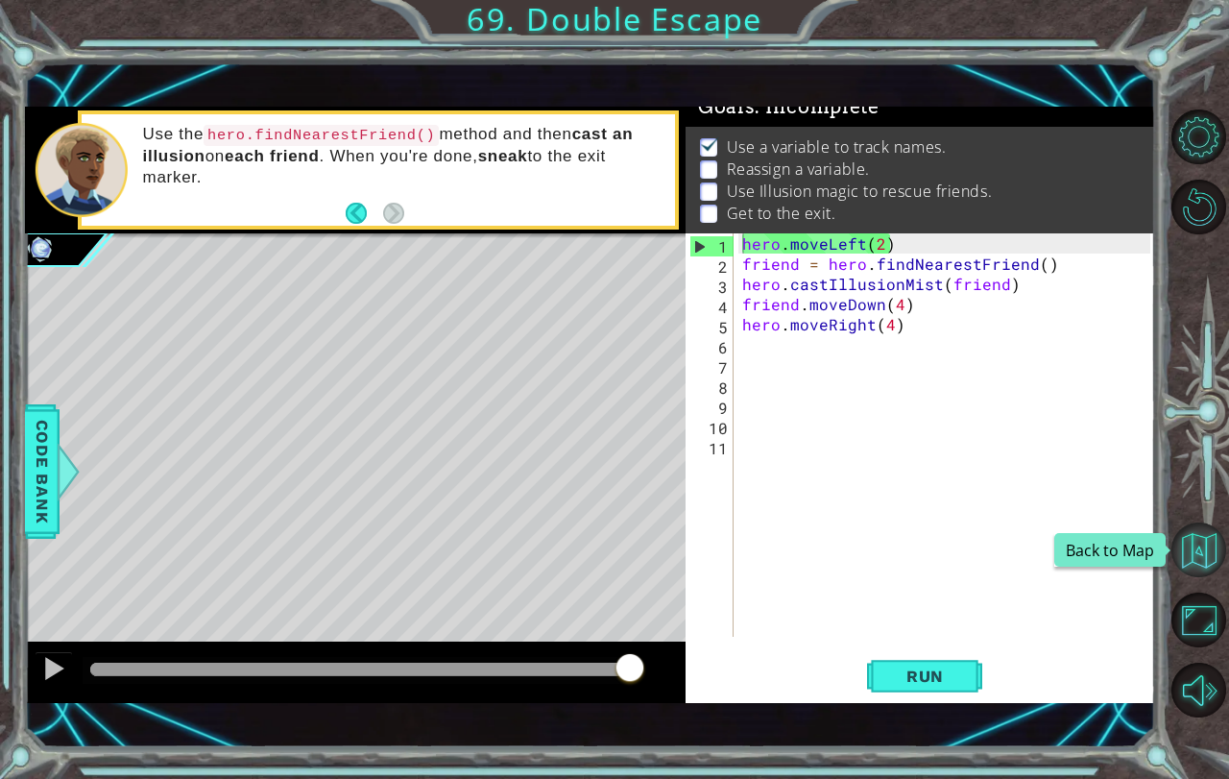
click at [1190, 528] on button "Back to Map" at bounding box center [1198, 549] width 55 height 55
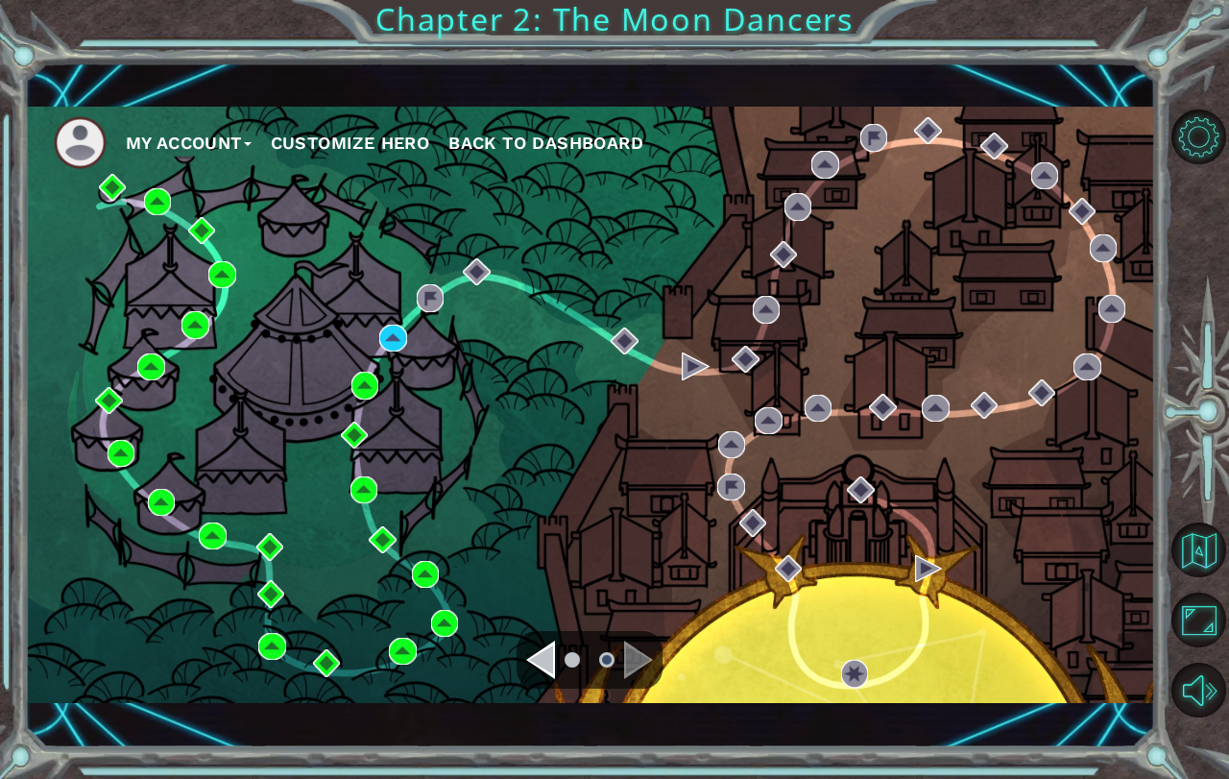
click at [412, 556] on div "My Account Customize Hero Back to Dashboard" at bounding box center [590, 405] width 1131 height 596
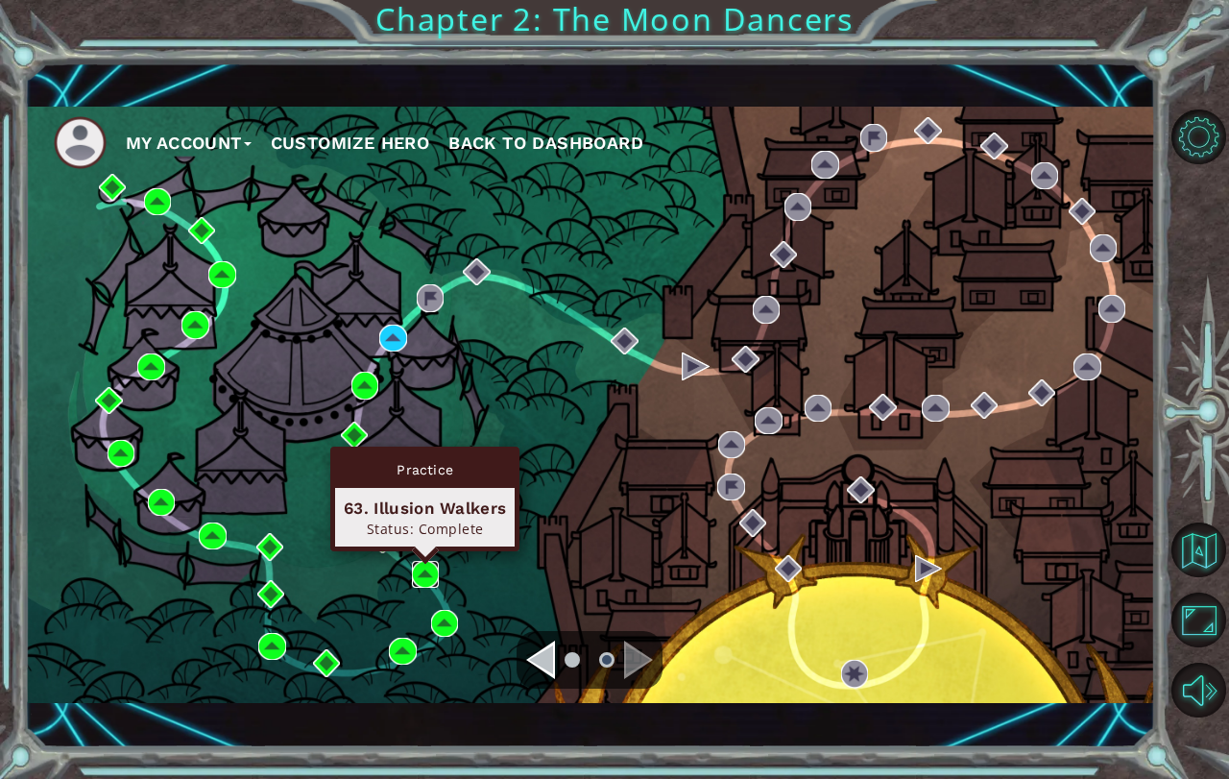
click at [424, 565] on img at bounding box center [425, 574] width 27 height 27
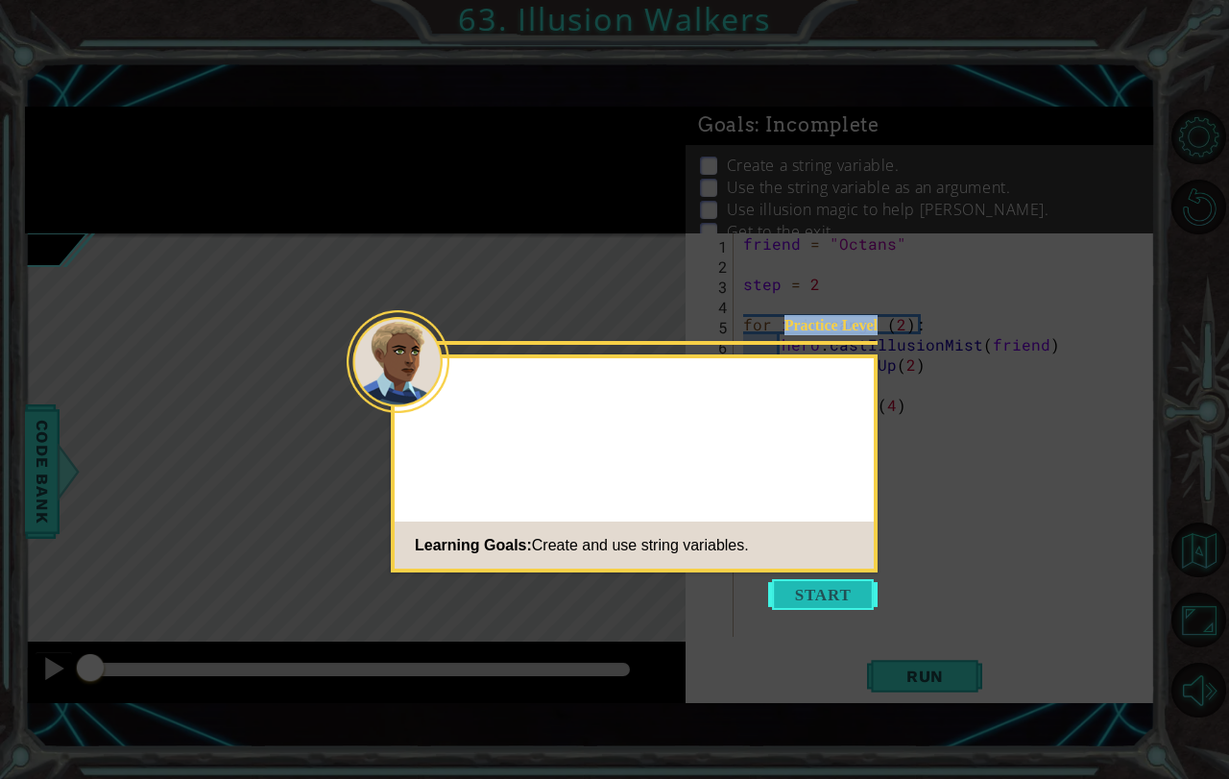
drag, startPoint x: 831, startPoint y: 572, endPoint x: 845, endPoint y: 585, distance: 18.3
click at [845, 584] on body "1 ההההההההההההההההההההההההההההההההההההההההההההההההההההההההההההההההההההההההההההה…" at bounding box center [614, 389] width 1229 height 779
click at [845, 585] on button "Start" at bounding box center [822, 594] width 109 height 31
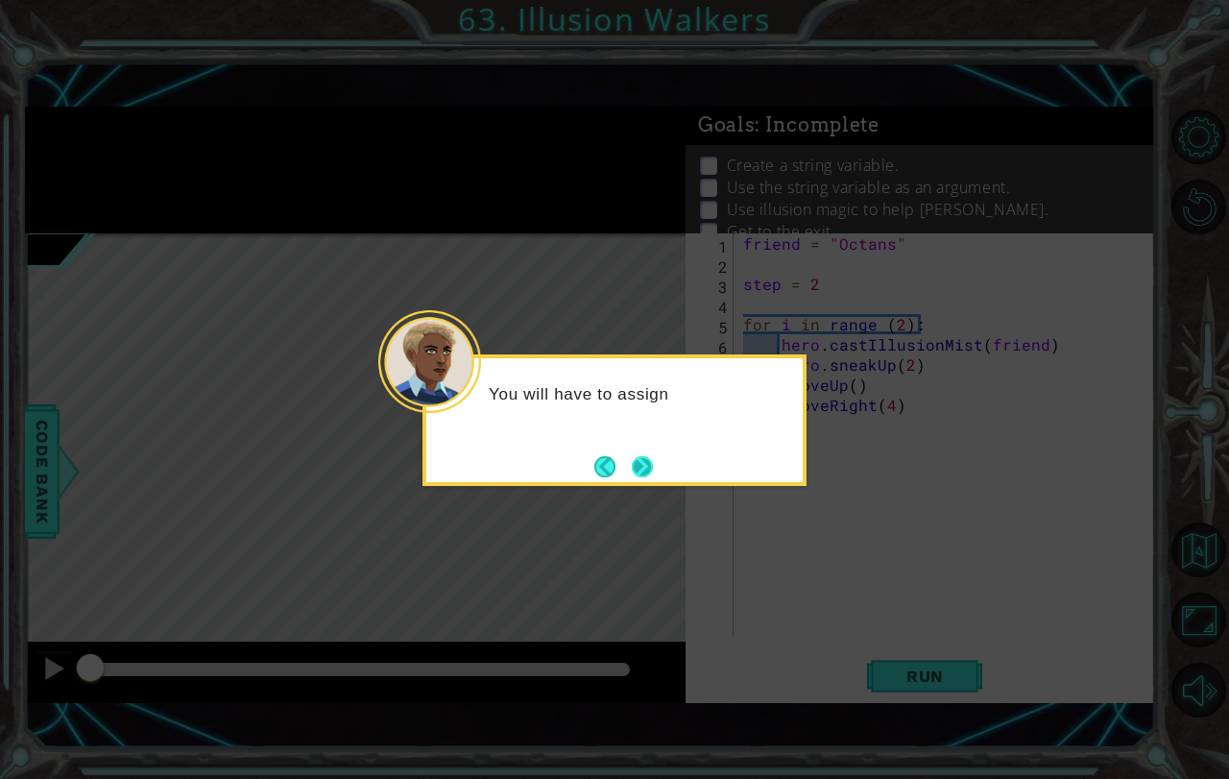
click at [653, 477] on button "Next" at bounding box center [642, 466] width 21 height 21
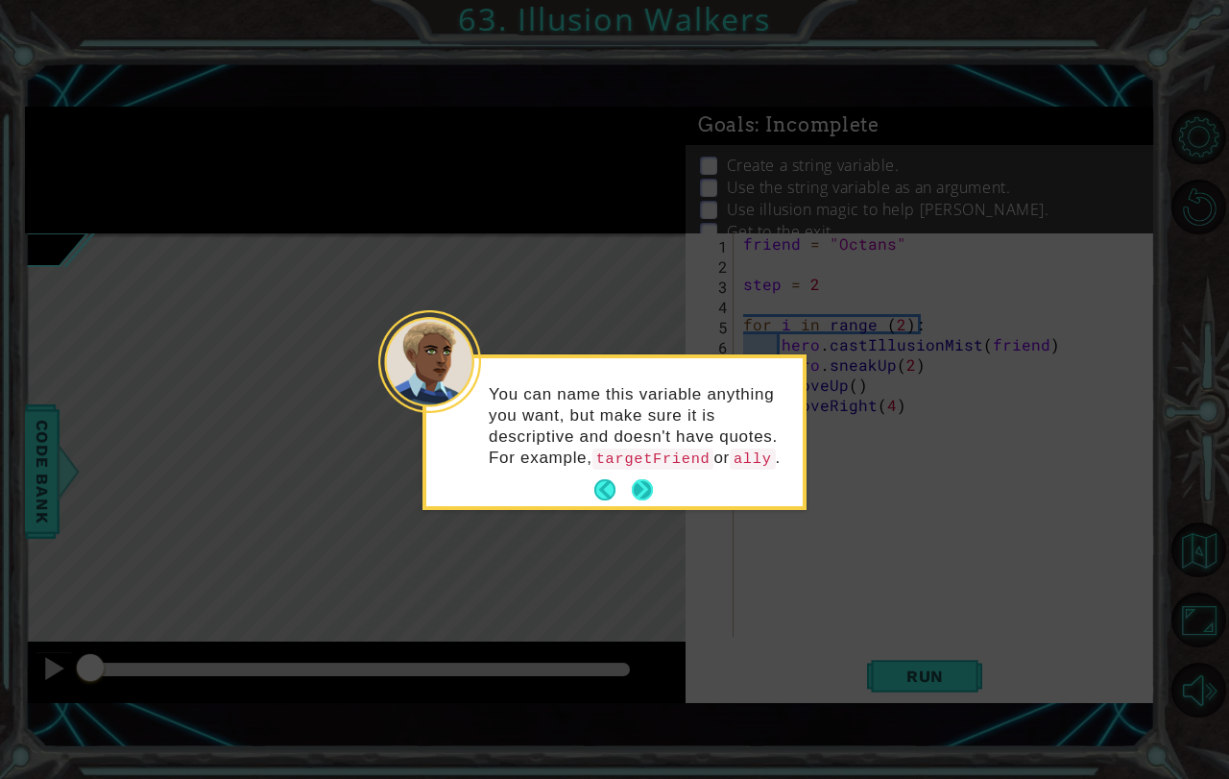
click at [653, 500] on button "Next" at bounding box center [642, 489] width 21 height 21
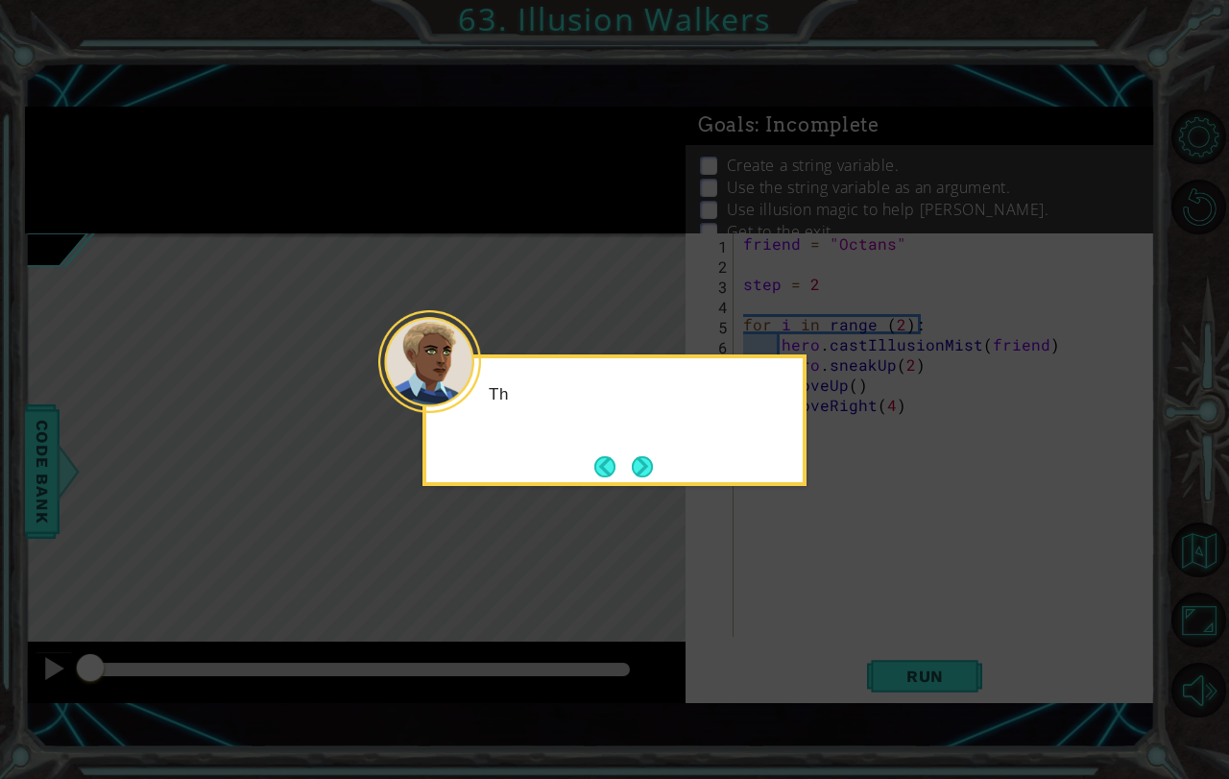
click at [652, 499] on icon at bounding box center [614, 389] width 1229 height 779
drag, startPoint x: 652, startPoint y: 499, endPoint x: 635, endPoint y: 451, distance: 51.0
click at [646, 481] on body "1 ההההההההההההההההההההההההההההההההההההההההההההההההההההההההההההההההההההההההההההה…" at bounding box center [614, 389] width 1229 height 779
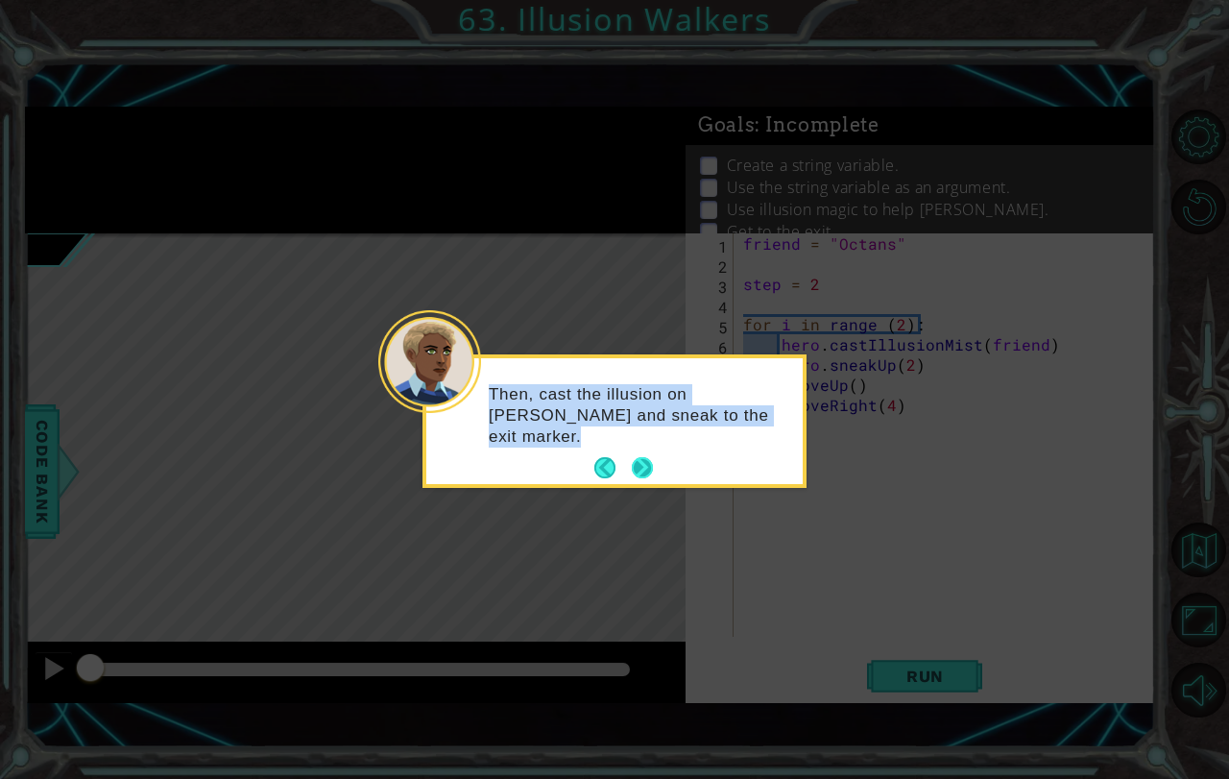
click at [641, 476] on button "Next" at bounding box center [643, 468] width 22 height 22
